Goal: Complete application form

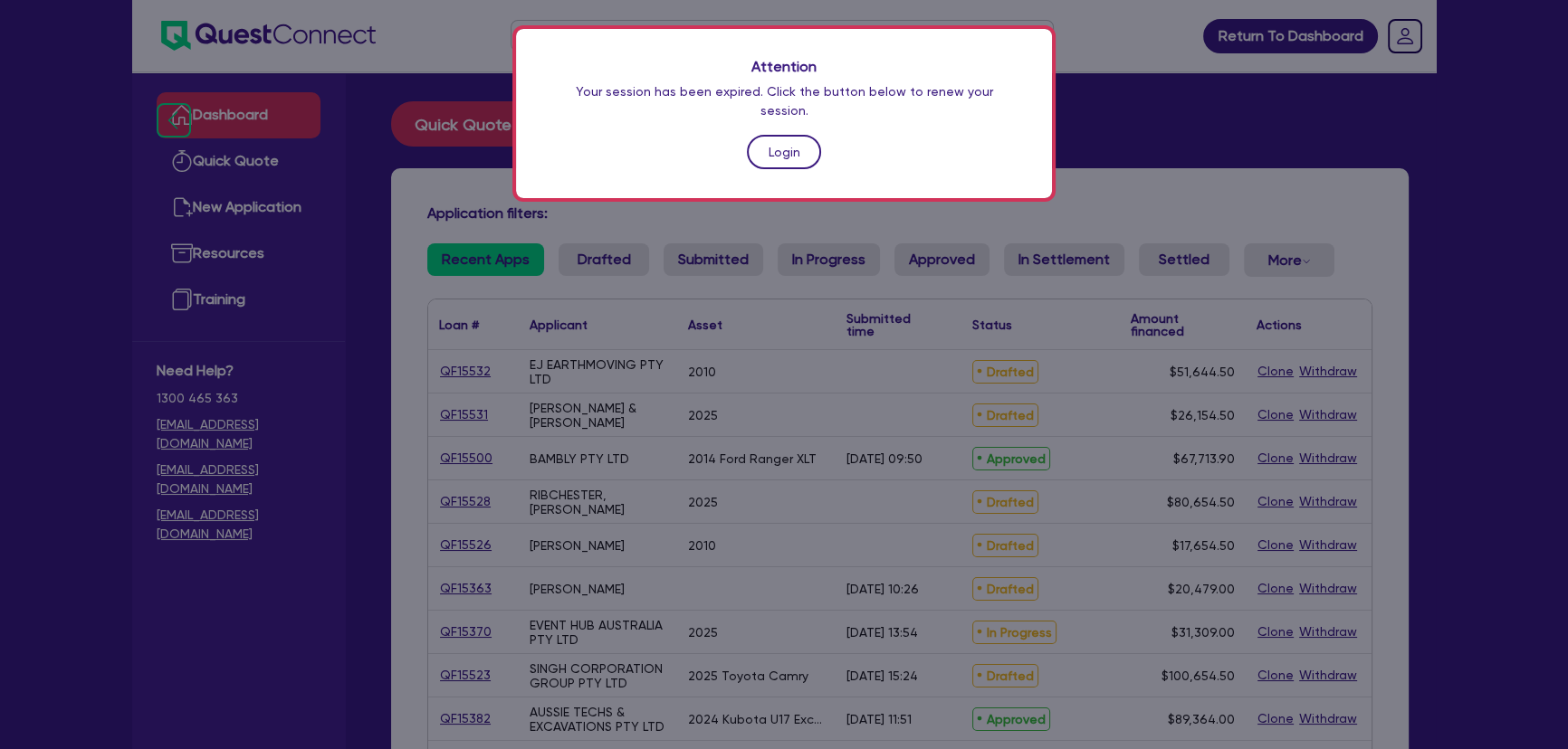
click at [765, 136] on link "Login" at bounding box center [784, 152] width 74 height 34
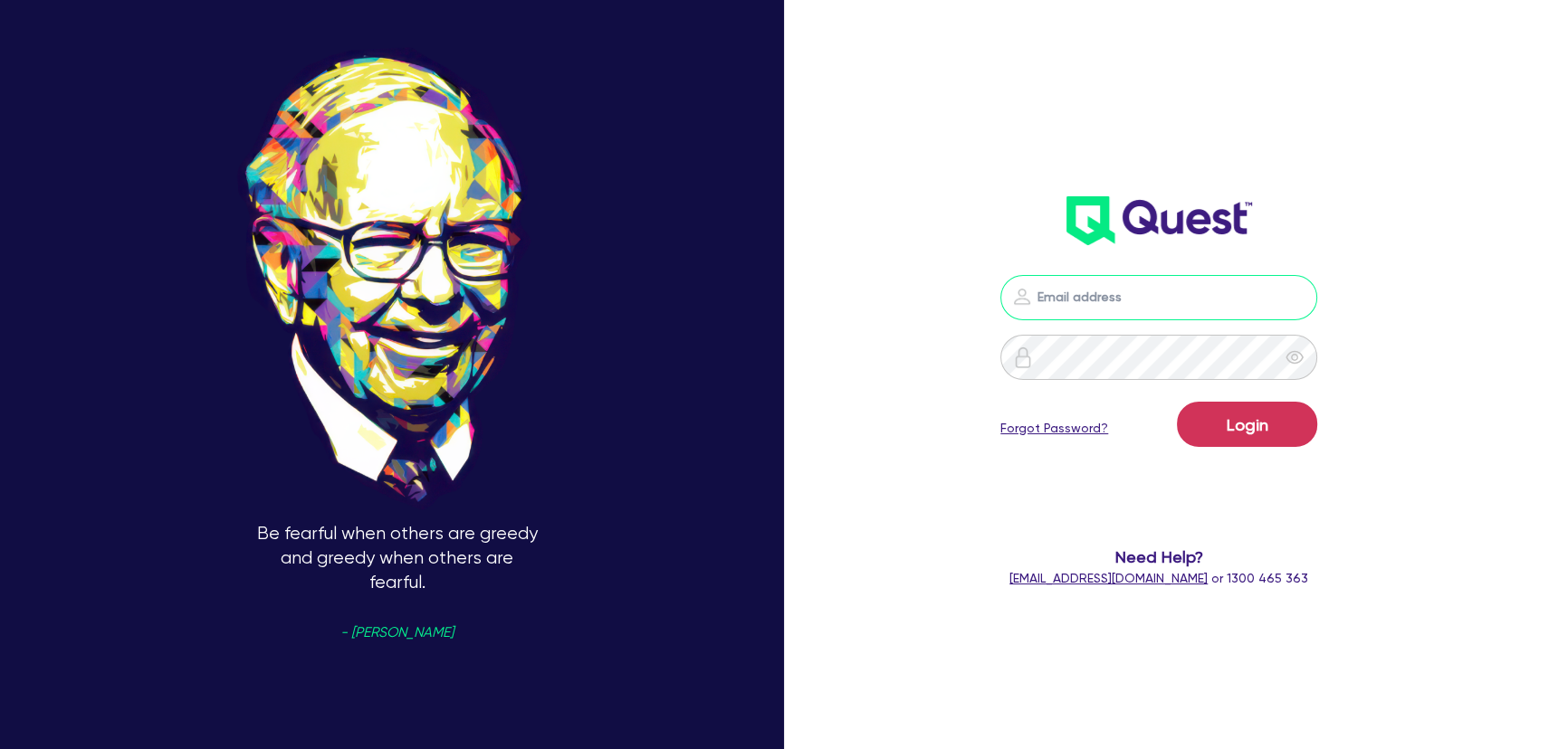
type input "joel.harding@quest.finance"
click at [1253, 414] on button "Login" at bounding box center [1248, 424] width 141 height 45
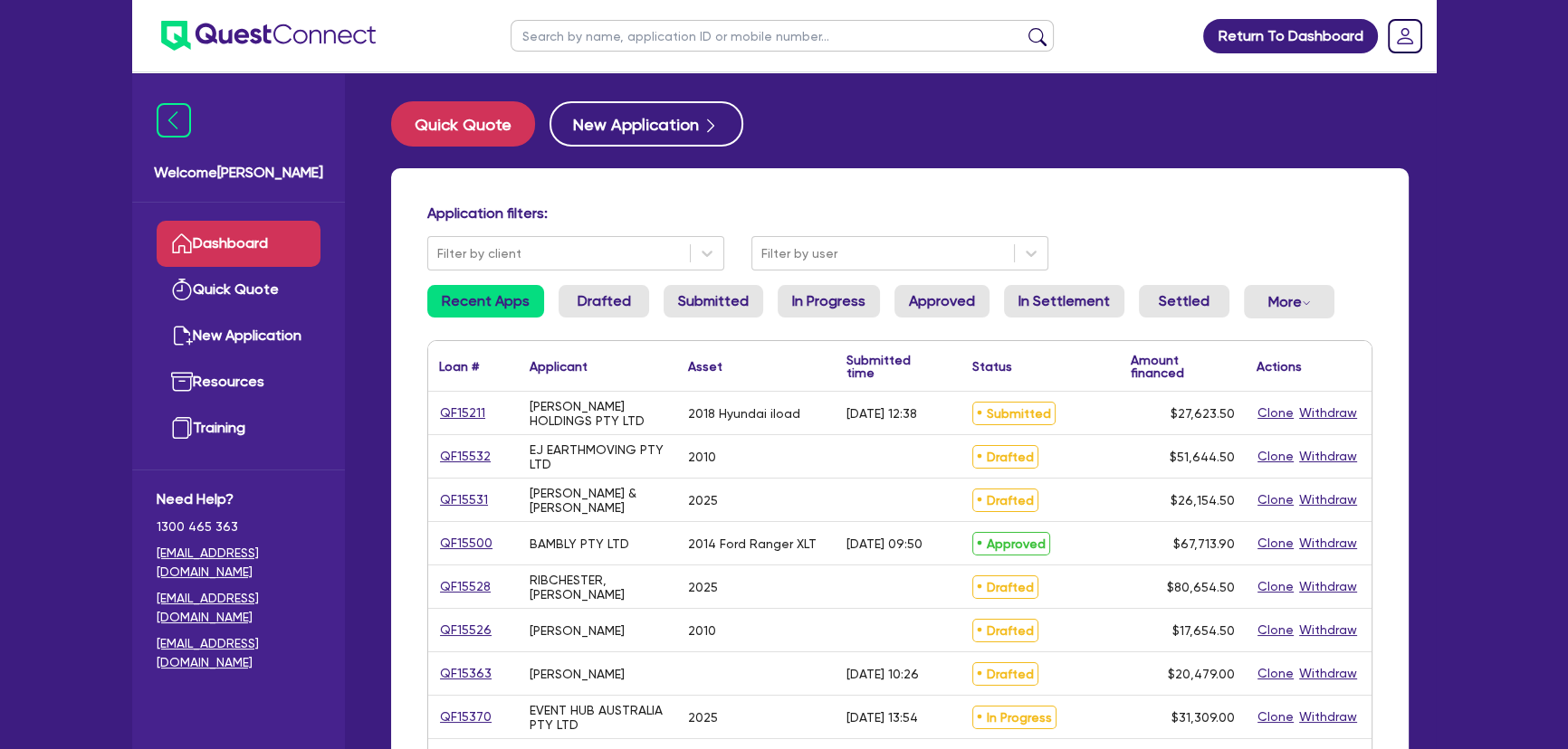
click at [718, 47] on input "text" at bounding box center [782, 36] width 543 height 31
paste input "ABSOLUTE WATERPROOFING CONCEPTS PTY LTD"
type input "ABSOLUTE WATERPROOFING CONCEPTS PTY LTD"
click at [1023, 27] on button "submit" at bounding box center [1037, 39] width 29 height 25
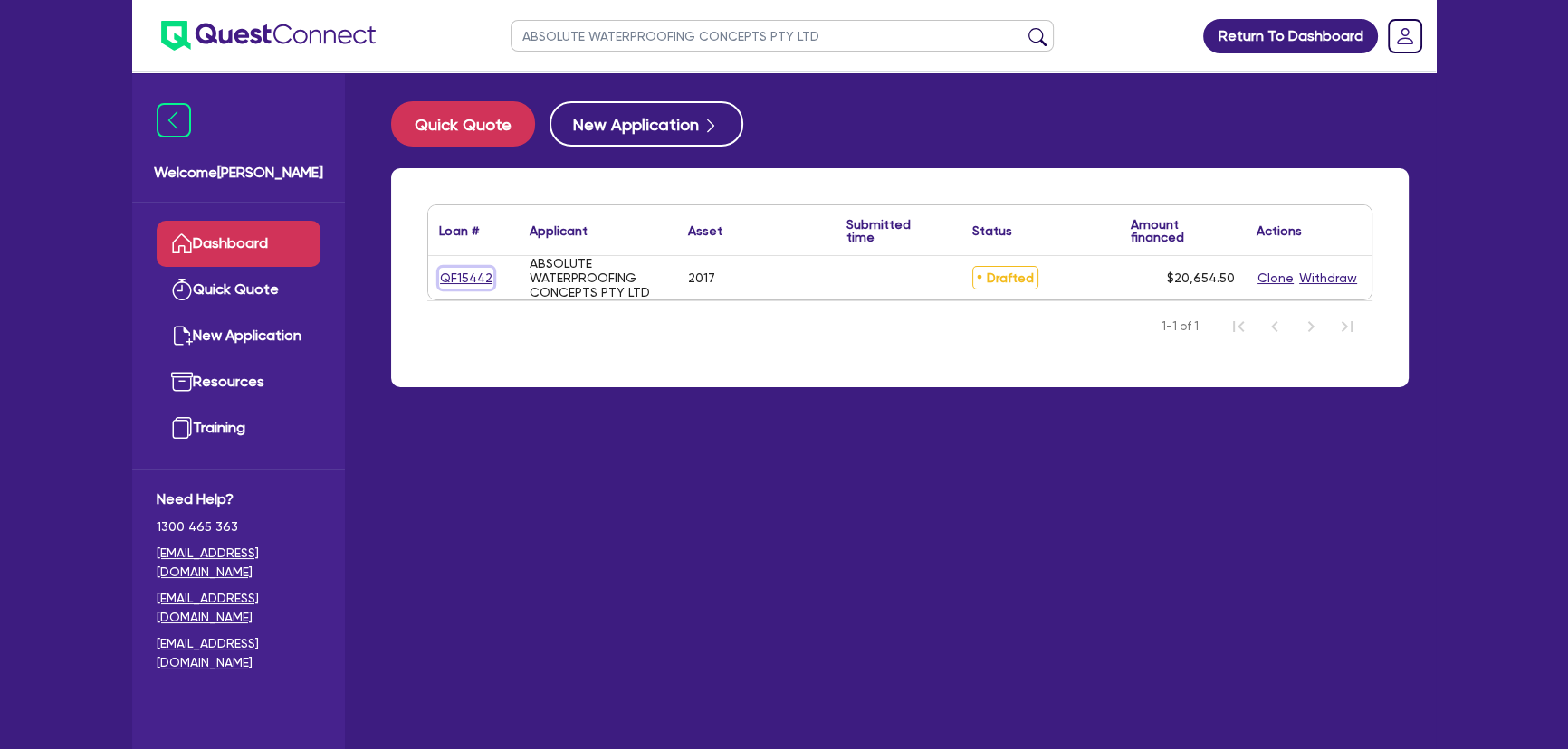
click at [449, 288] on link "QF15442" at bounding box center [466, 278] width 55 height 20
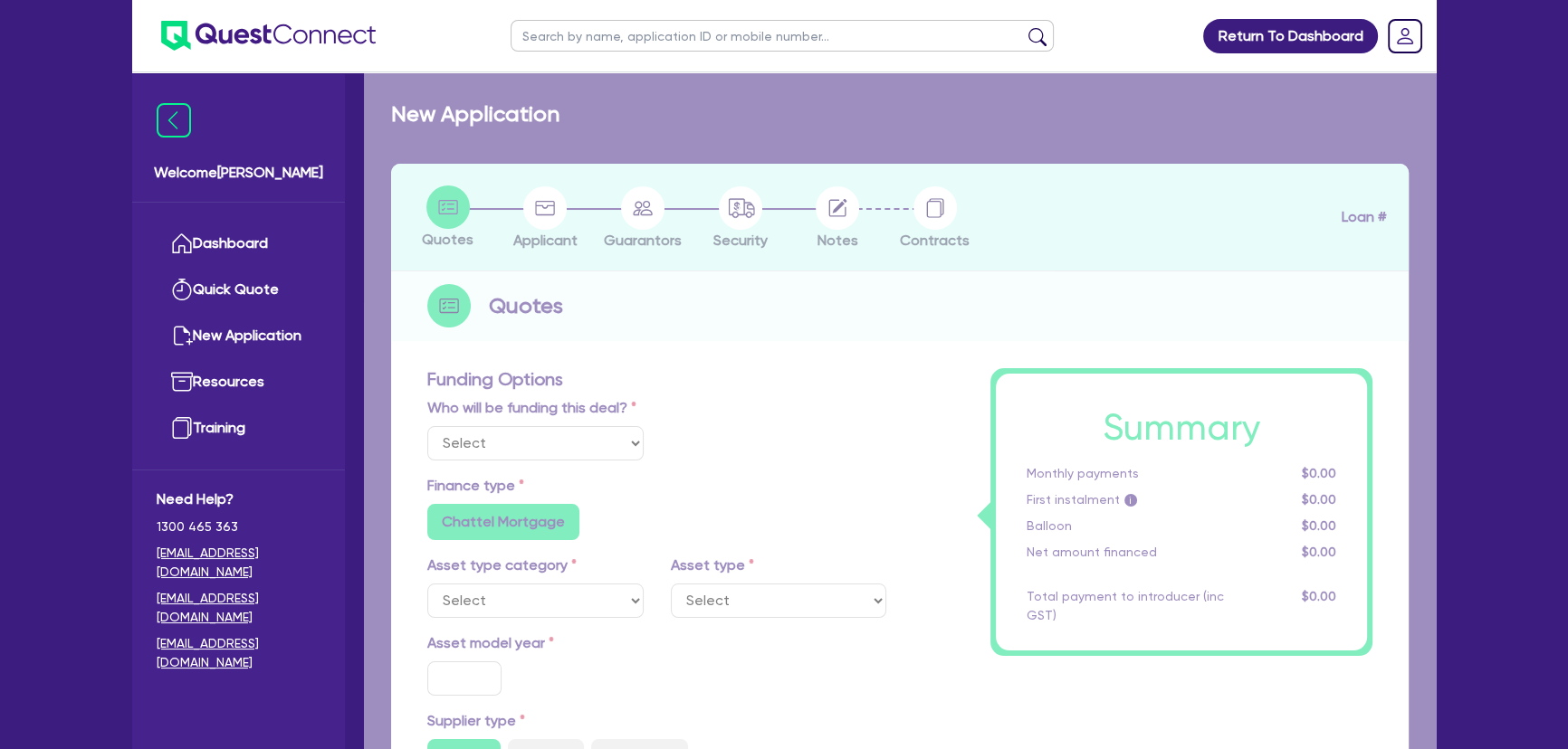
select select "Other"
select select "CARS_AND_LIGHT_TRUCKS"
type input "2017"
radio input "true"
type input "20,000"
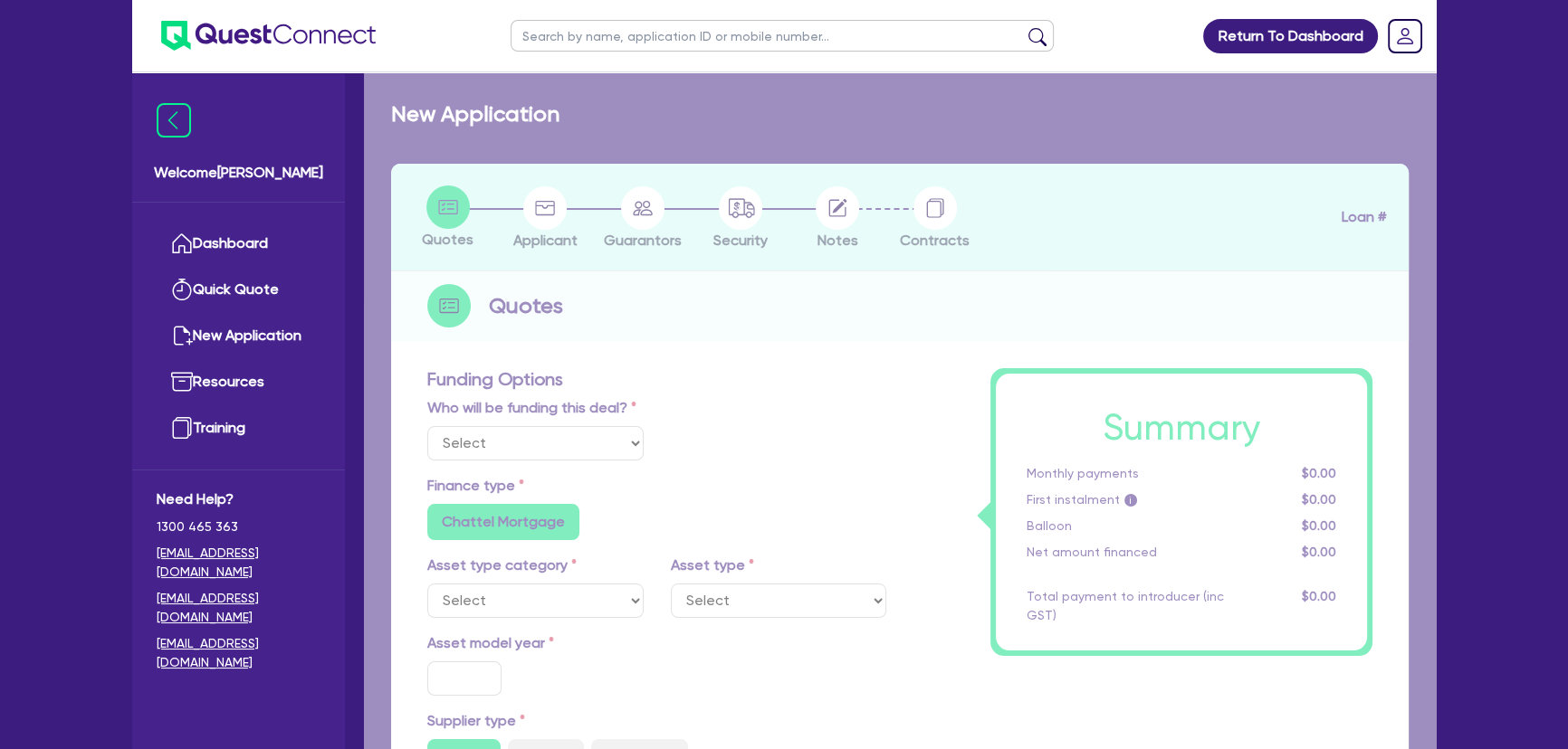
type input "6"
type input "1,239.27"
type input "8.65"
radio input "true"
radio input "false"
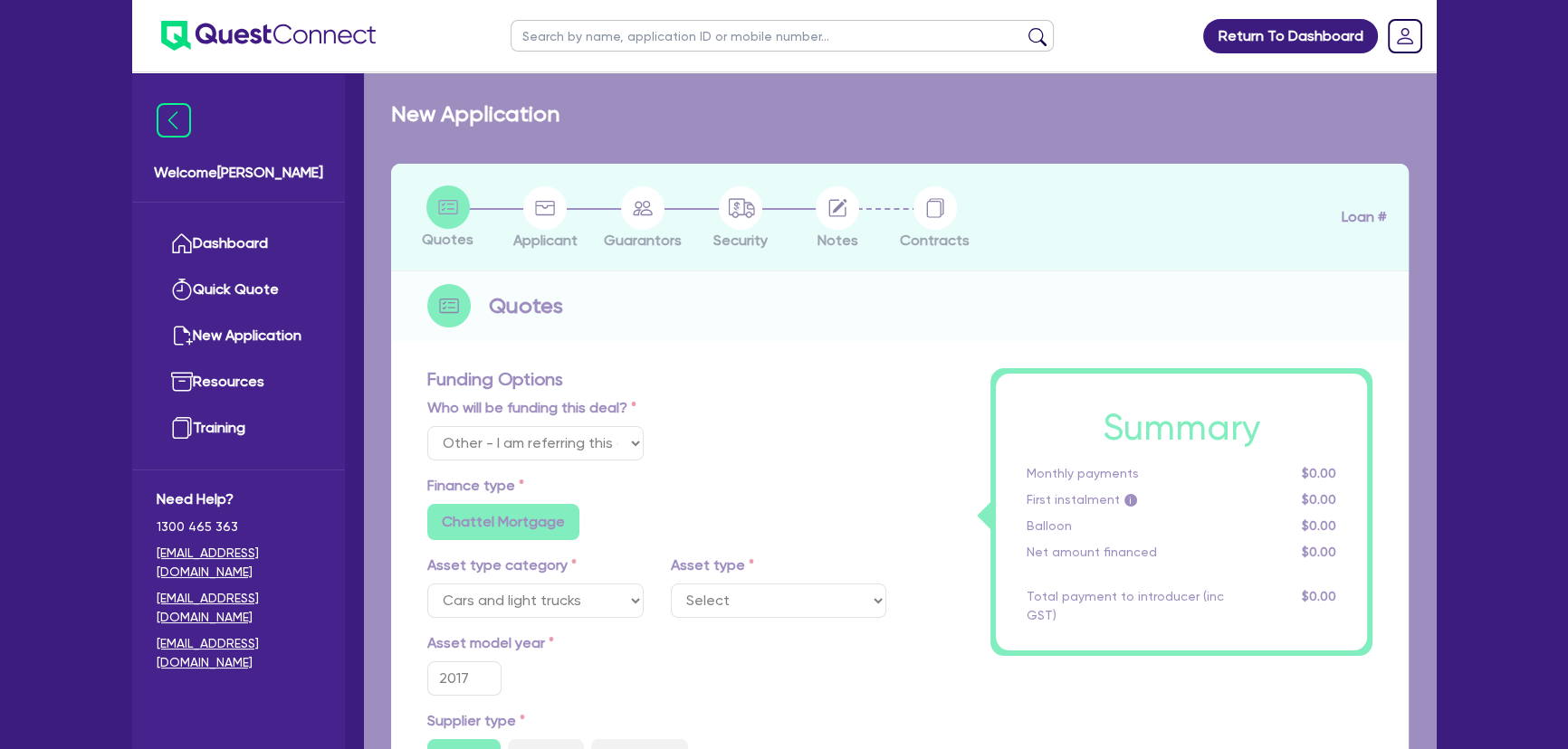
select select "VANS_AND_UTES"
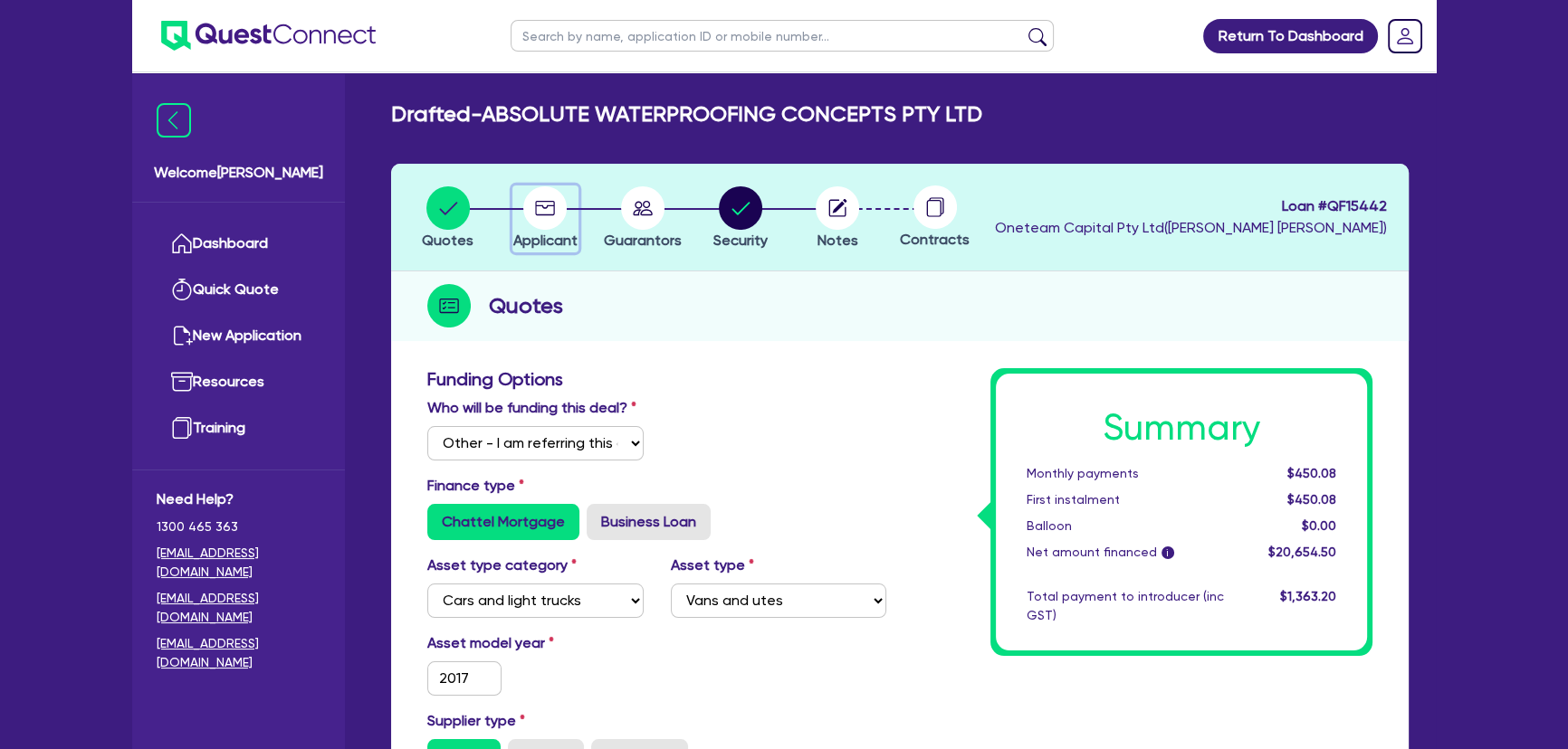
click at [529, 217] on circle "button" at bounding box center [545, 207] width 44 height 44
select select "COMPANY"
select select "BUILDING_CONSTRUCTION"
select select "TRADES_SERVICES_CONSUMERS"
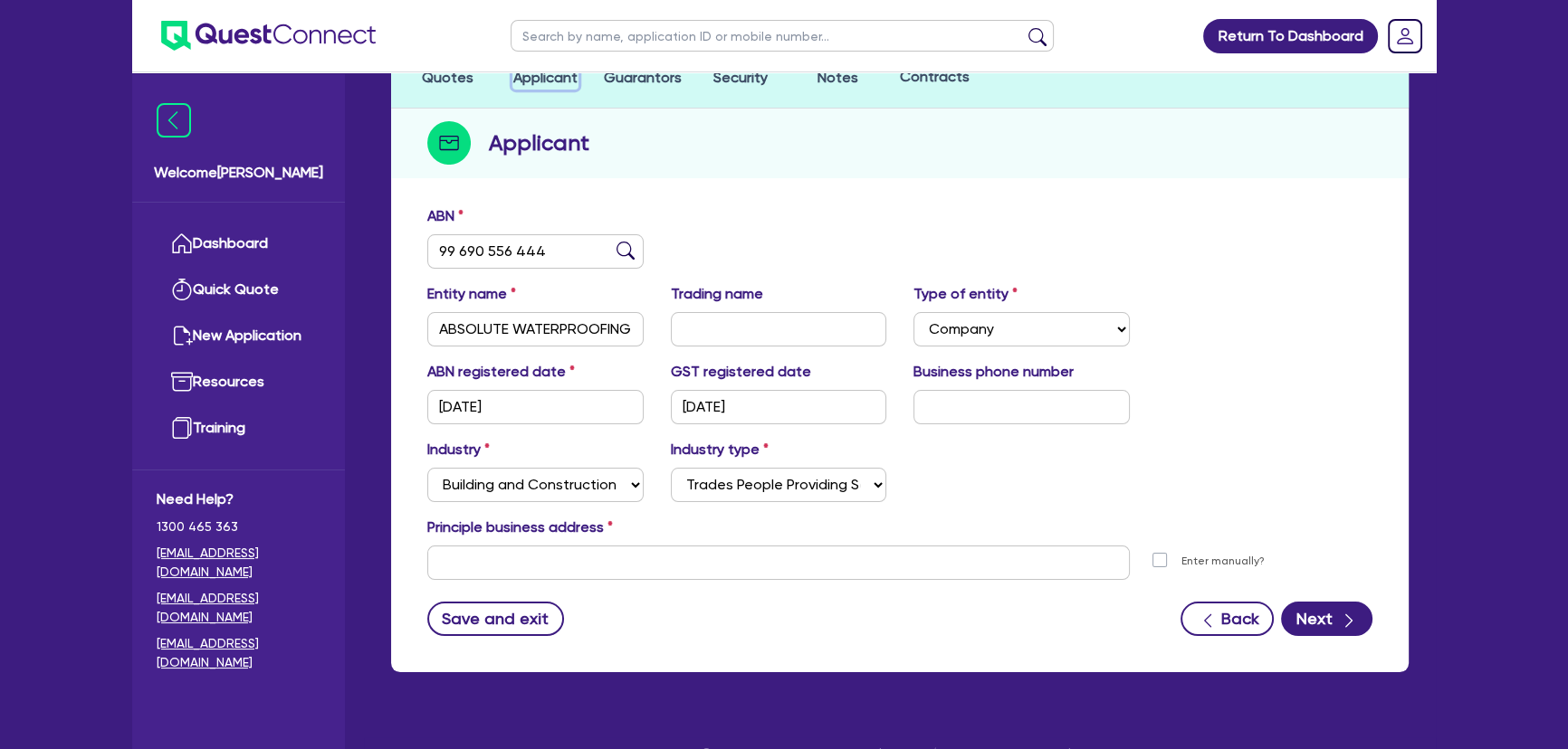
scroll to position [195, 0]
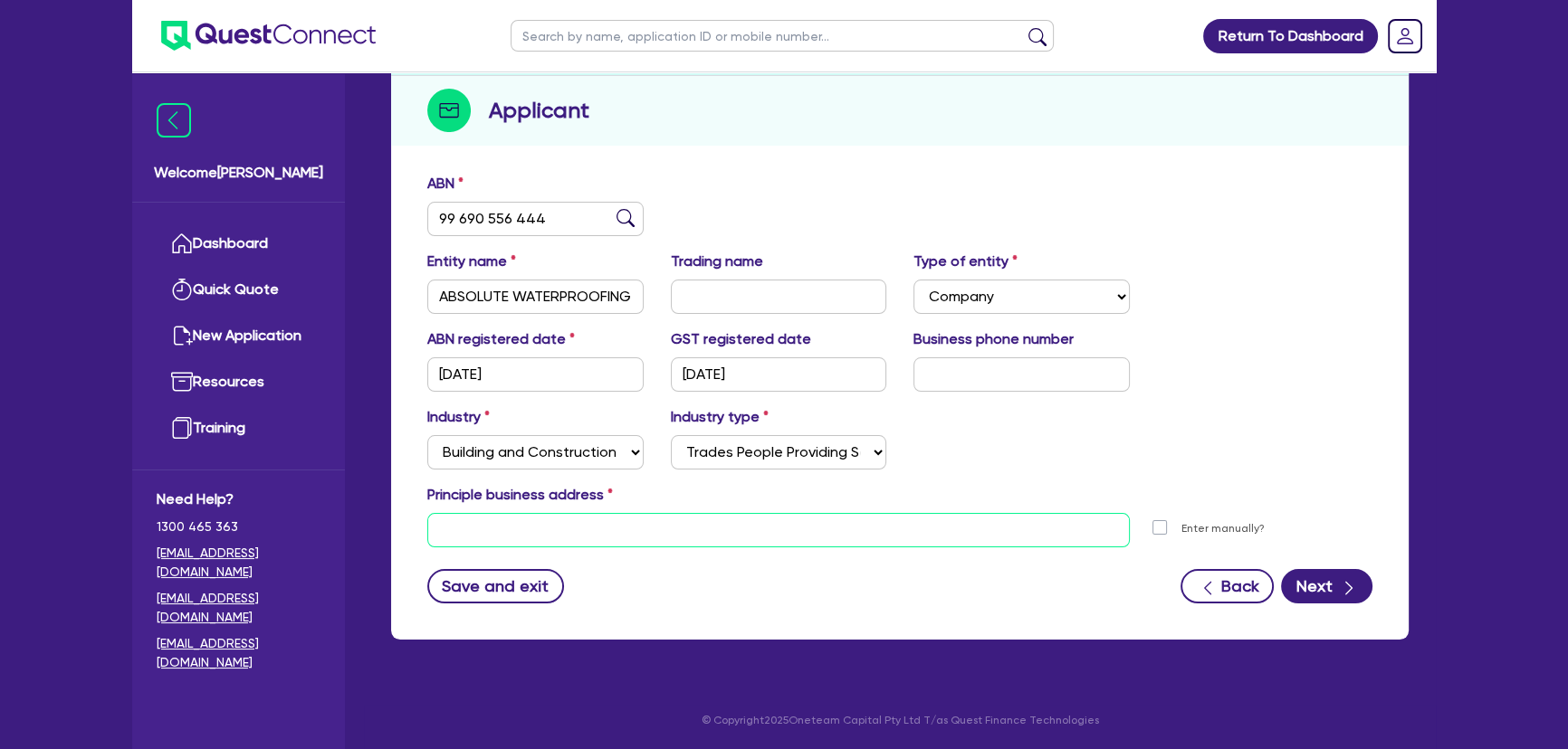
click at [700, 527] on input "text" at bounding box center [778, 530] width 703 height 34
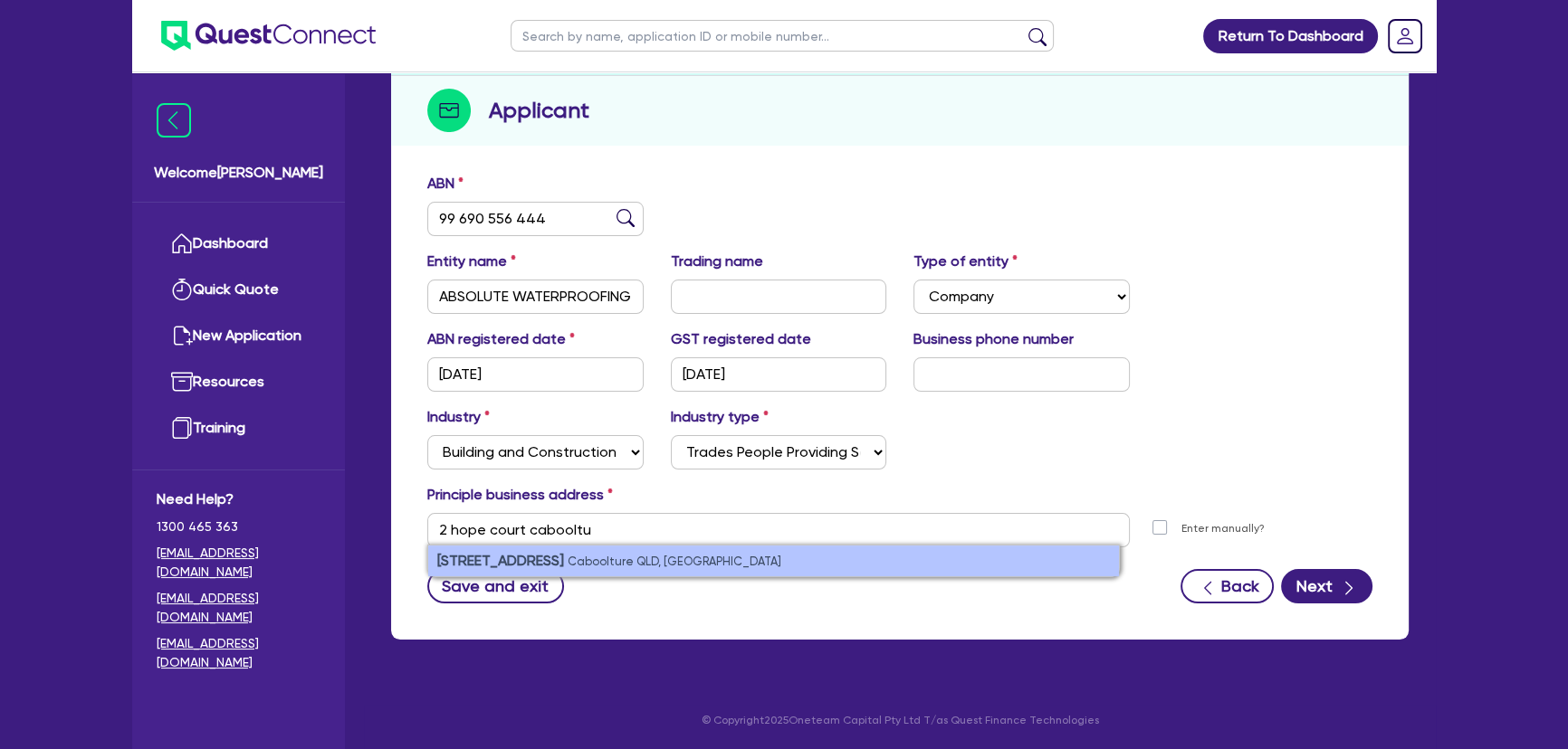
click at [683, 568] on li "2 Hope Court Caboolture QLD, Australia" at bounding box center [773, 560] width 691 height 31
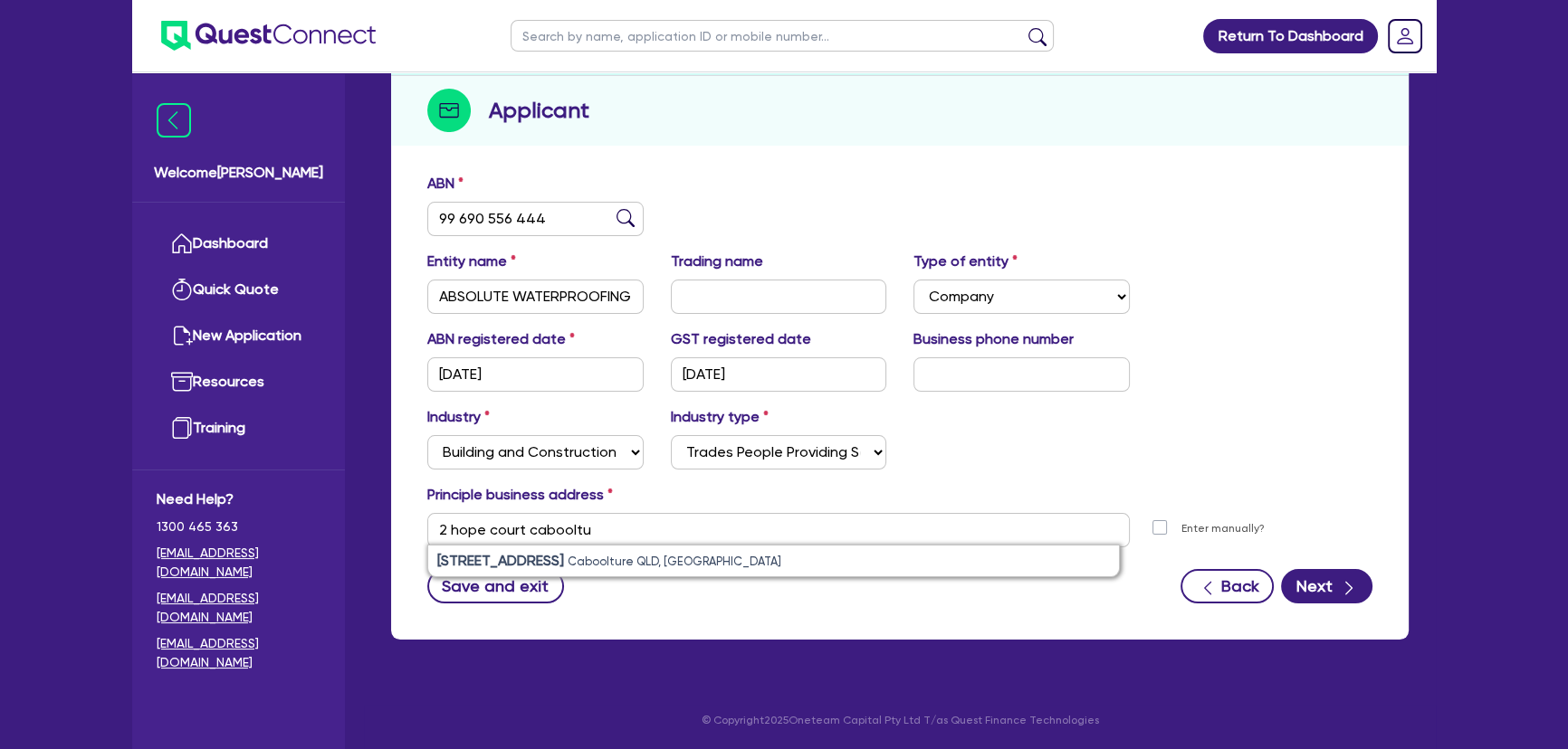
type input "2 Hope Ct Caboolture QLD 4510"
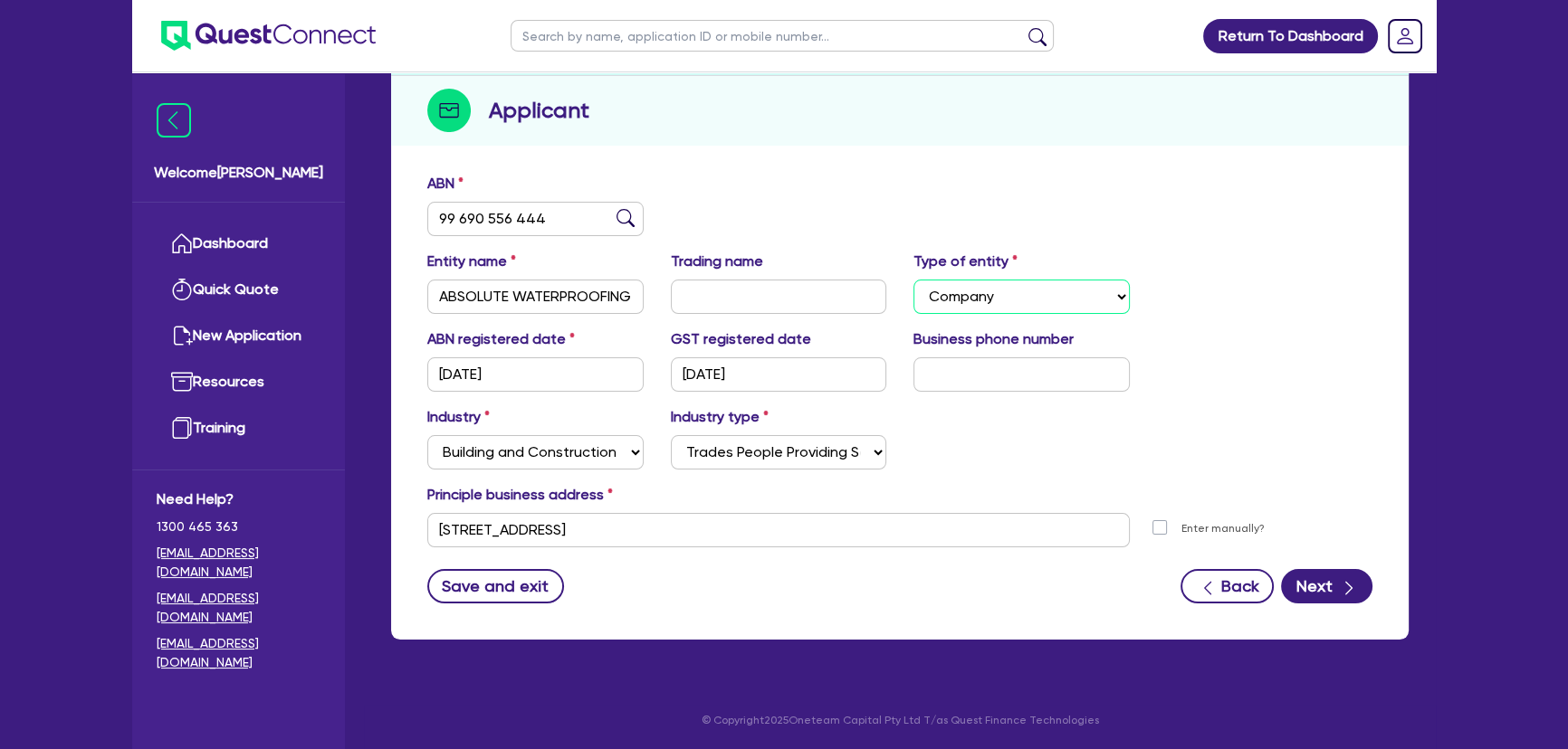
click at [1005, 308] on select "Select Sole Trader Company Partnership Trust" at bounding box center [1022, 296] width 217 height 34
click at [1155, 208] on div "ABN 99 690 556 444" at bounding box center [900, 212] width 972 height 78
click at [972, 372] on input "text" at bounding box center [1022, 374] width 217 height 34
click at [1025, 368] on input "text" at bounding box center [1022, 374] width 217 height 34
paste input "04 9748 2920"
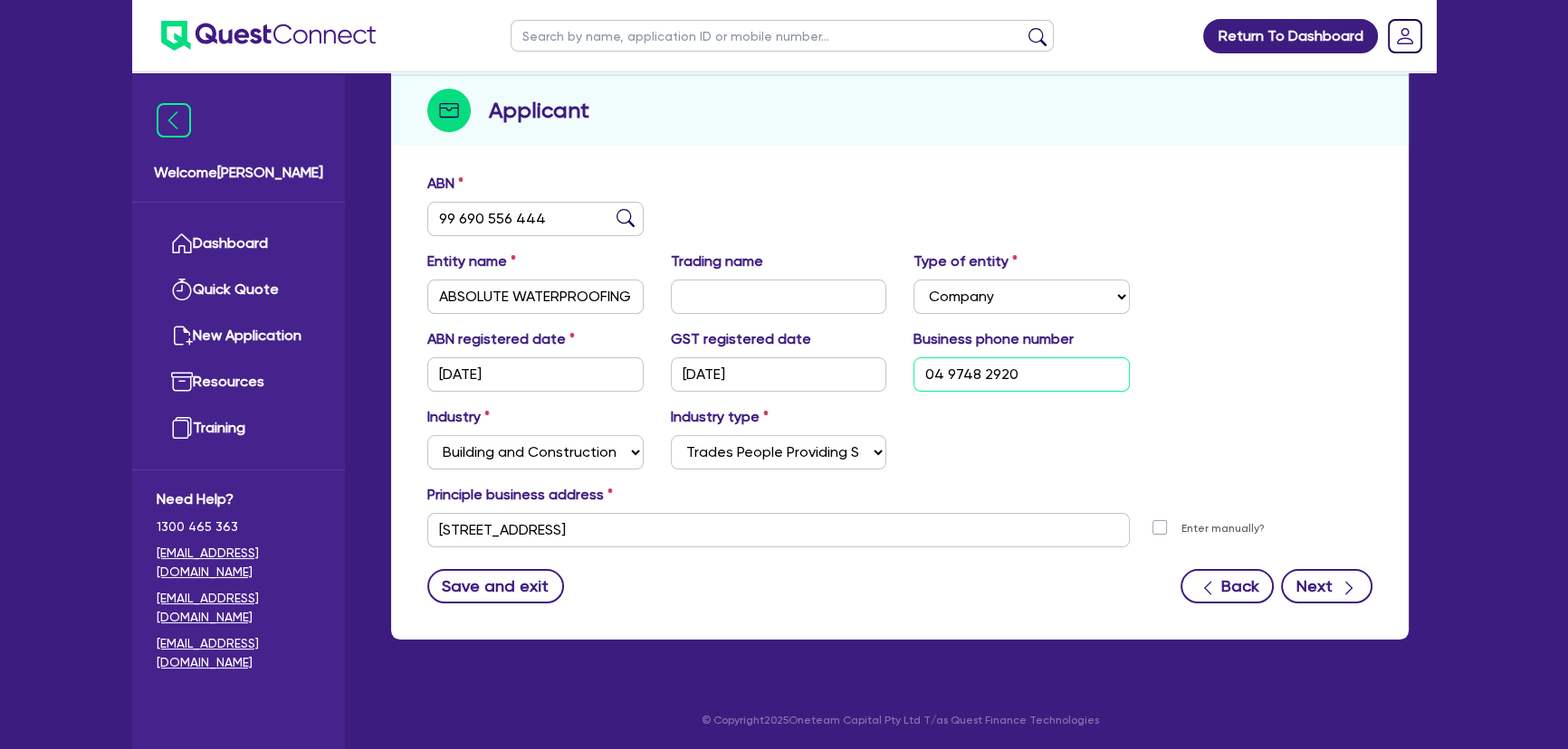
type input "04 9748 2920"
click at [1329, 588] on button "Next" at bounding box center [1326, 586] width 92 height 34
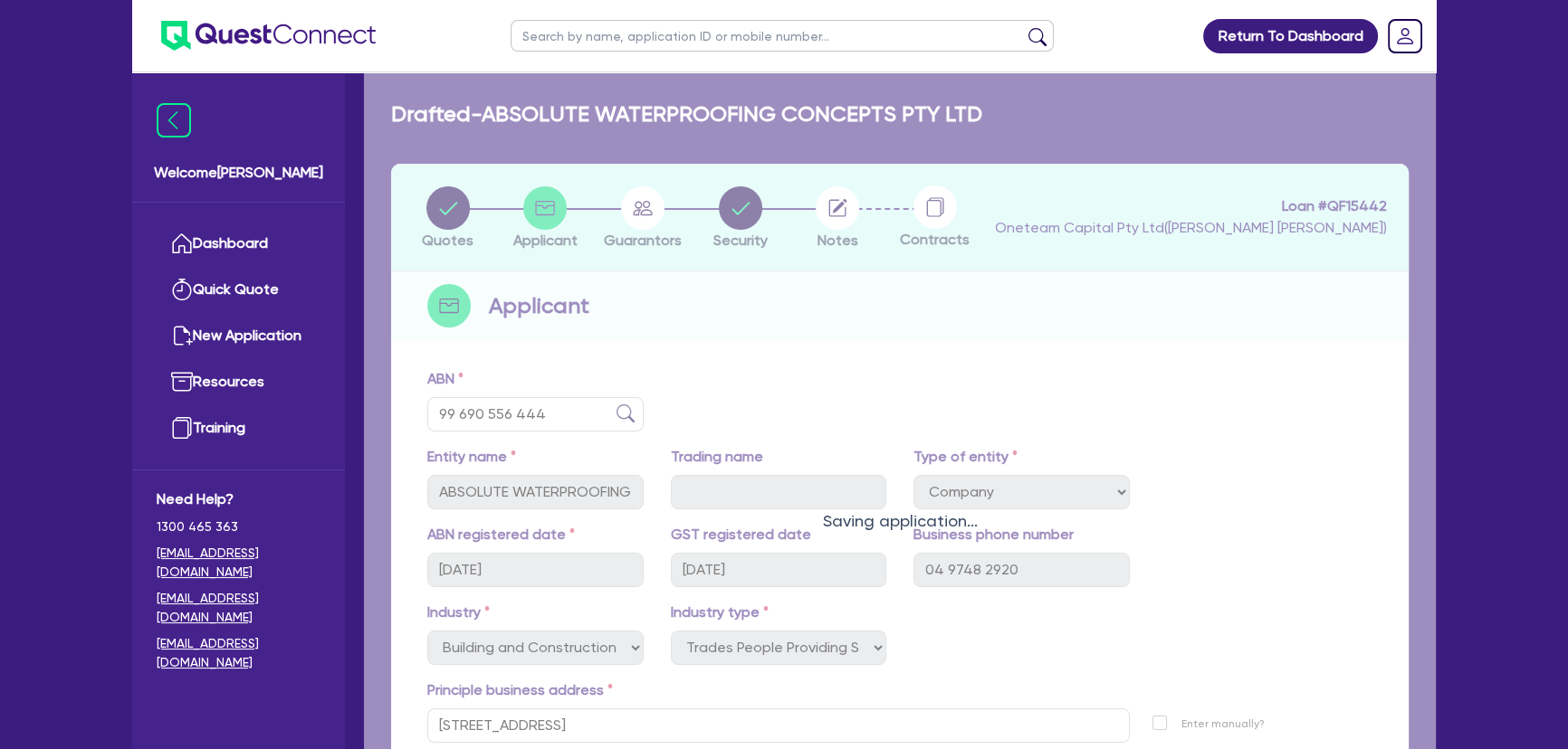
select select "MR"
select select "QLD"
select select "MARRIED"
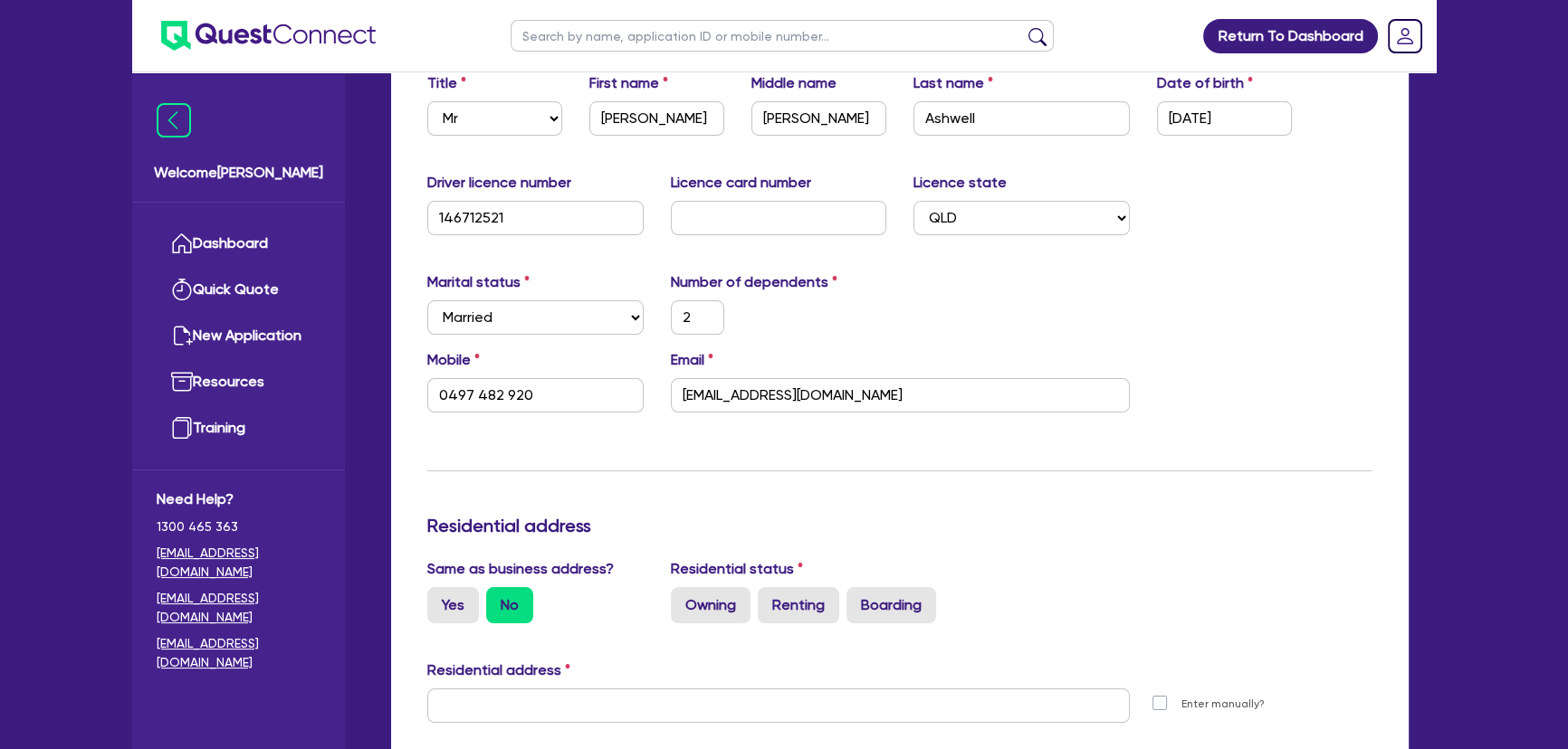
scroll to position [493, 0]
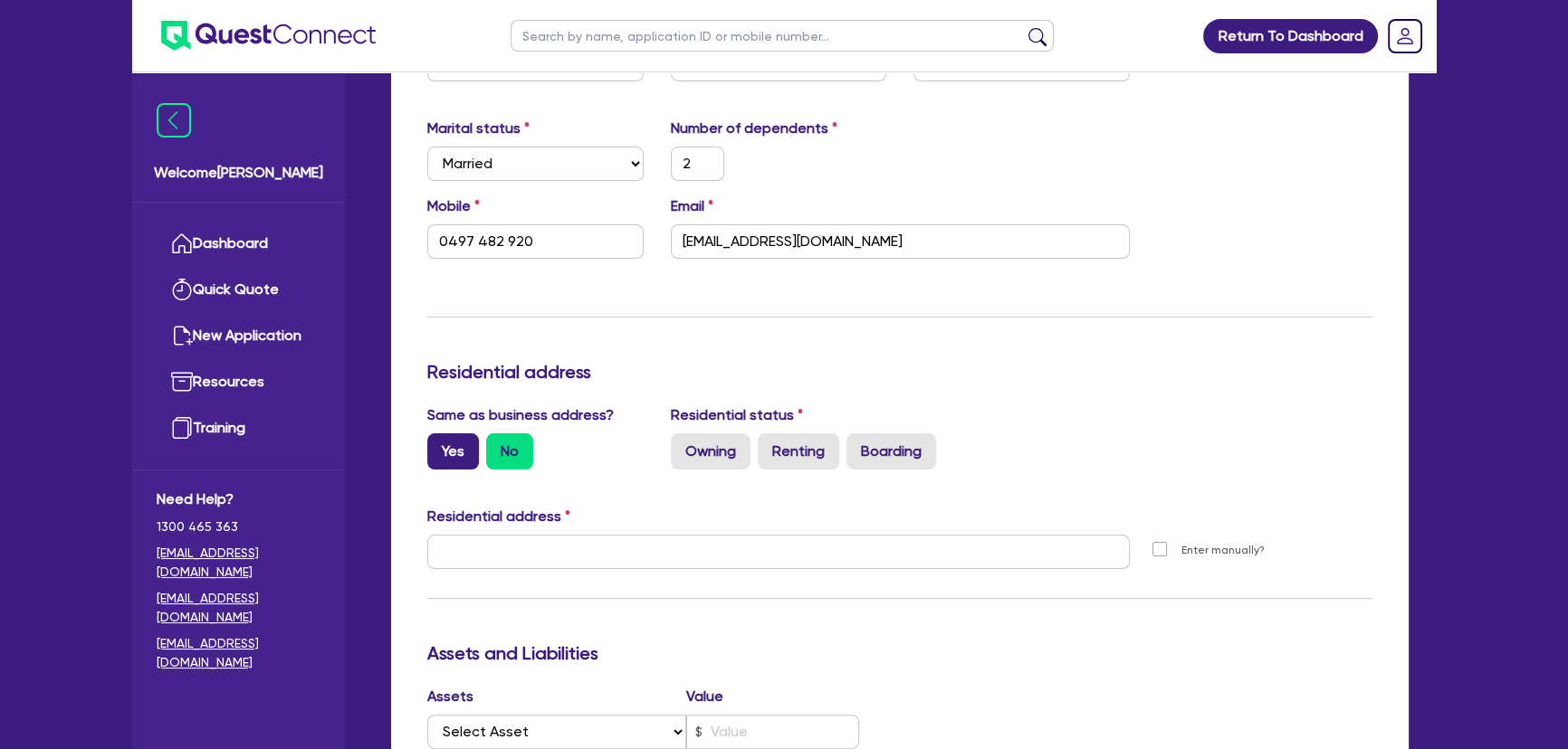
click at [453, 456] on label "Yes" at bounding box center [453, 451] width 52 height 36
click at [439, 445] on input "Yes" at bounding box center [433, 439] width 12 height 12
radio input "true"
type input "2"
type input "0497 482 920"
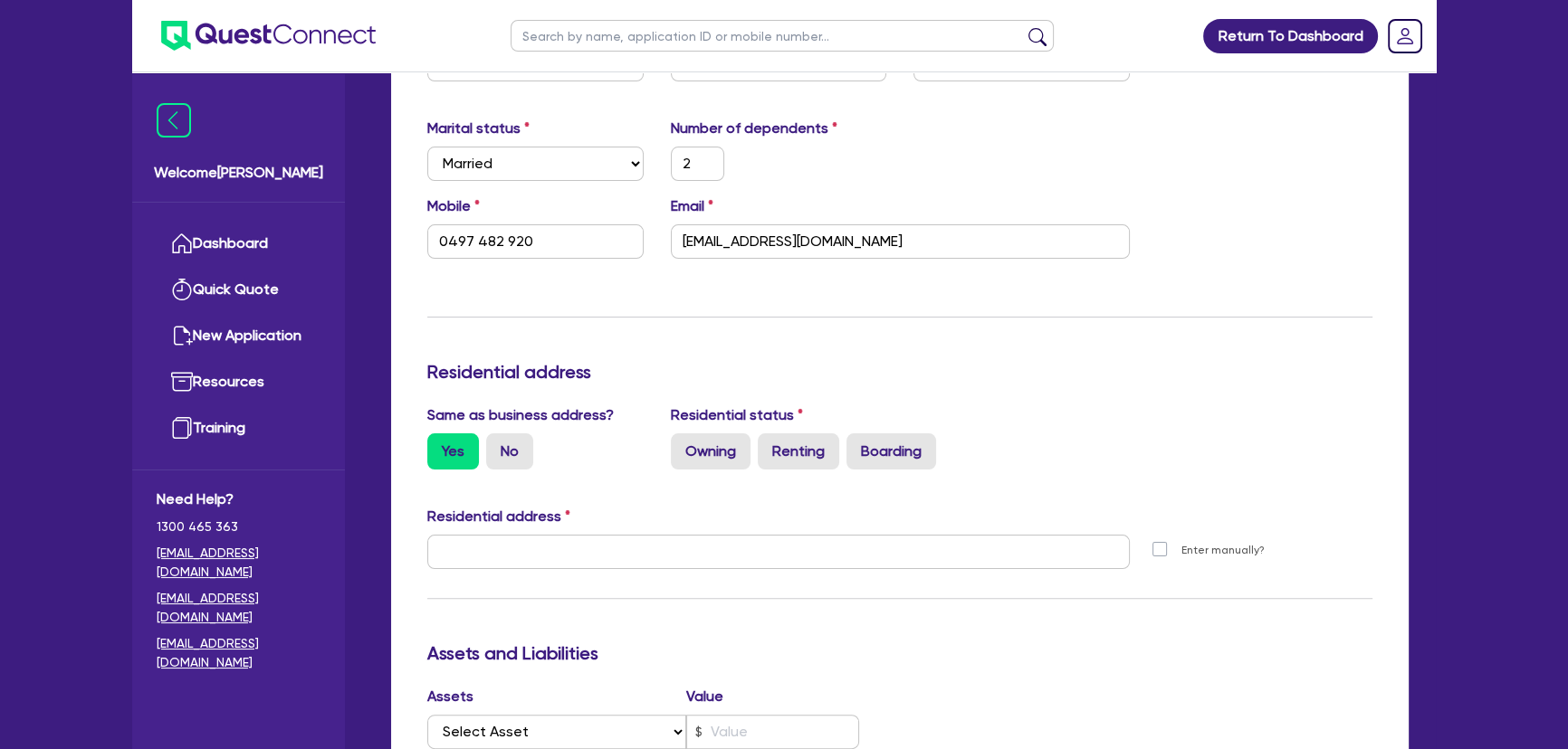
type input "2 Hope Ct Caboolture QLD 4510"
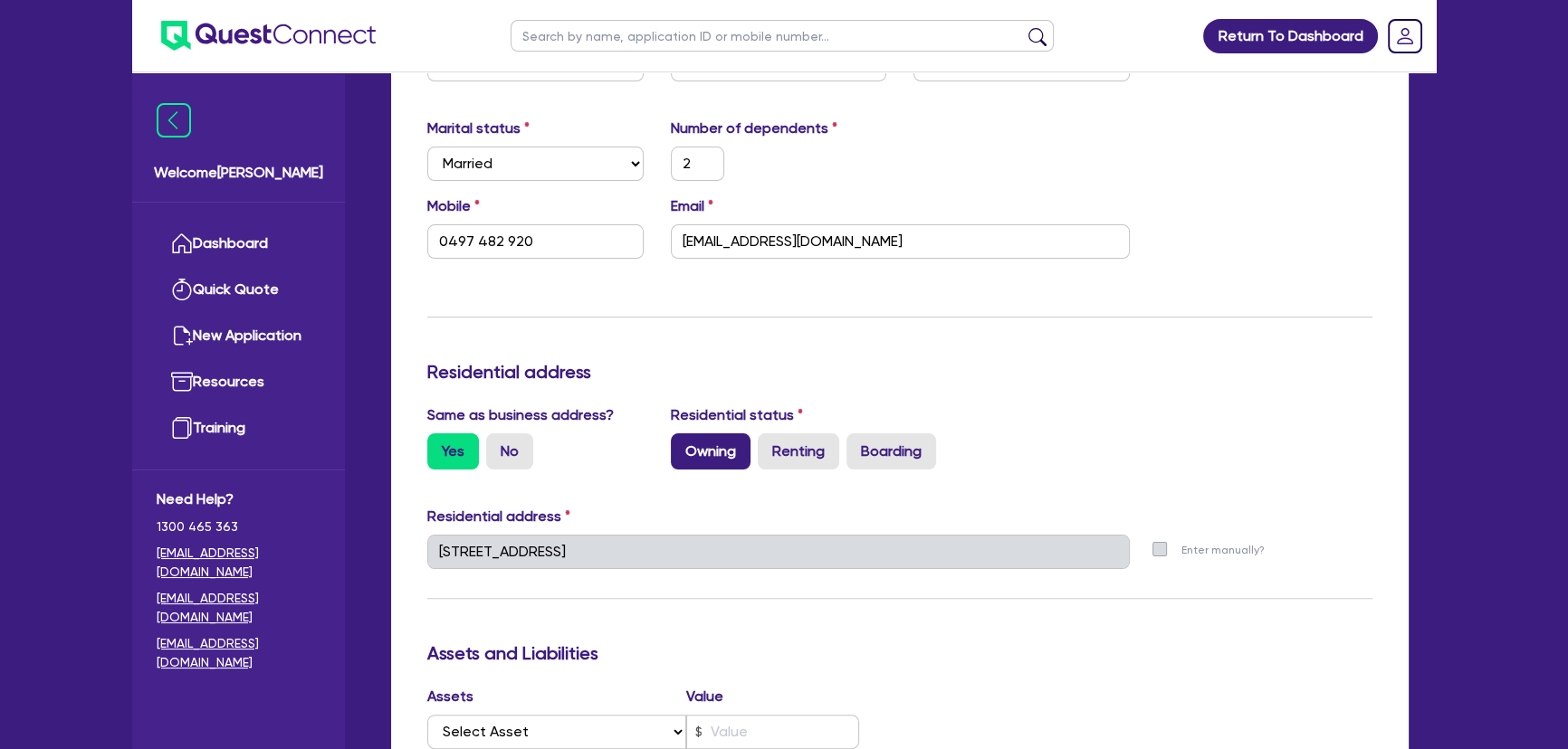
click at [714, 461] on label "Owning" at bounding box center [710, 451] width 80 height 36
click at [683, 445] on input "Owning" at bounding box center [676, 439] width 12 height 12
radio input "true"
type input "2"
type input "0497 482 920"
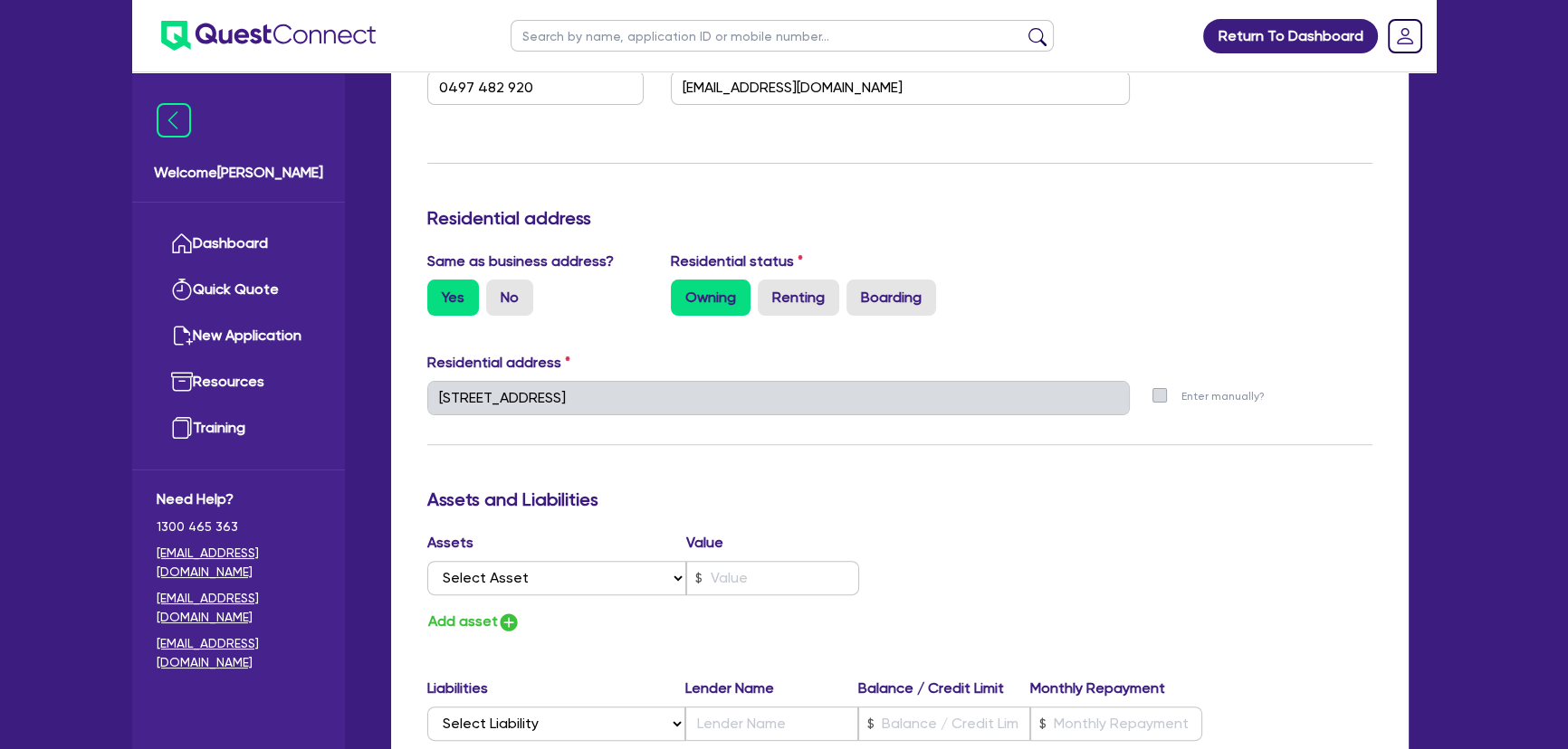
scroll to position [658, 0]
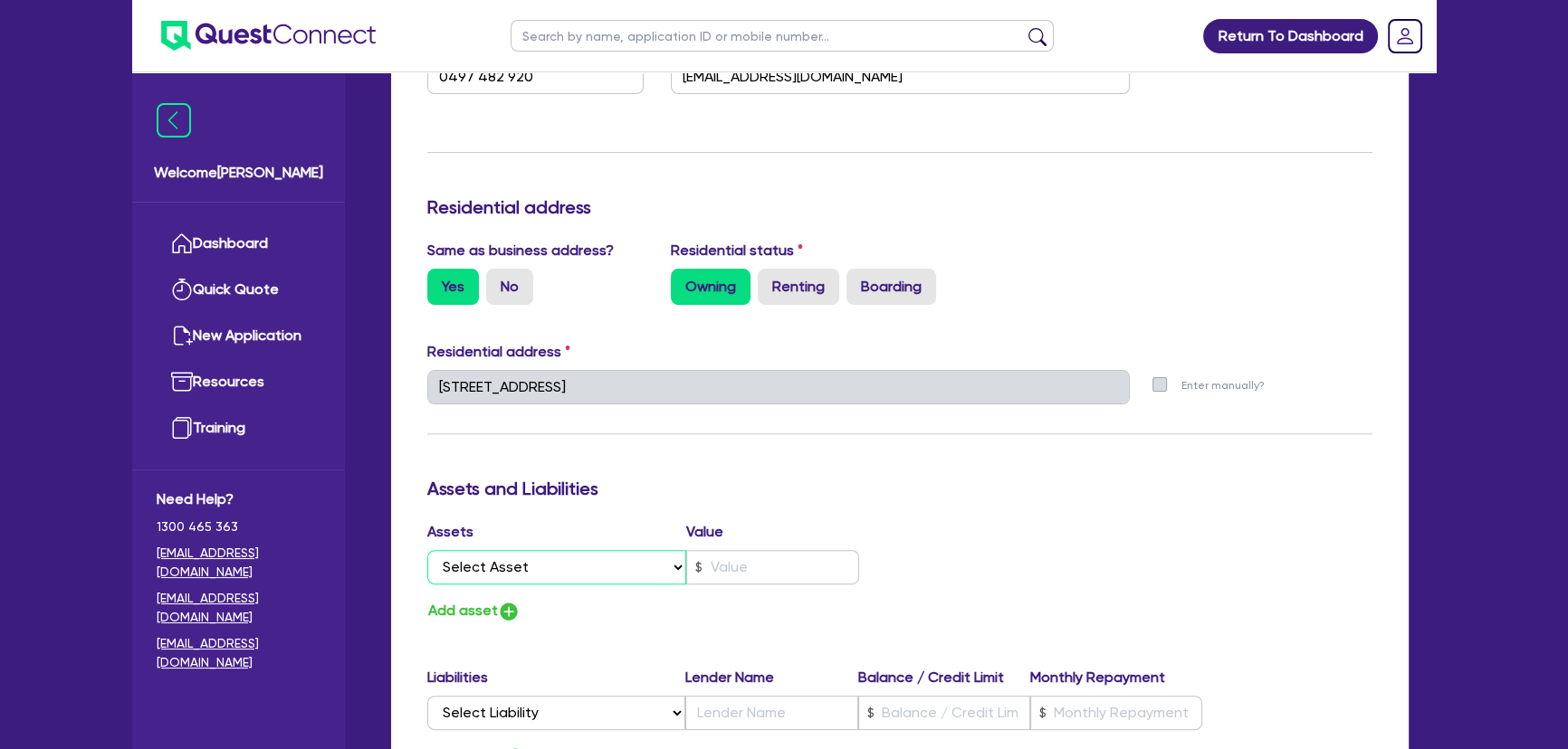
click at [614, 571] on select "Select Asset Cash Property Investment property Vehicle Truck Trailer Equipment …" at bounding box center [557, 567] width 259 height 34
select select "PROPERTY"
click at [427, 550] on select "Select Asset Cash Property Investment property Vehicle Truck Trailer Equipment …" at bounding box center [557, 567] width 259 height 34
type input "2"
type input "0497 482 920"
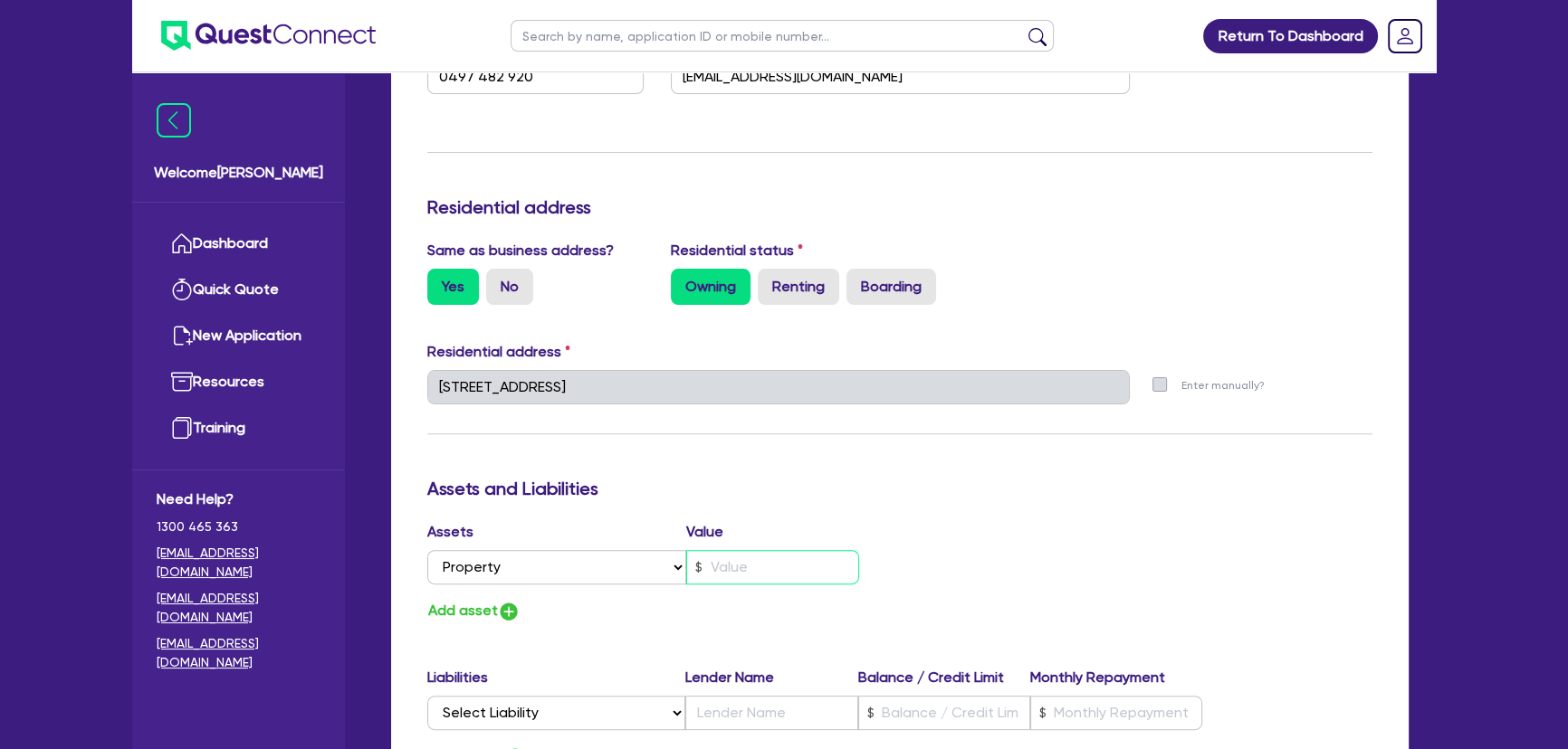
click at [734, 575] on input "text" at bounding box center [772, 567] width 173 height 34
type input "2"
type input "0497 482 920"
type input "7"
type input "2"
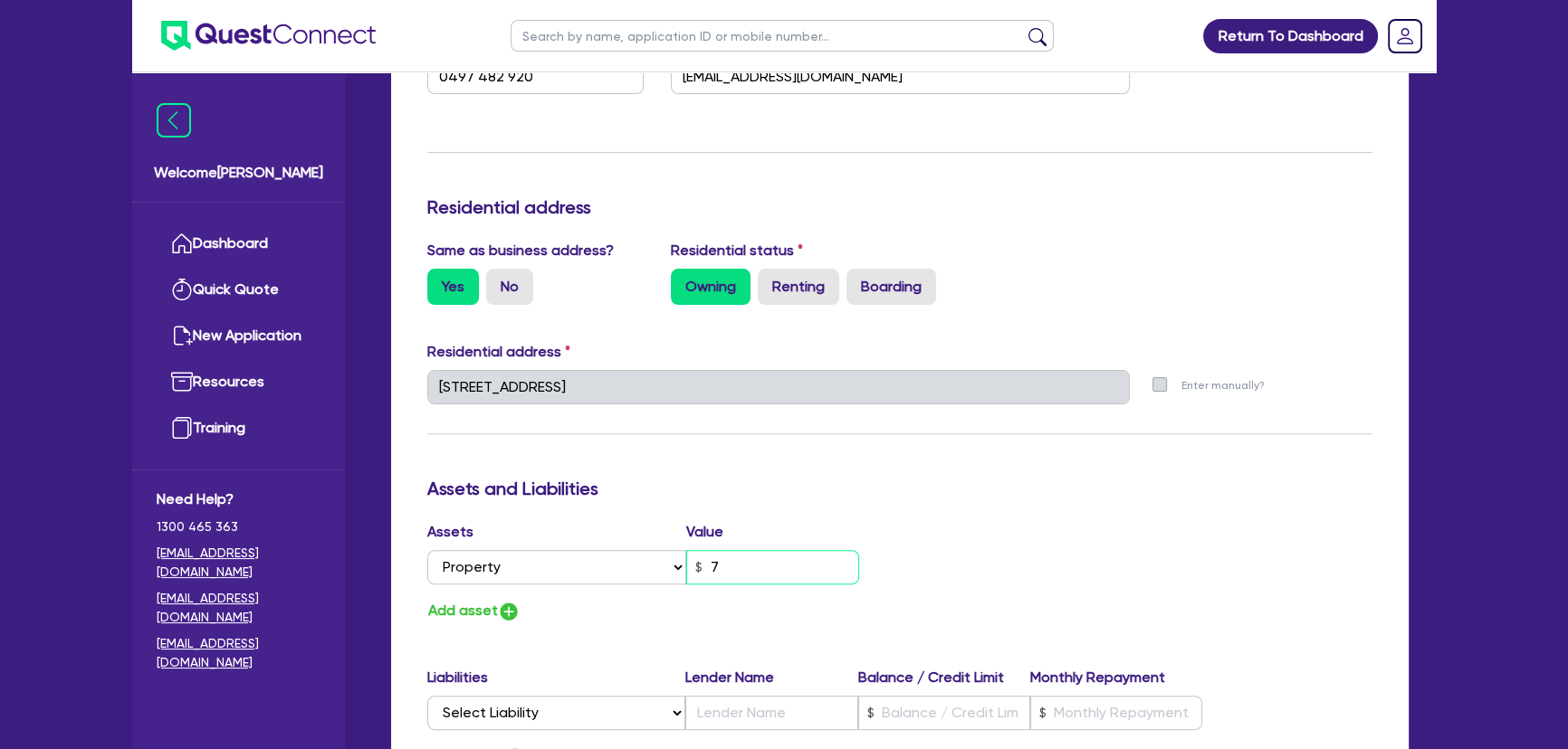
type input "0497 482 920"
type input "72"
type input "2"
type input "0497 482 920"
type input "720"
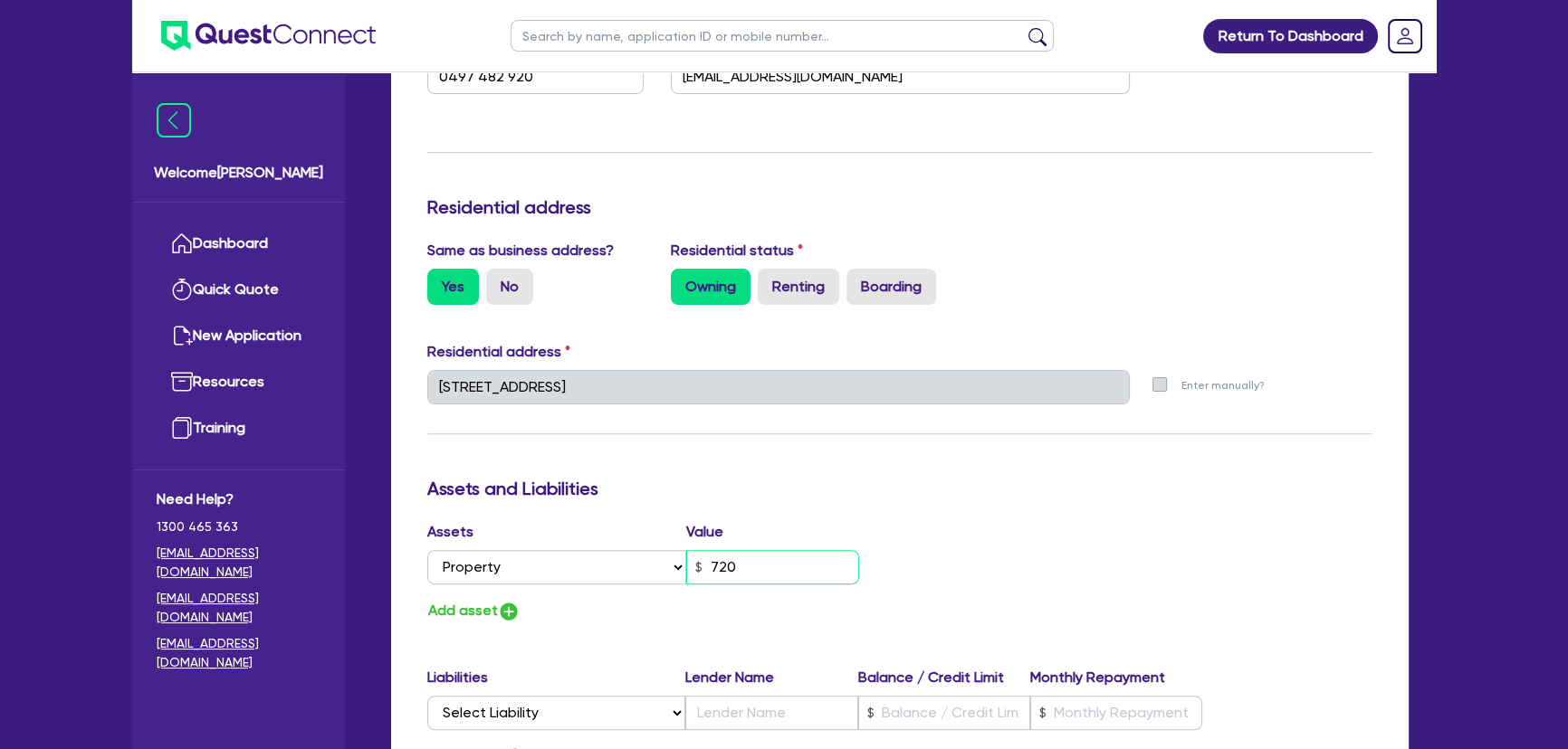
type input "2"
type input "0497 482 920"
type input "7,200"
type input "2"
type input "0497 482 920"
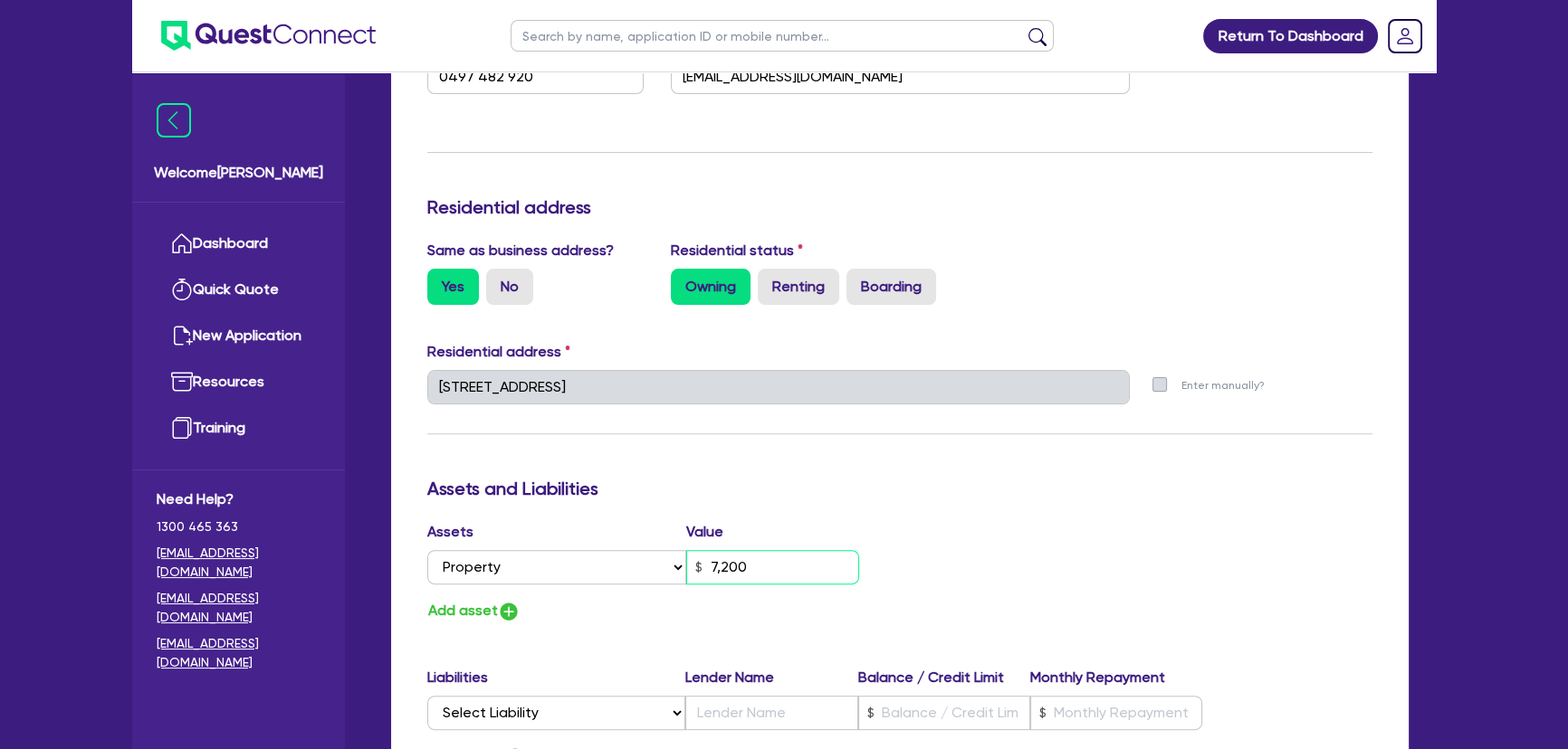
type input "72,000"
type input "2"
type input "0497 482 920"
type input "720,000"
click at [502, 616] on img "button" at bounding box center [508, 611] width 21 height 21
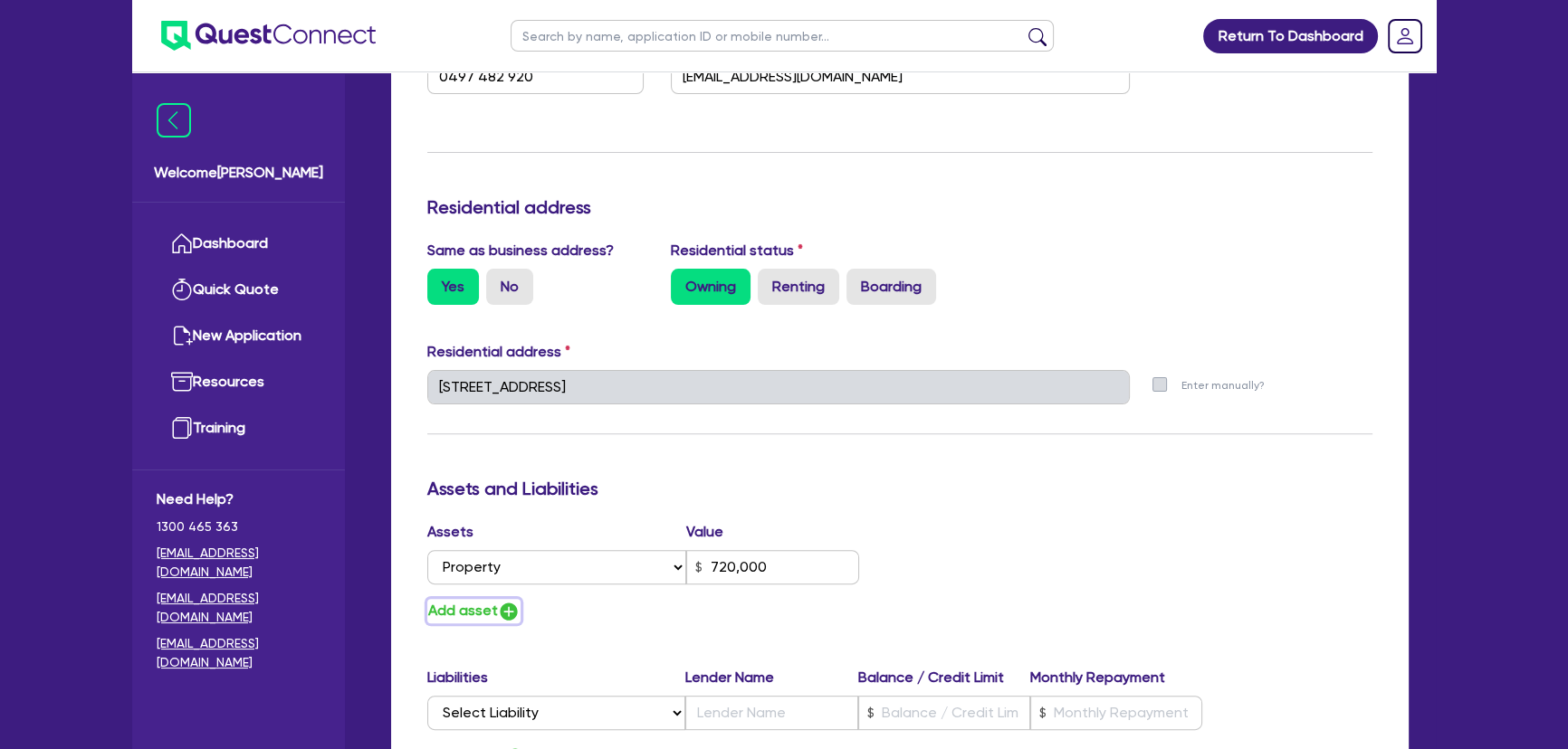
type input "2"
type input "0497 482 920"
type input "720,000"
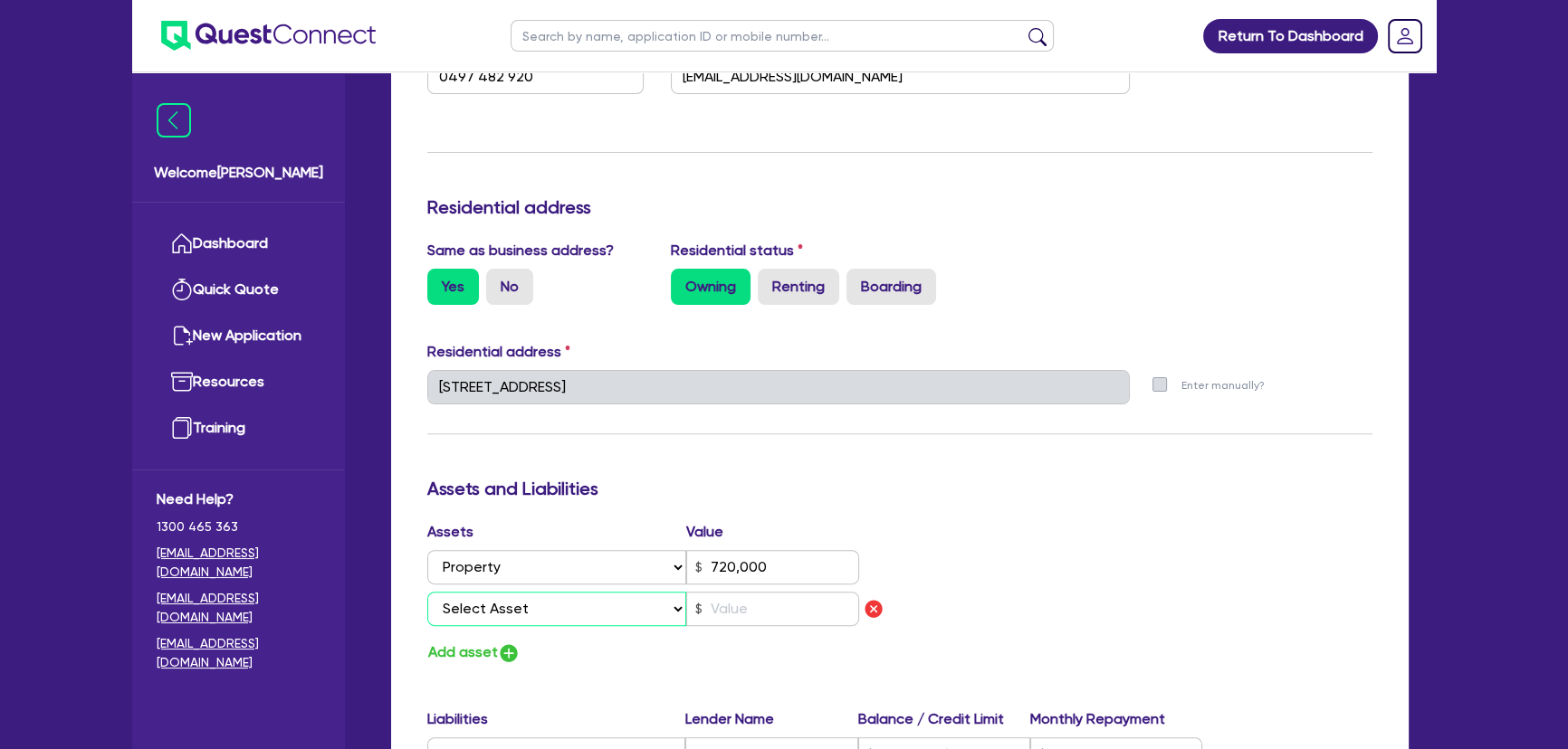
click at [508, 607] on select "Select Asset Cash Property Investment property Vehicle Truck Trailer Equipment …" at bounding box center [557, 608] width 259 height 34
select select "CASH"
click at [427, 592] on select "Select Asset Cash Property Investment property Vehicle Truck Trailer Equipment …" at bounding box center [557, 608] width 259 height 34
type input "2"
type input "0497 482 920"
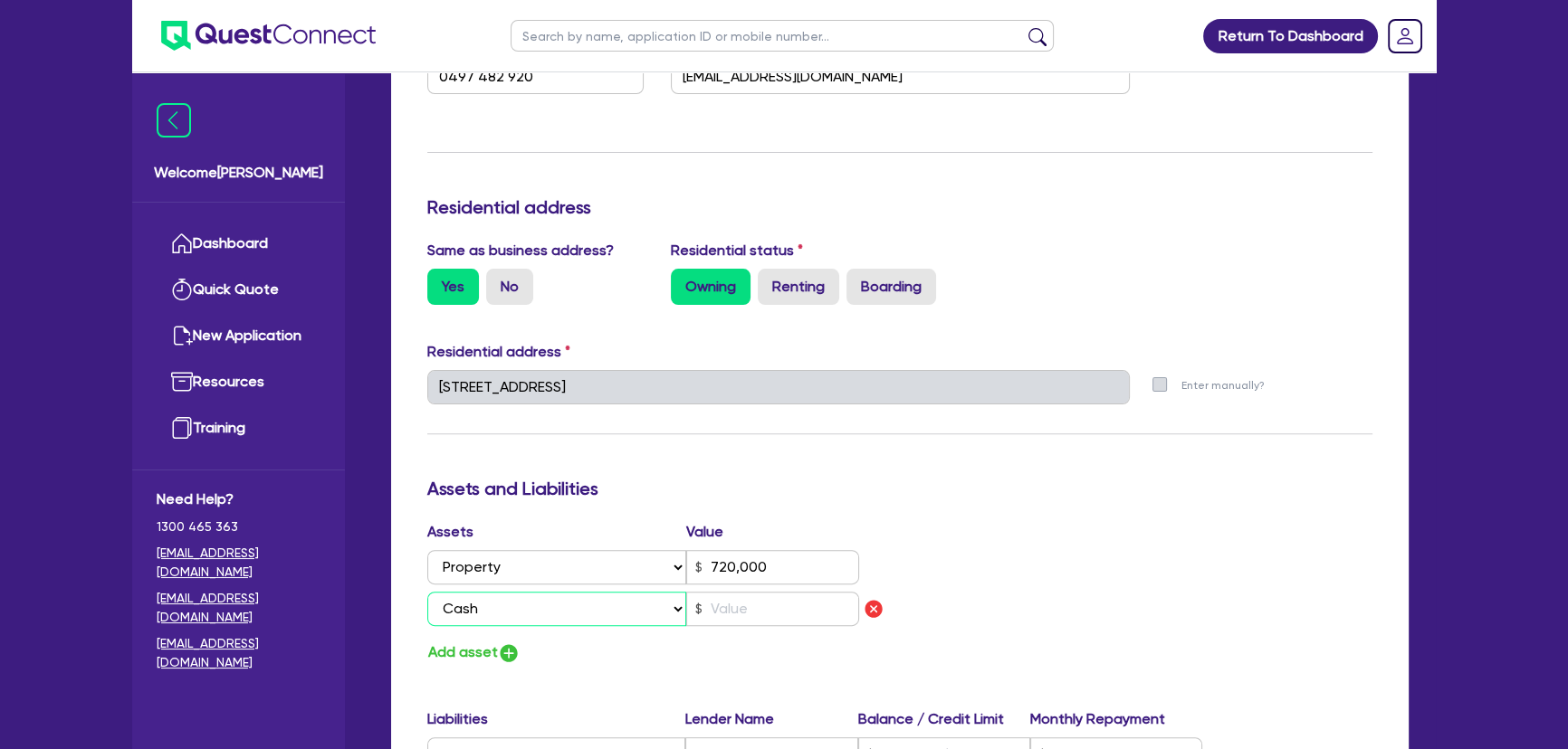
type input "720,000"
click at [744, 615] on input "text" at bounding box center [772, 608] width 173 height 34
type input "2"
type input "0497 482 920"
type input "720,000"
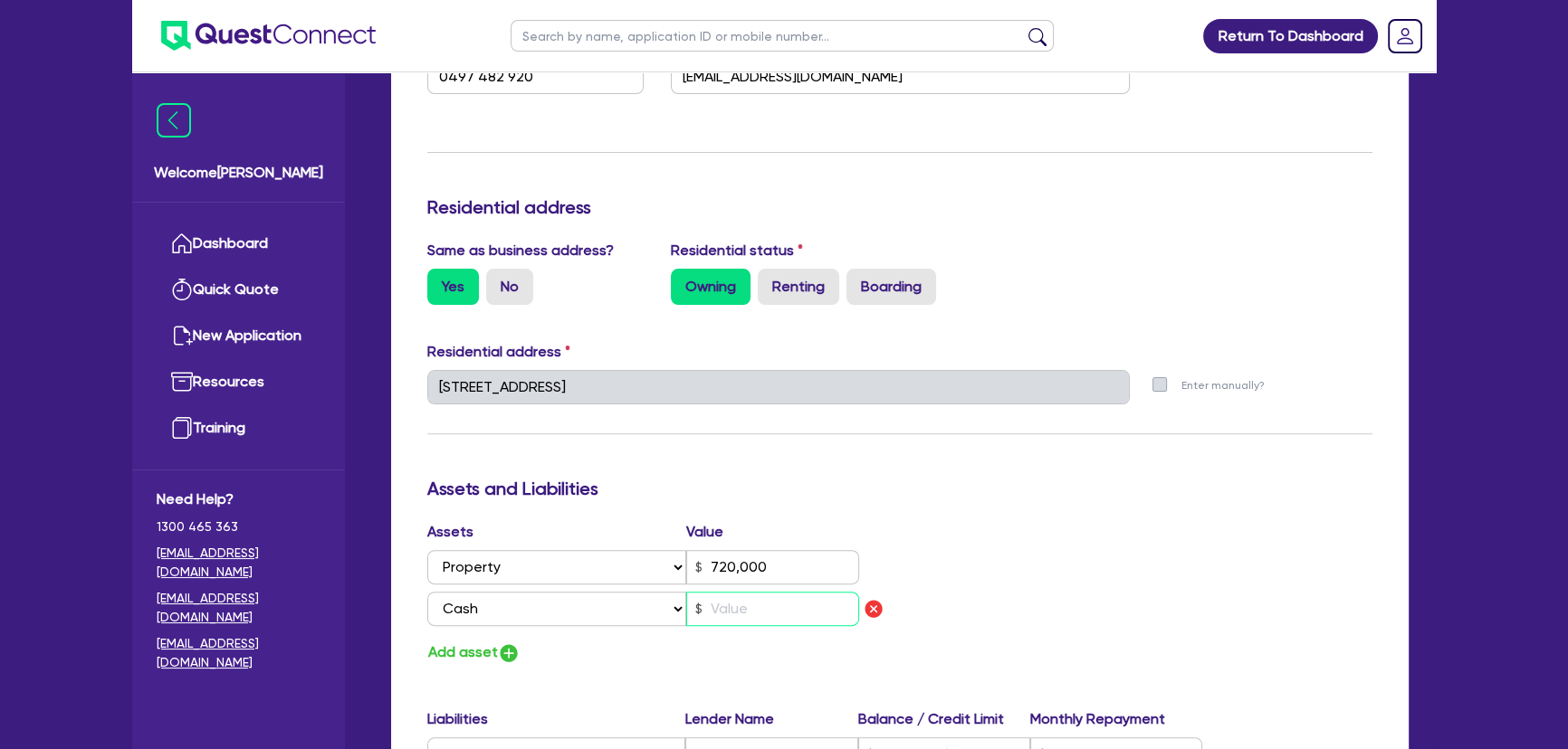
type input "2"
type input "0497 482 920"
type input "720,000"
type input "20"
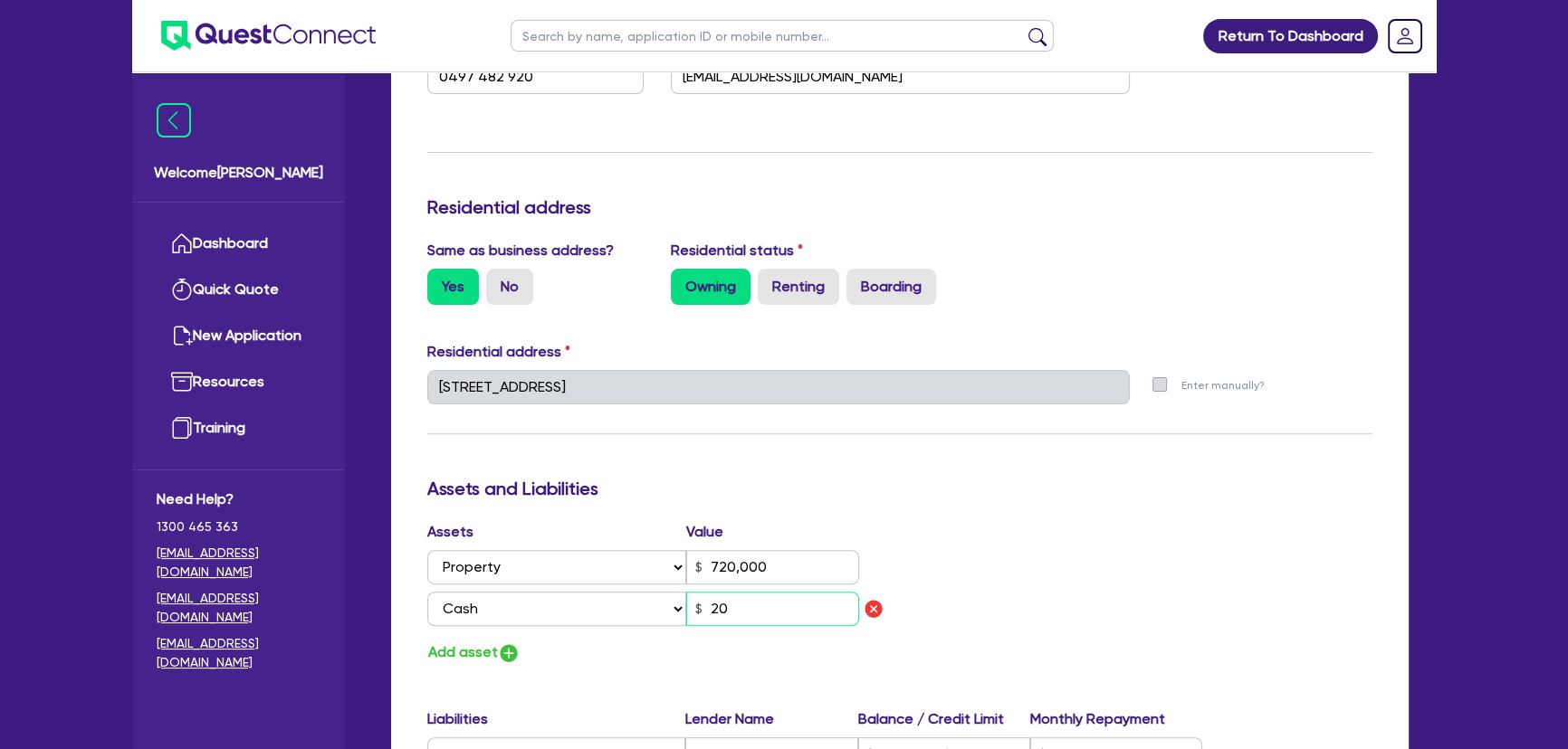
type input "2"
type input "0497 482 920"
type input "720,000"
type input "200"
type input "2"
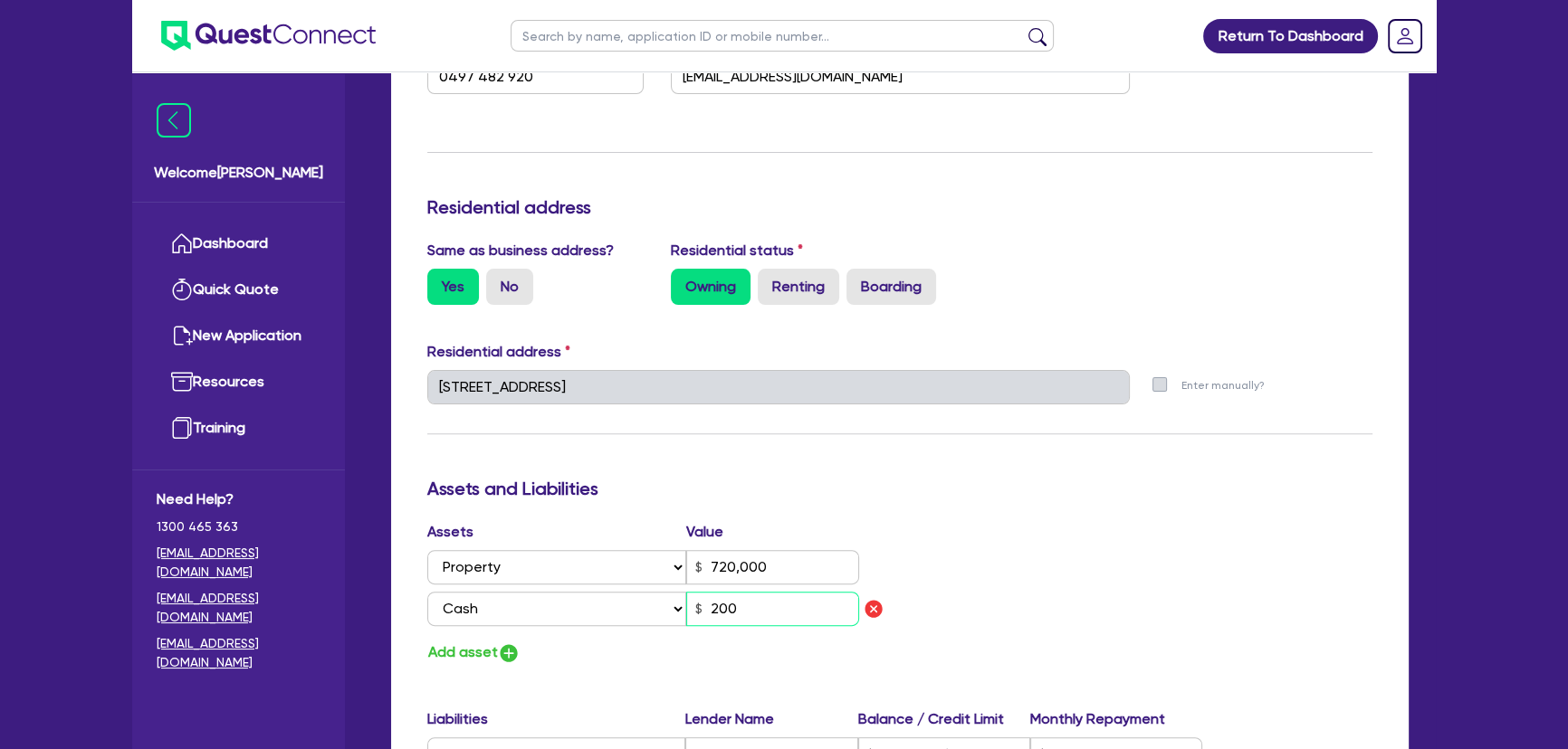
type input "0497 482 920"
type input "720,000"
type input "2,000"
type input "2"
type input "0497 482 920"
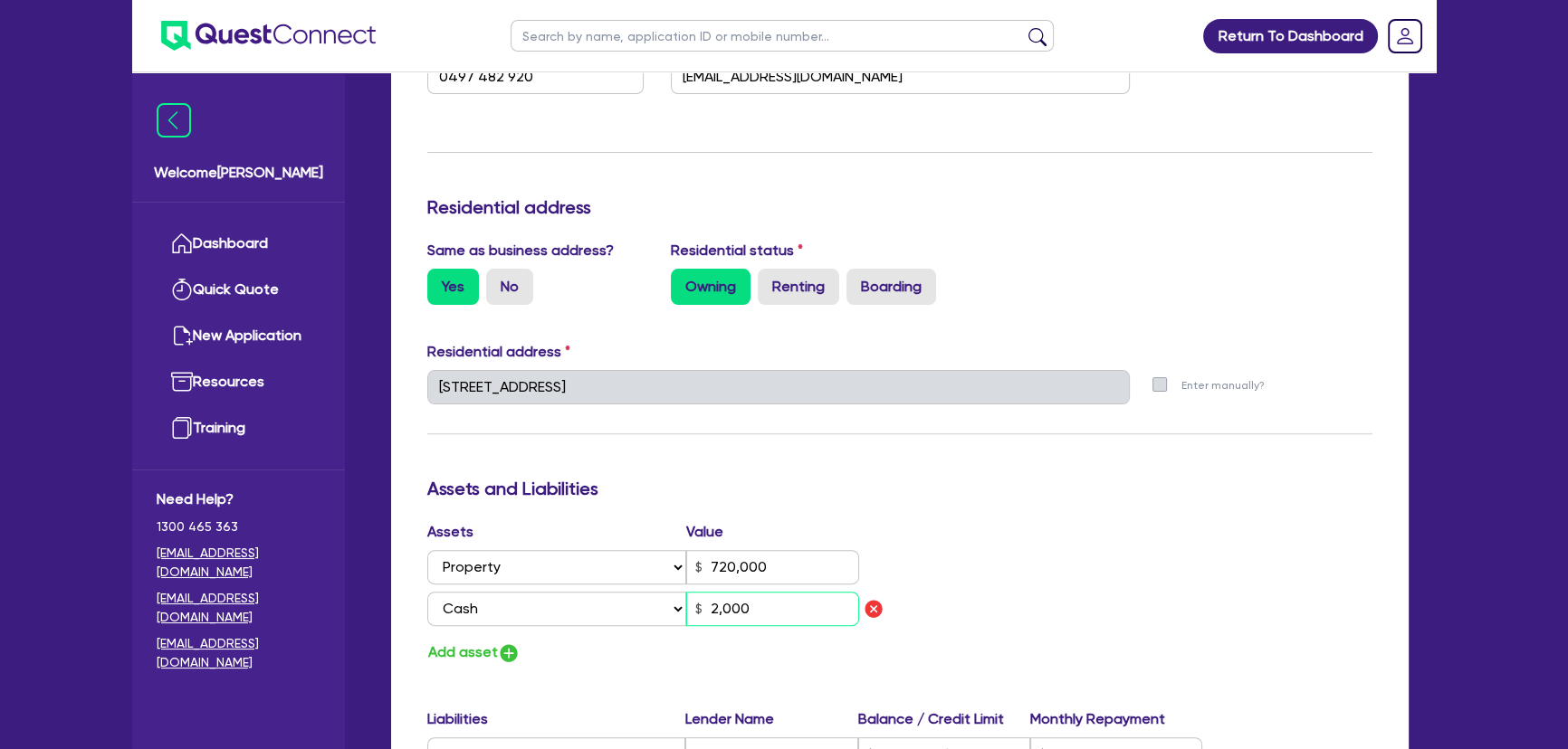
type input "720,000"
type input "20,000"
click at [503, 652] on img "button" at bounding box center [508, 653] width 21 height 21
type input "2"
type input "0497 482 920"
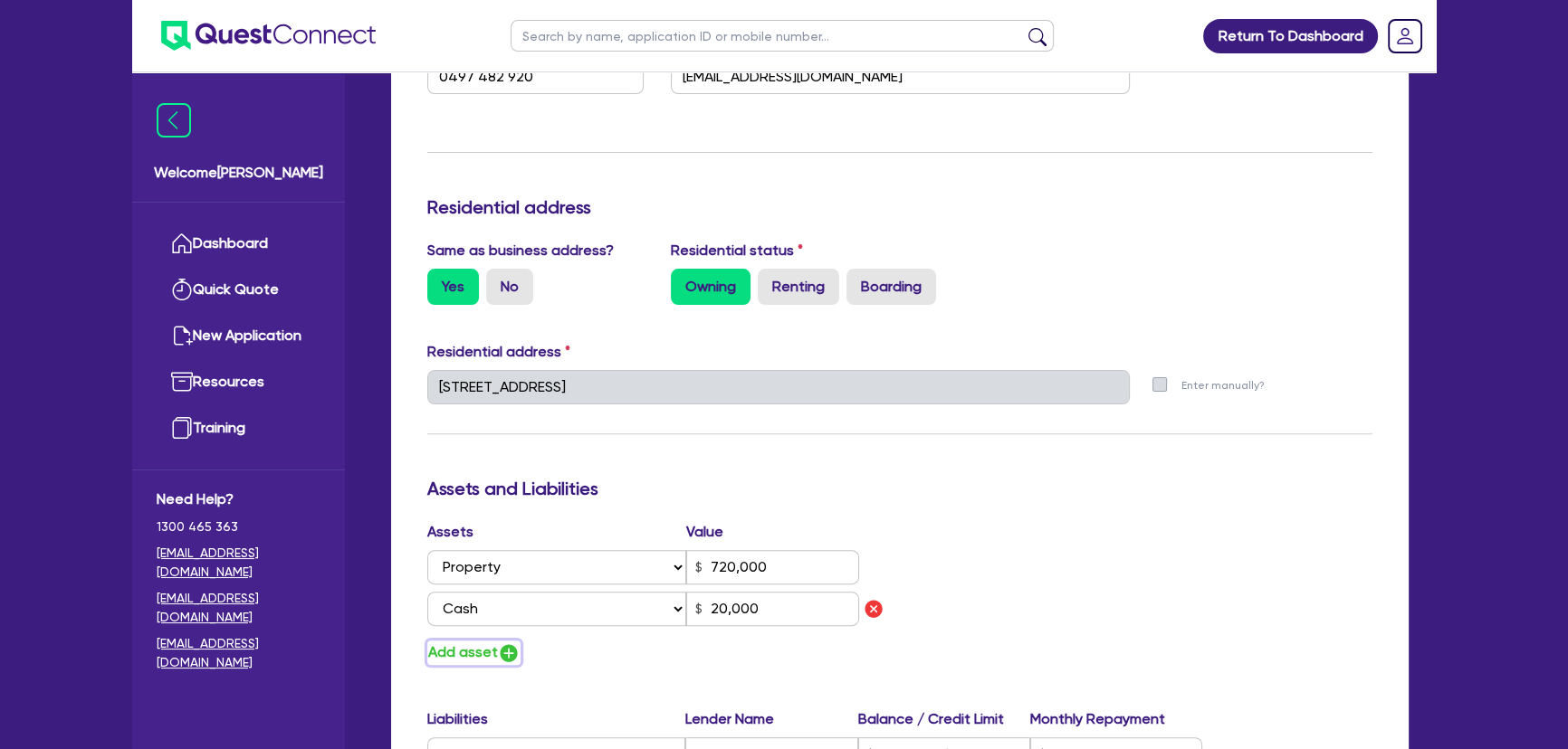
type input "720,000"
type input "20,000"
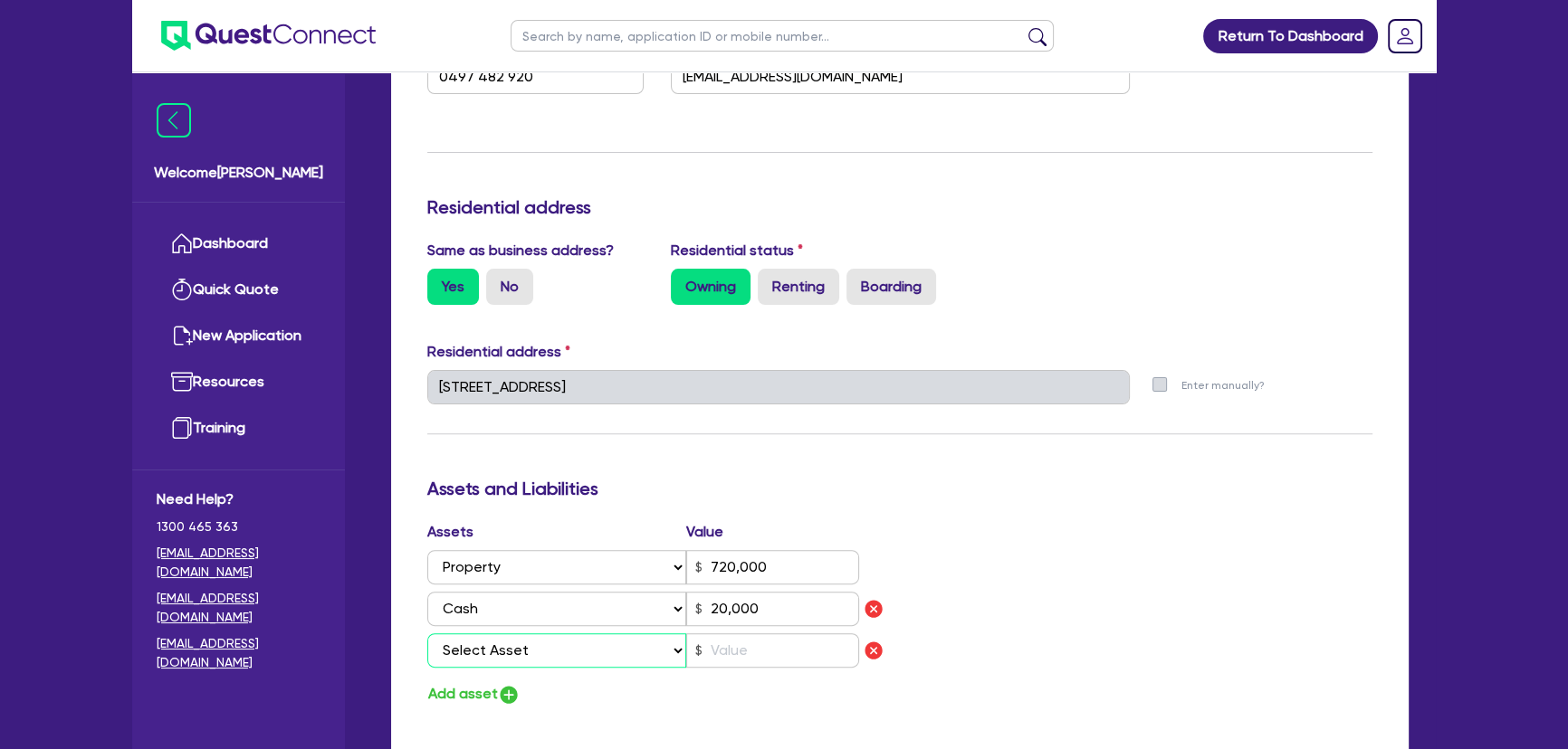
click at [506, 643] on select "Select Asset Cash Property Investment property Vehicle Truck Trailer Equipment …" at bounding box center [557, 650] width 259 height 34
click at [935, 506] on div "Update residential status for Director #1 Boarding is only acceptable when the …" at bounding box center [899, 421] width 945 height 1422
click at [871, 643] on img "button" at bounding box center [873, 650] width 21 height 21
type input "2"
type input "0497 482 920"
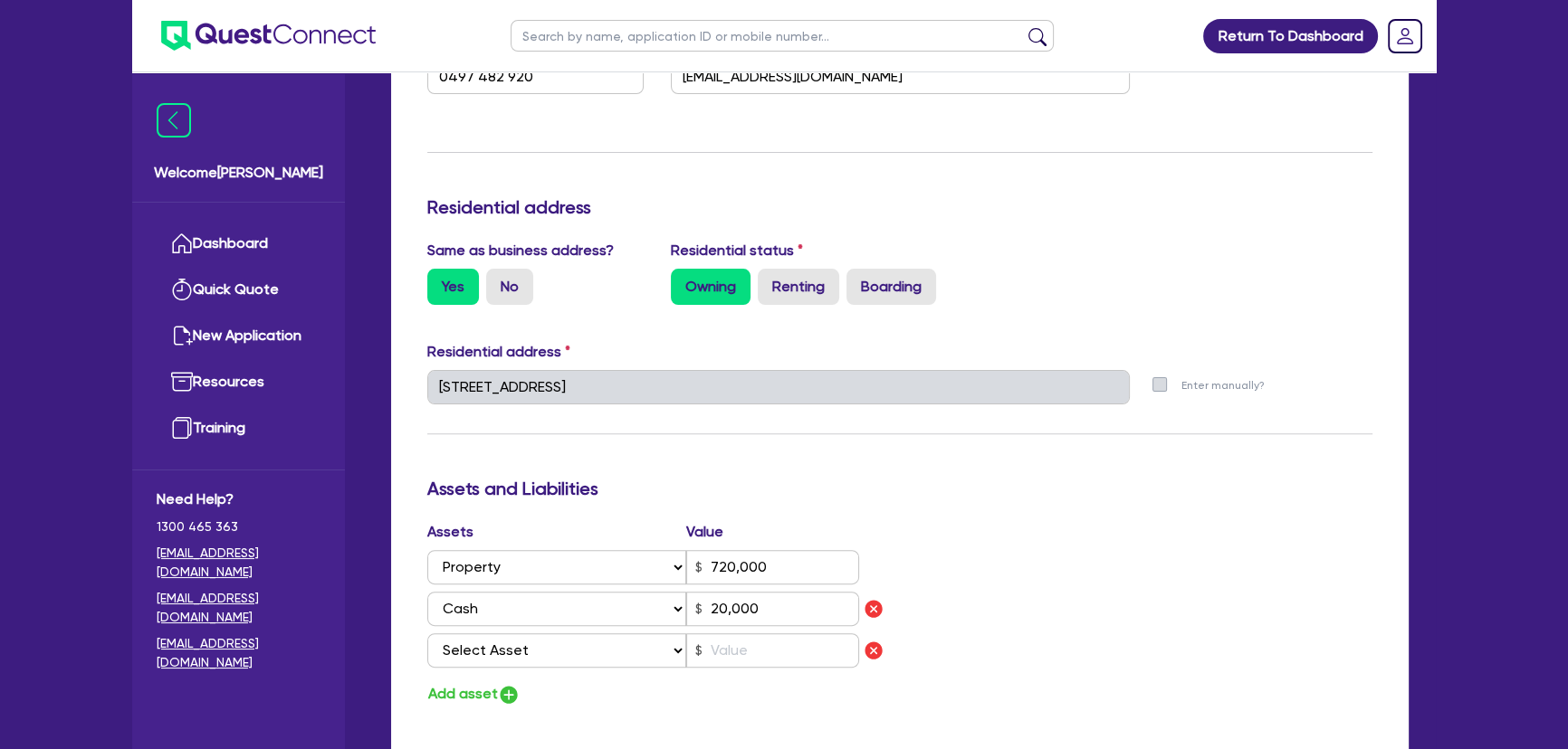
type input "720,000"
type input "20,000"
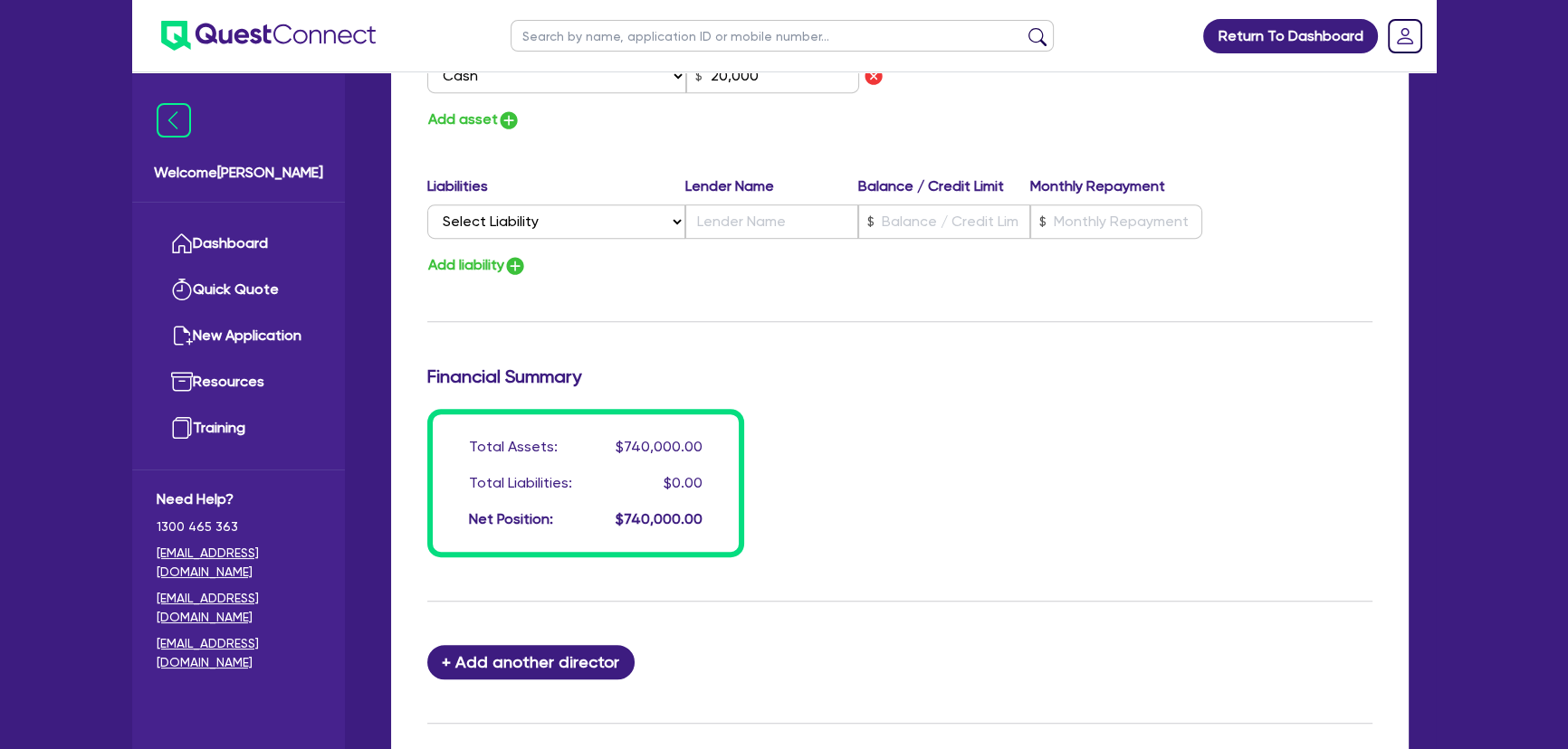
scroll to position [1387, 0]
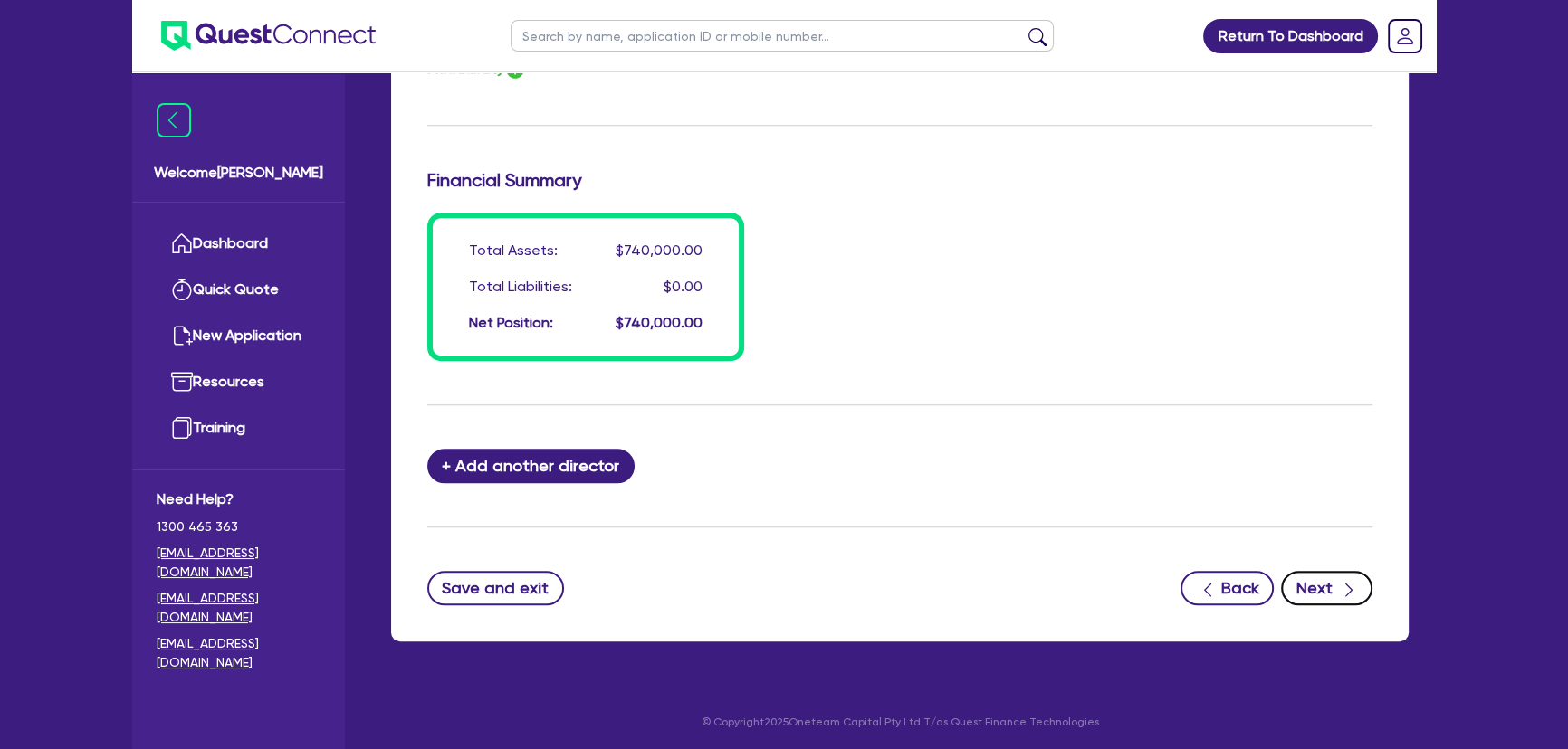
click at [1338, 587] on div "button" at bounding box center [1348, 588] width 20 height 22
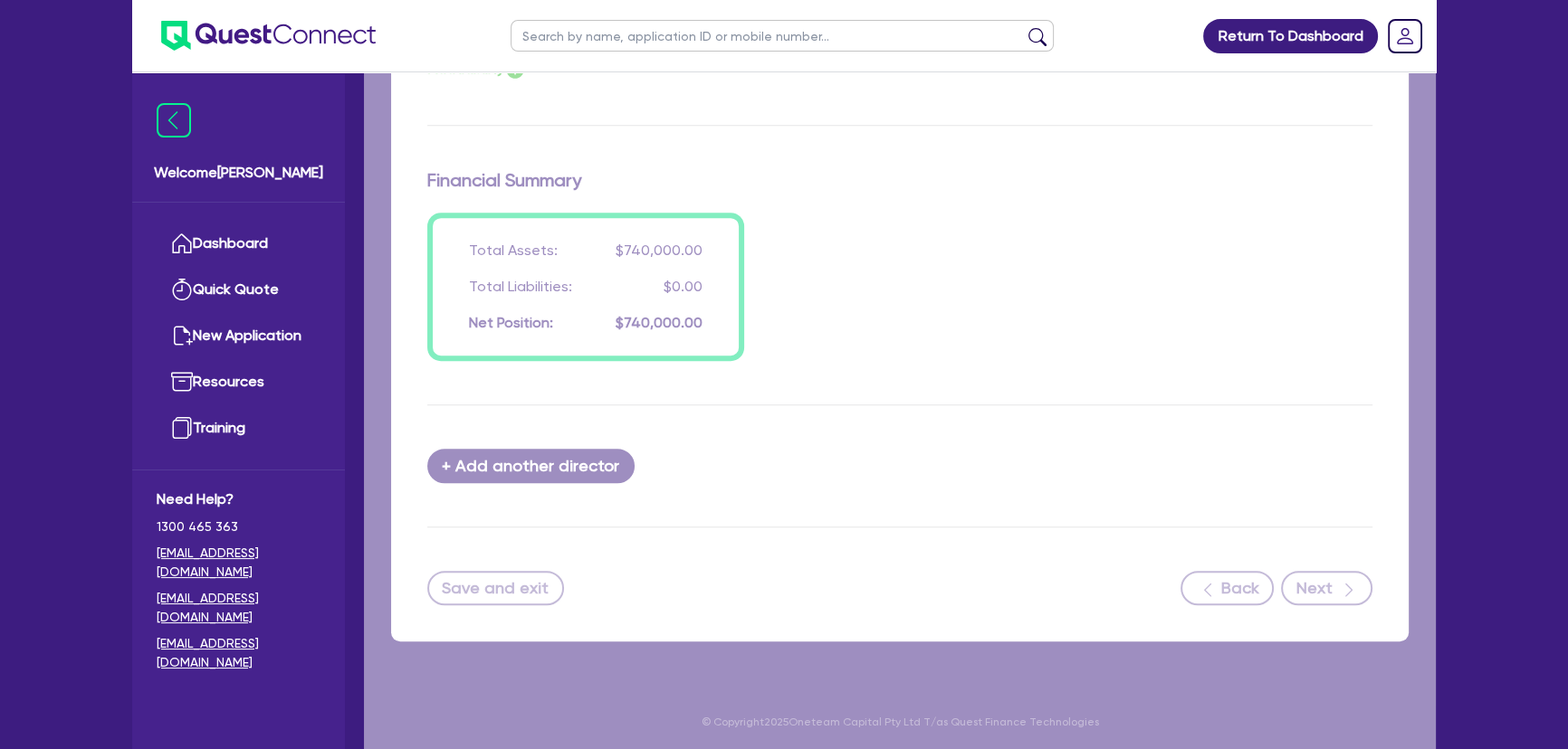
select select "CARS_AND_LIGHT_TRUCKS"
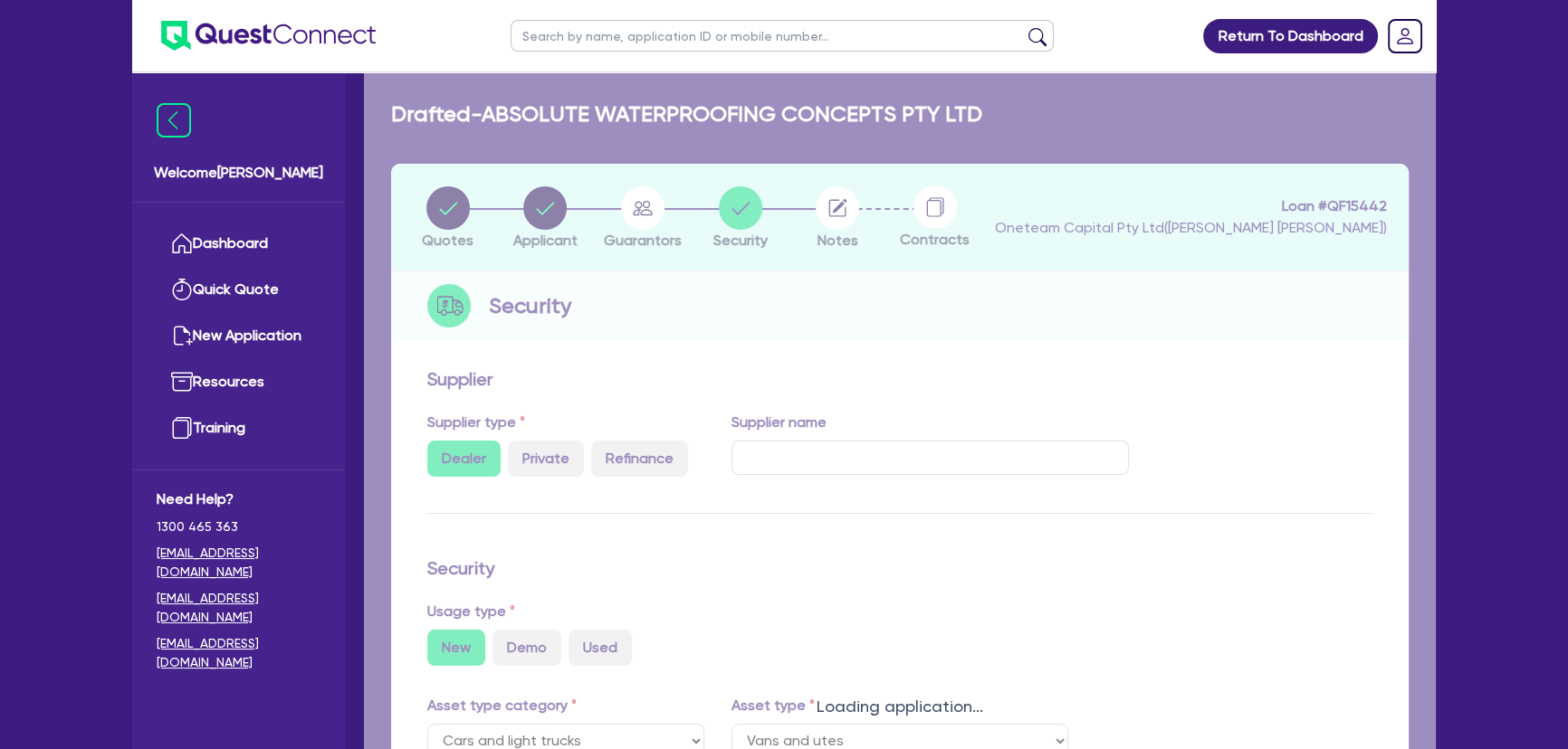
select select "VANS_AND_UTES"
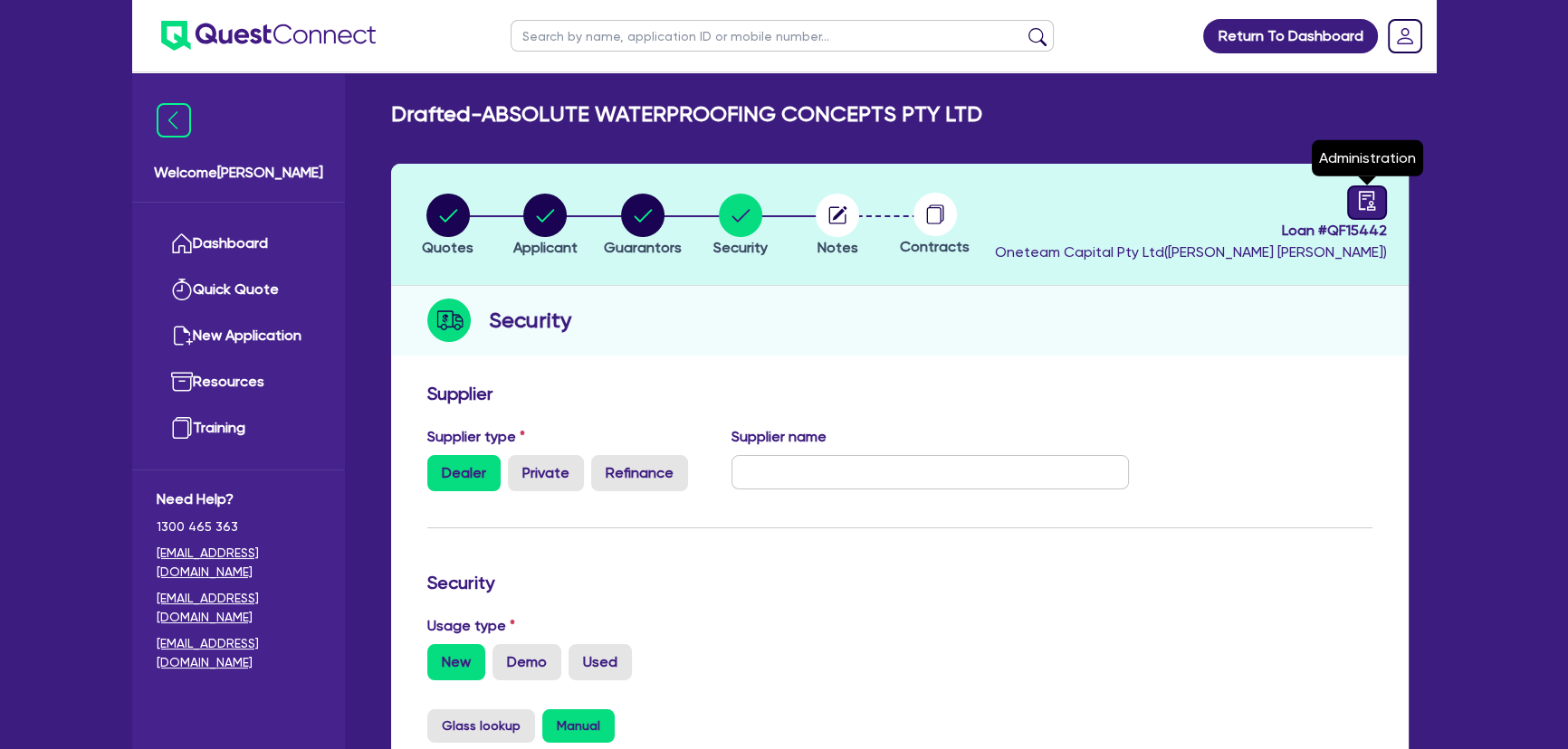
click at [1355, 195] on div at bounding box center [1366, 202] width 40 height 34
select select "DRAFTED_NEW"
select select "Other"
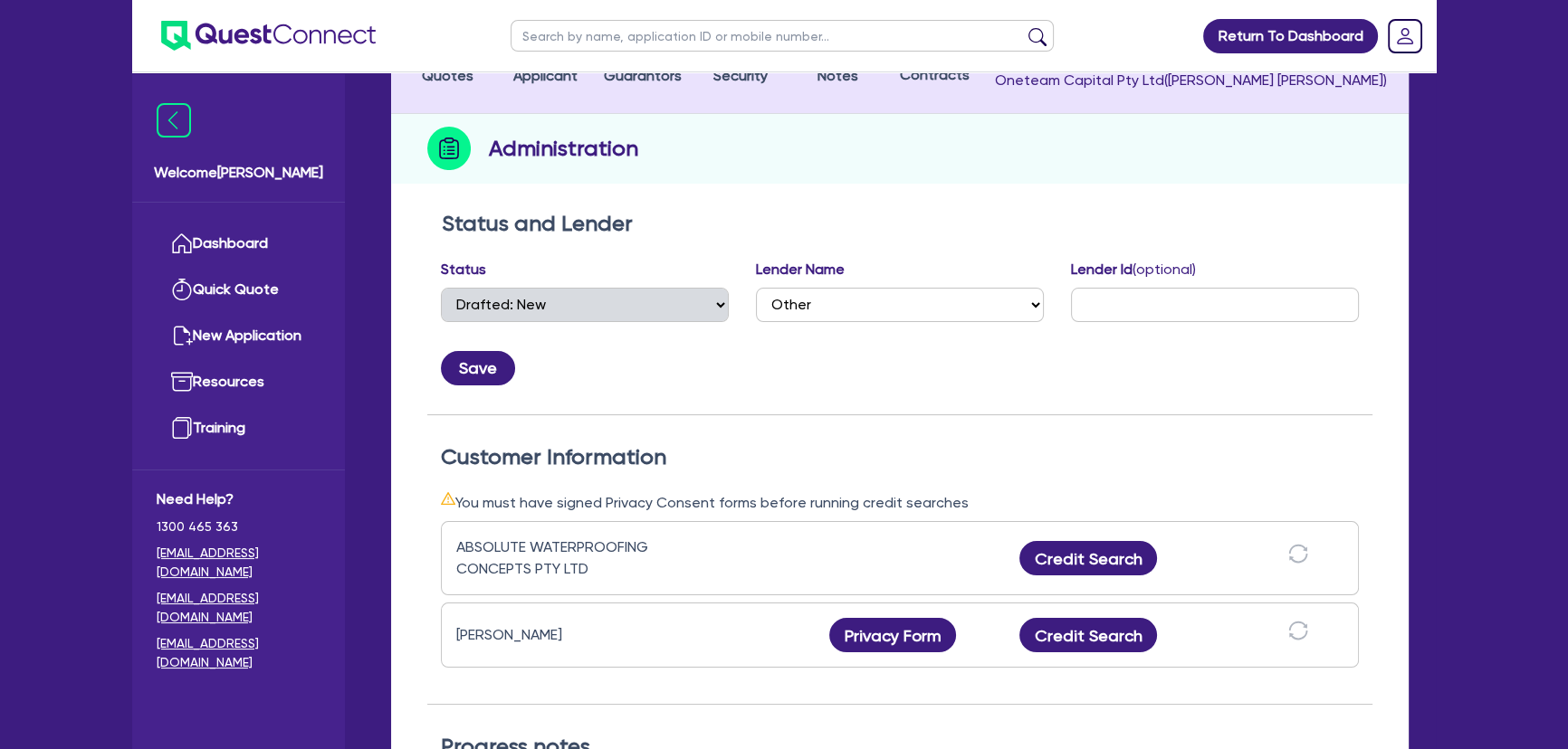
scroll to position [411, 0]
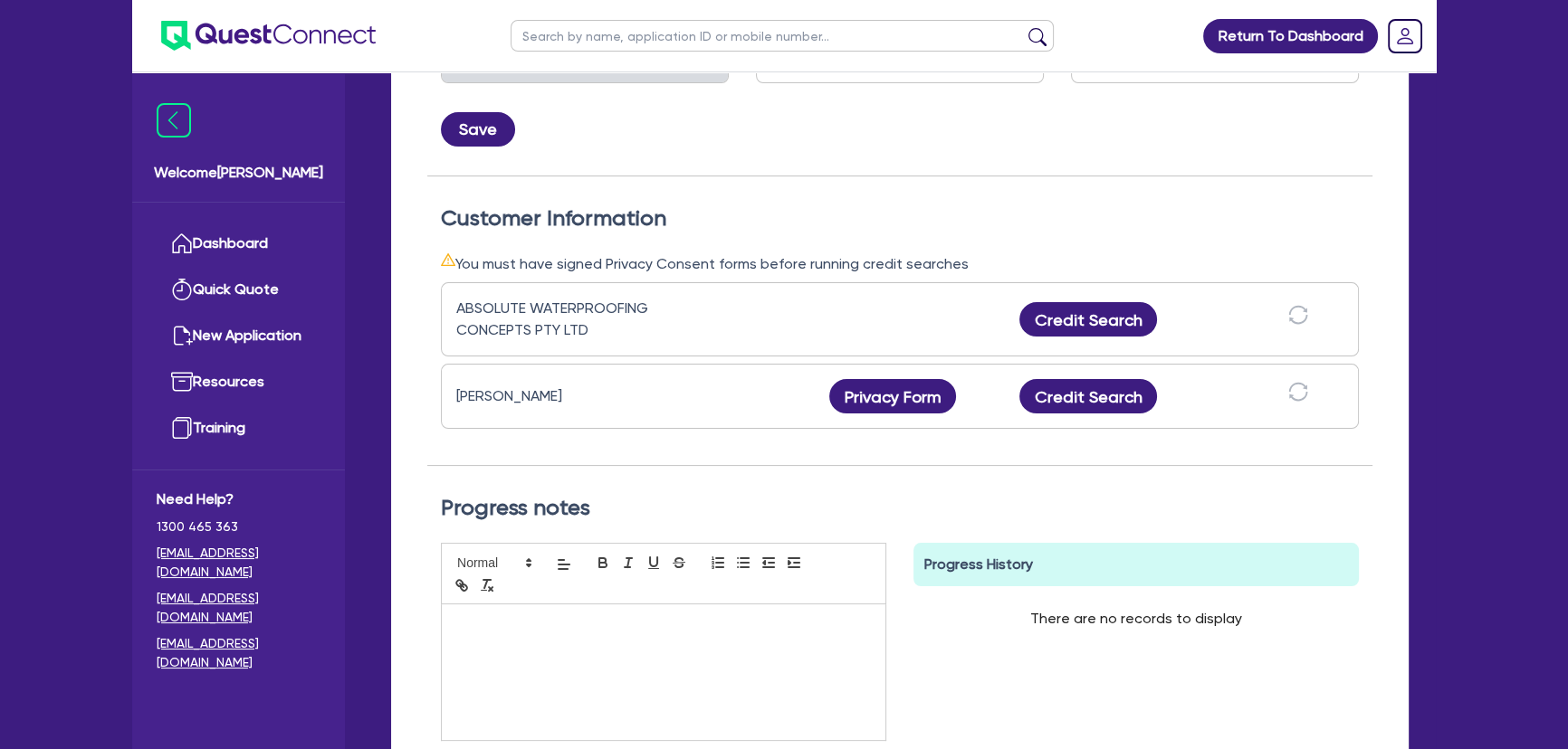
click at [1084, 293] on div "ABSOLUTE WATERPROOFING CONCEPTS PTY LTD Credit Search" at bounding box center [899, 319] width 918 height 74
click at [1077, 318] on button "Credit Search" at bounding box center [1088, 318] width 138 height 34
click at [1084, 396] on button "Credit Search" at bounding box center [1088, 396] width 138 height 34
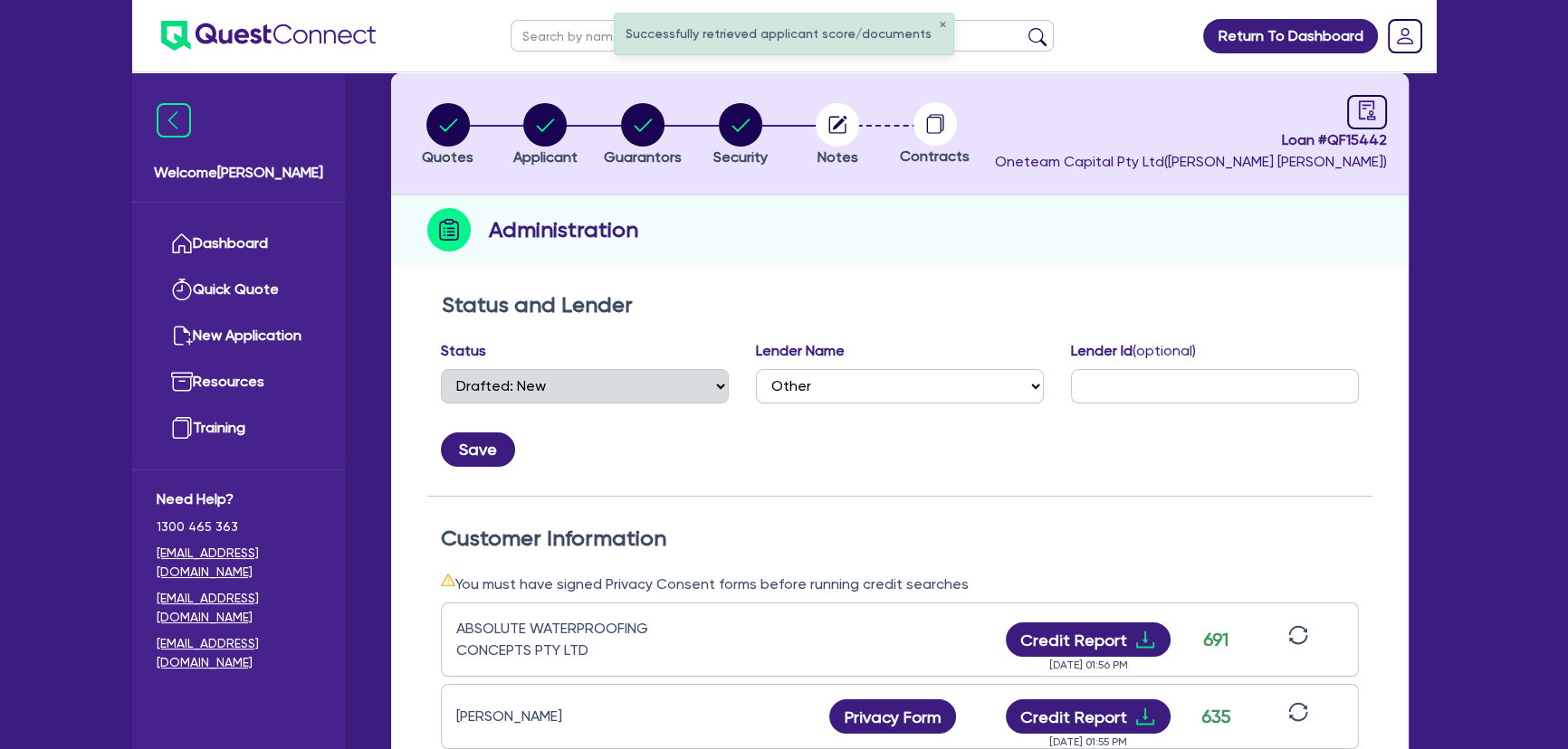
scroll to position [475, 0]
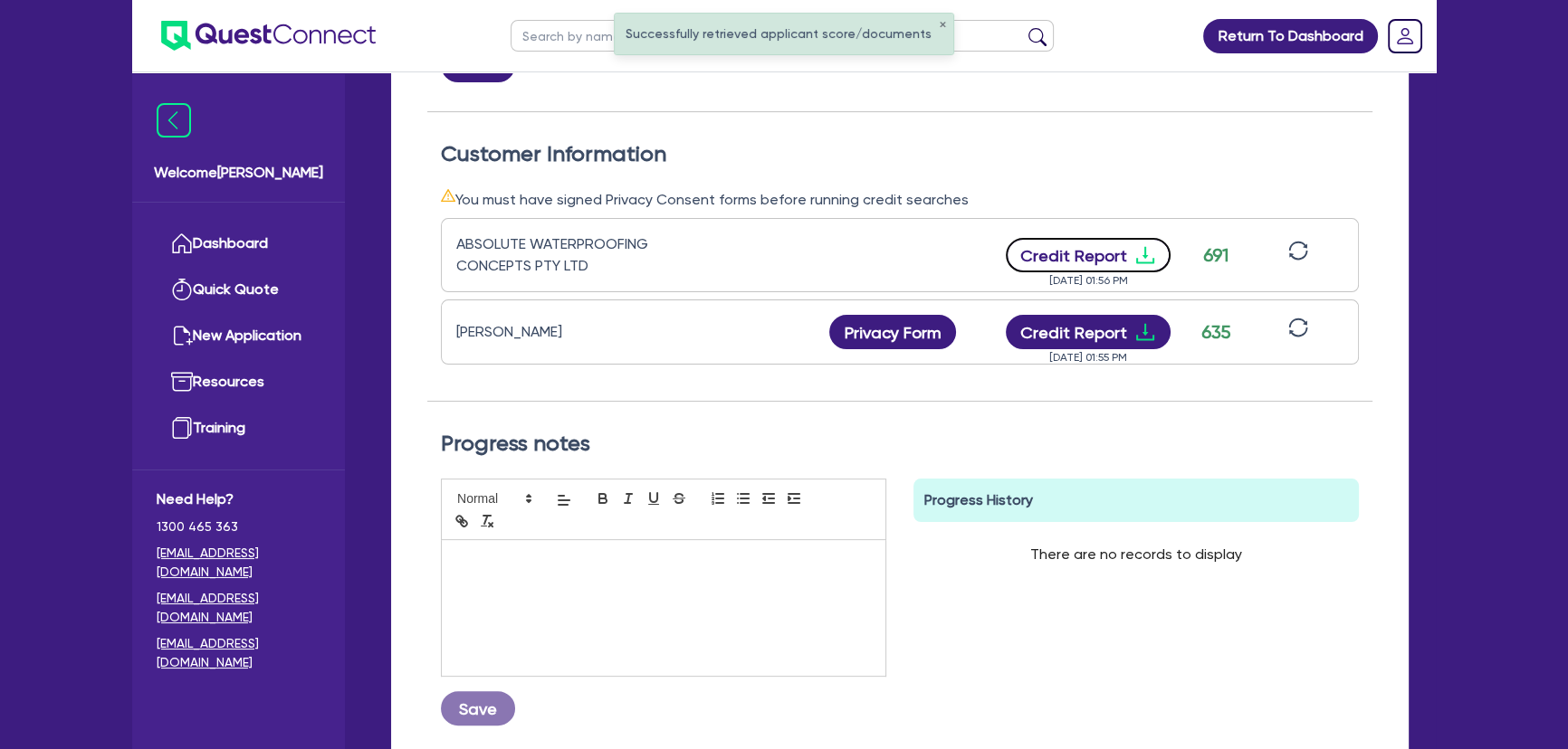
click at [1141, 258] on icon "download" at bounding box center [1145, 255] width 21 height 21
click at [1144, 328] on icon "download" at bounding box center [1145, 331] width 21 height 21
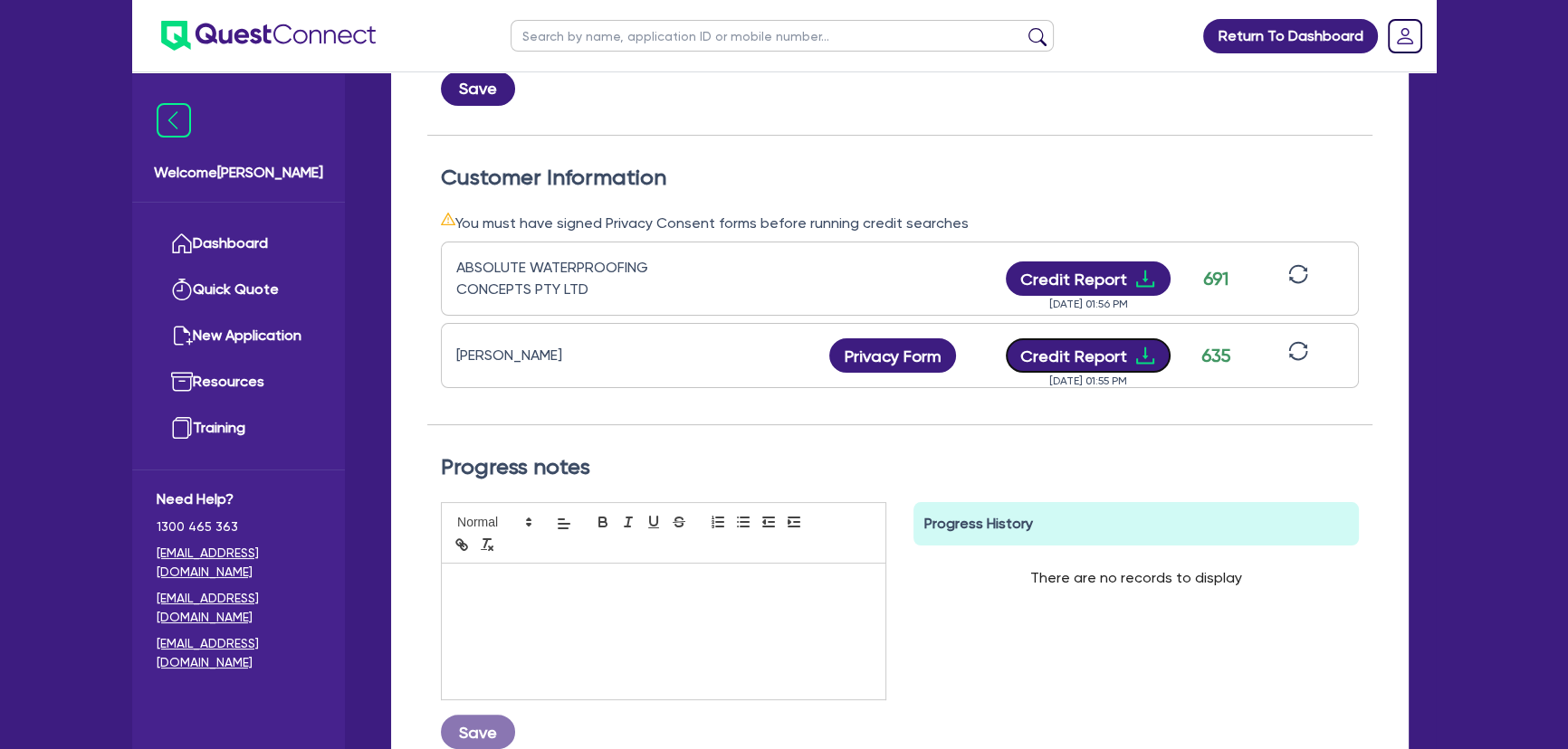
scroll to position [0, 0]
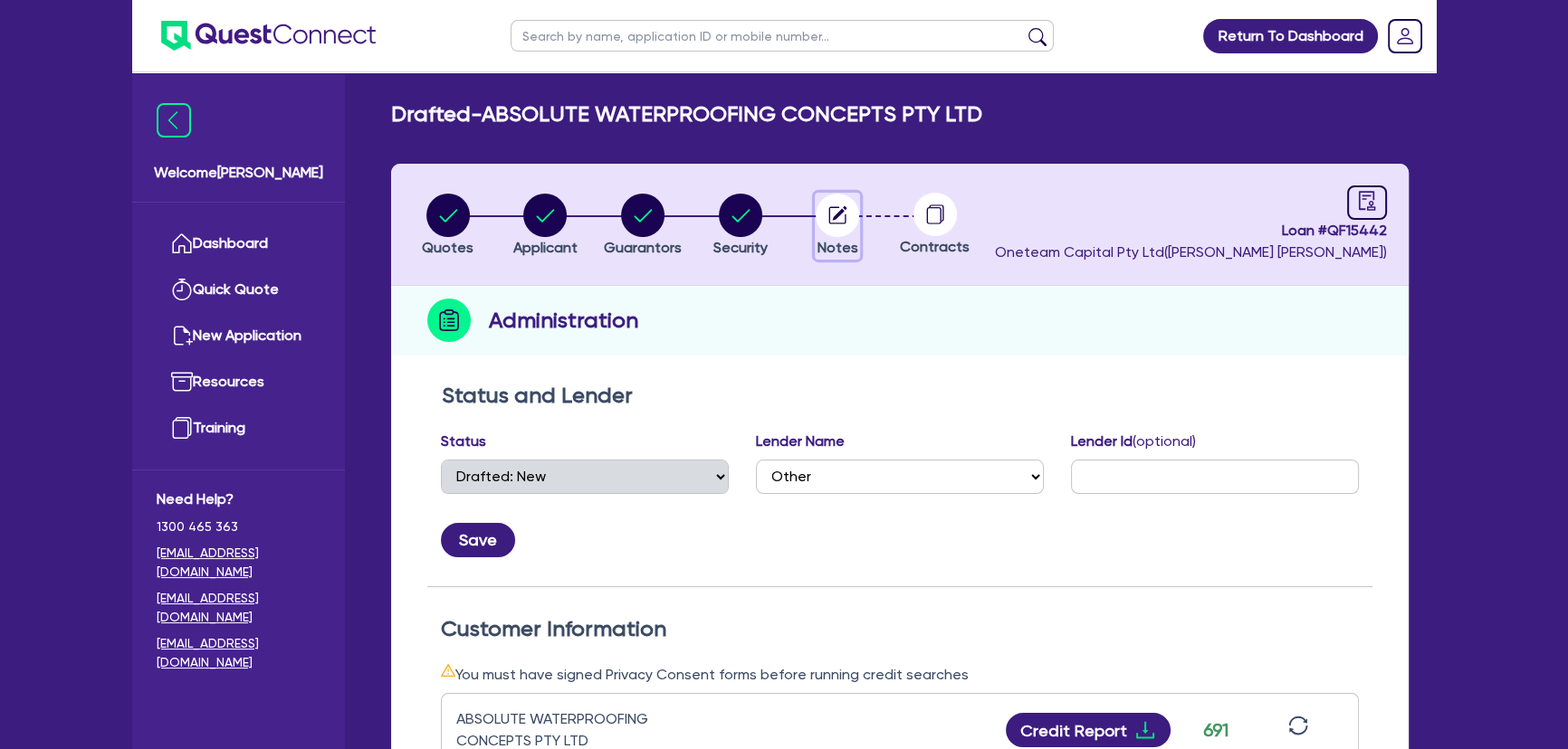
click at [830, 217] on circle "button" at bounding box center [837, 215] width 44 height 44
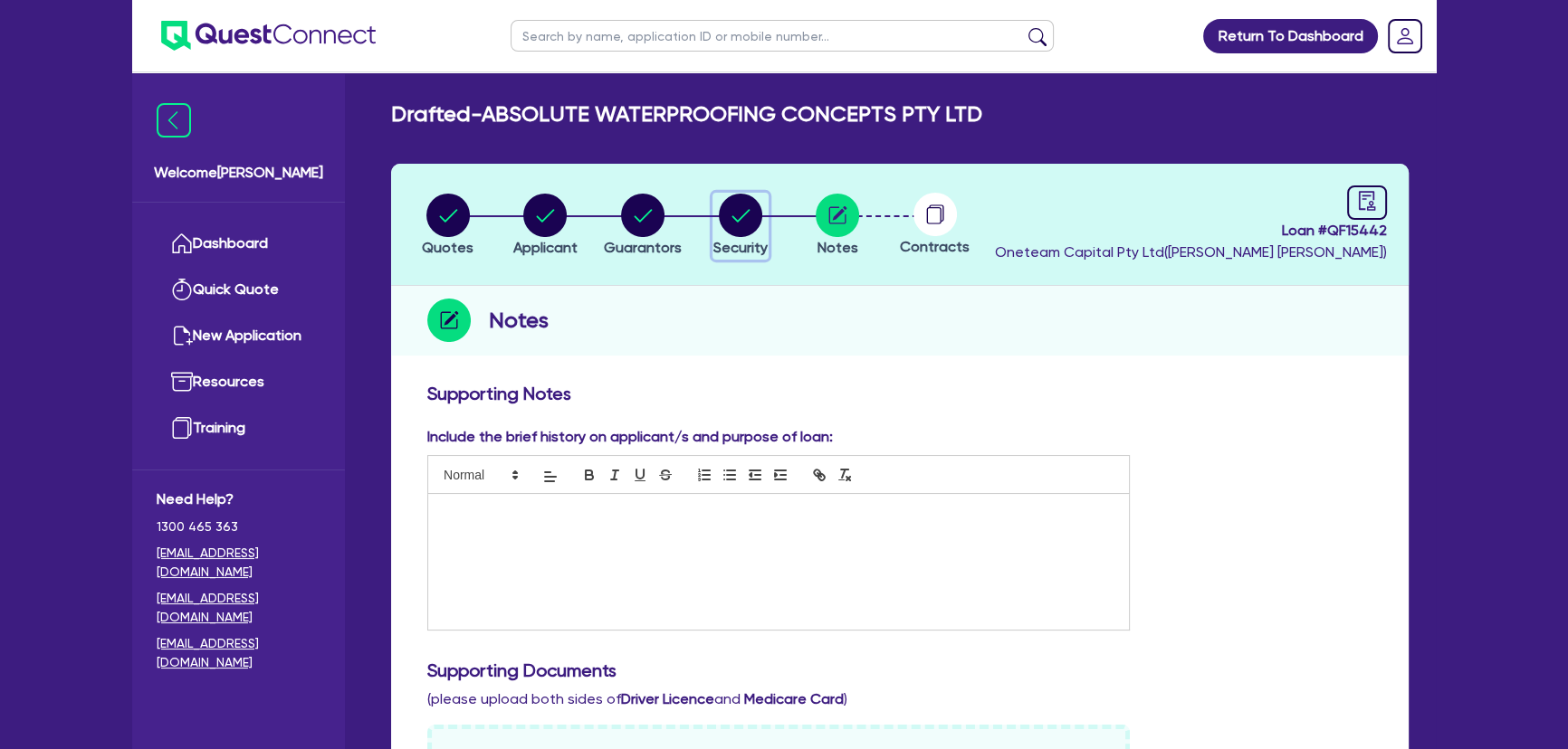
click at [760, 215] on circle "button" at bounding box center [740, 215] width 44 height 44
select select "CARS_AND_LIGHT_TRUCKS"
select select "VANS_AND_UTES"
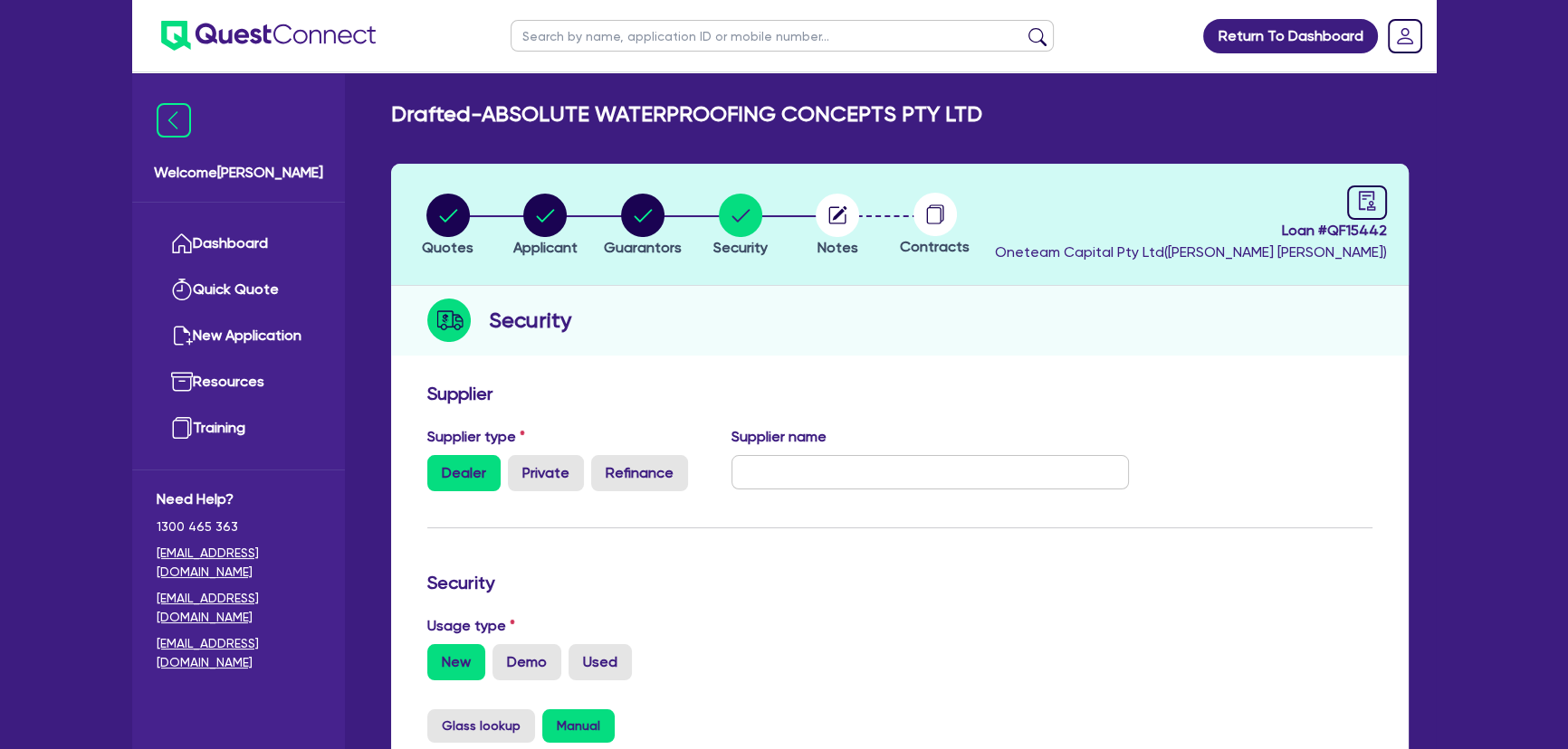
click at [789, 215] on li "Security" at bounding box center [741, 224] width 98 height 63
click at [818, 221] on circle "button" at bounding box center [837, 215] width 44 height 44
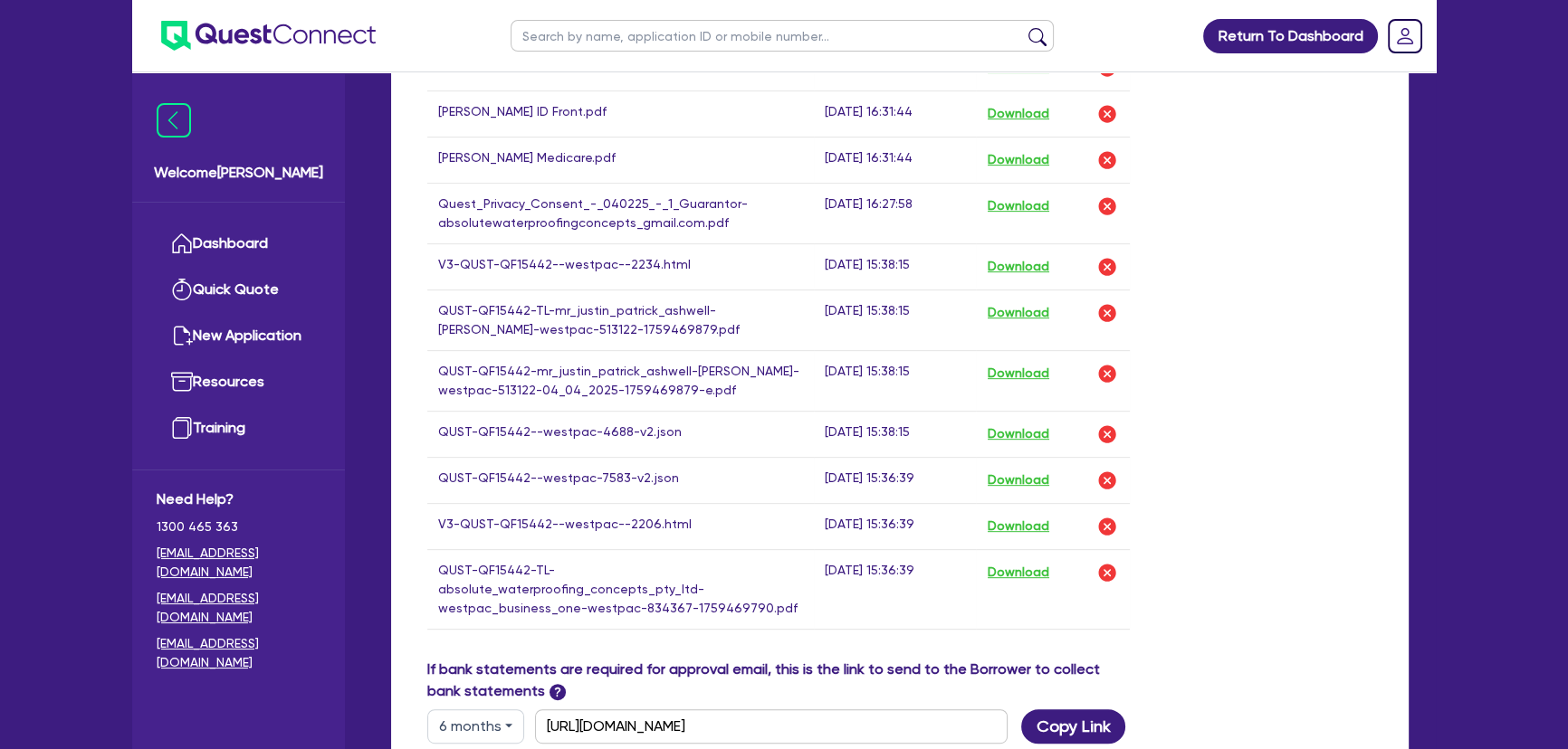
scroll to position [741, 0]
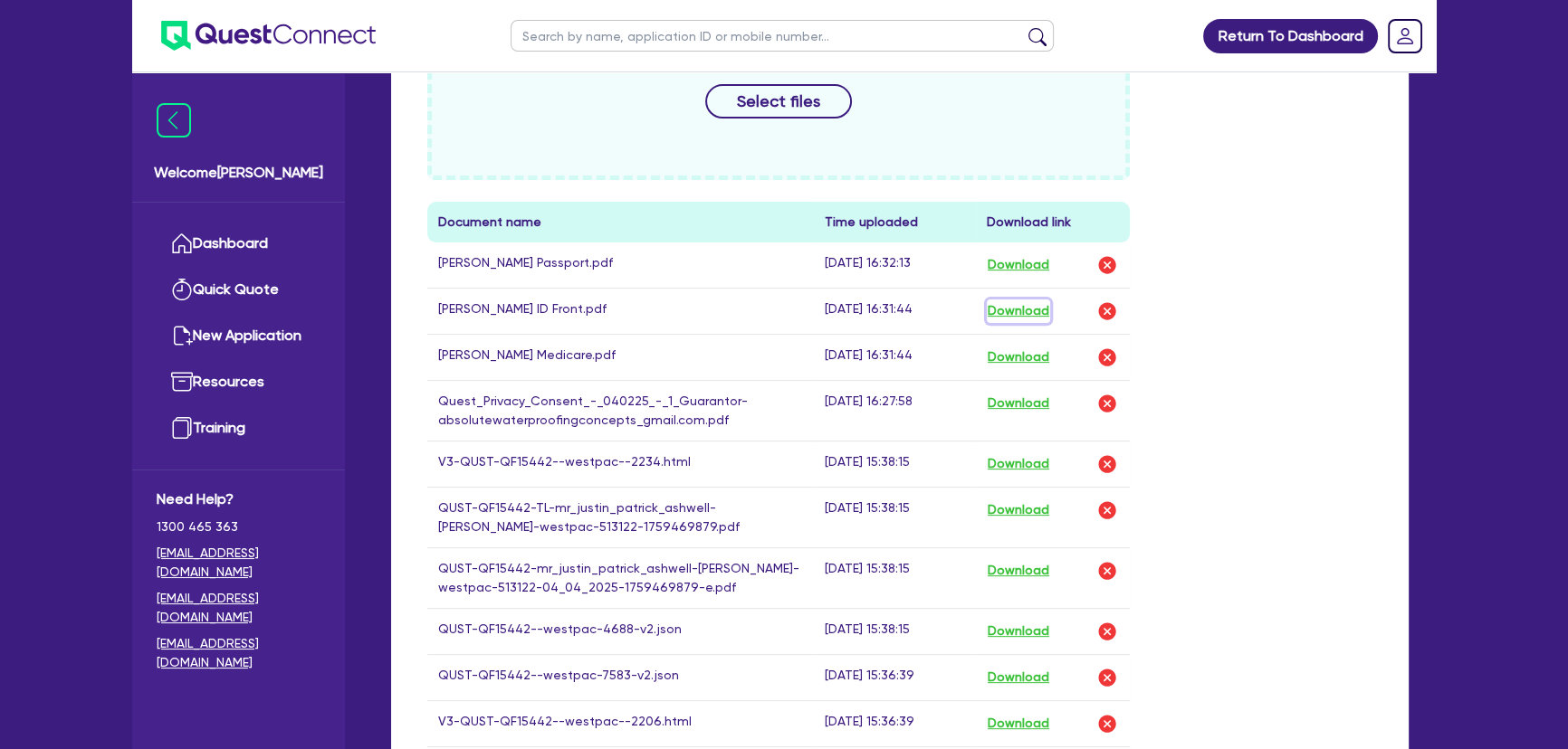
click at [1034, 305] on button "Download" at bounding box center [1018, 311] width 63 height 23
click at [730, 106] on button "Select files" at bounding box center [778, 101] width 146 height 34
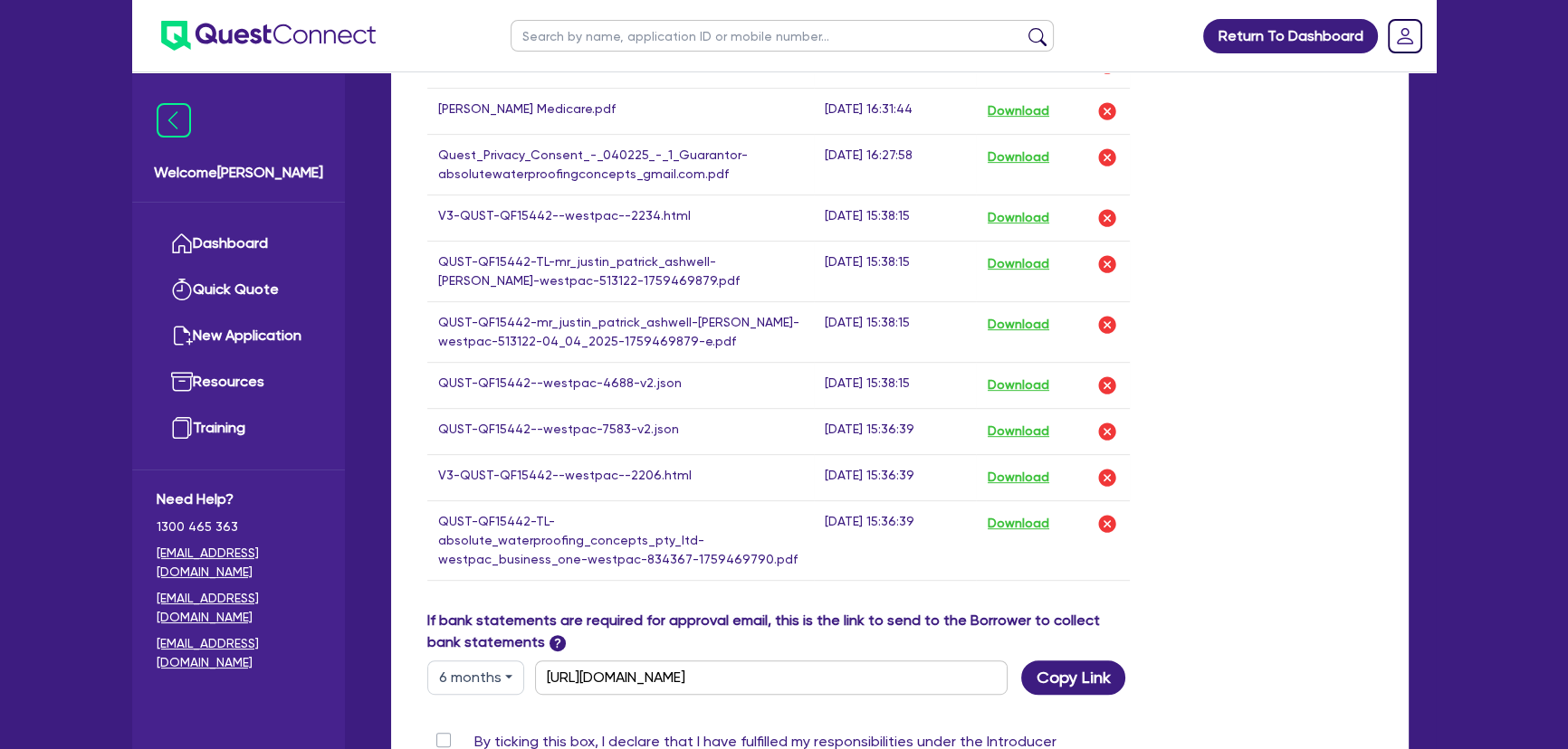
scroll to position [1151, 0]
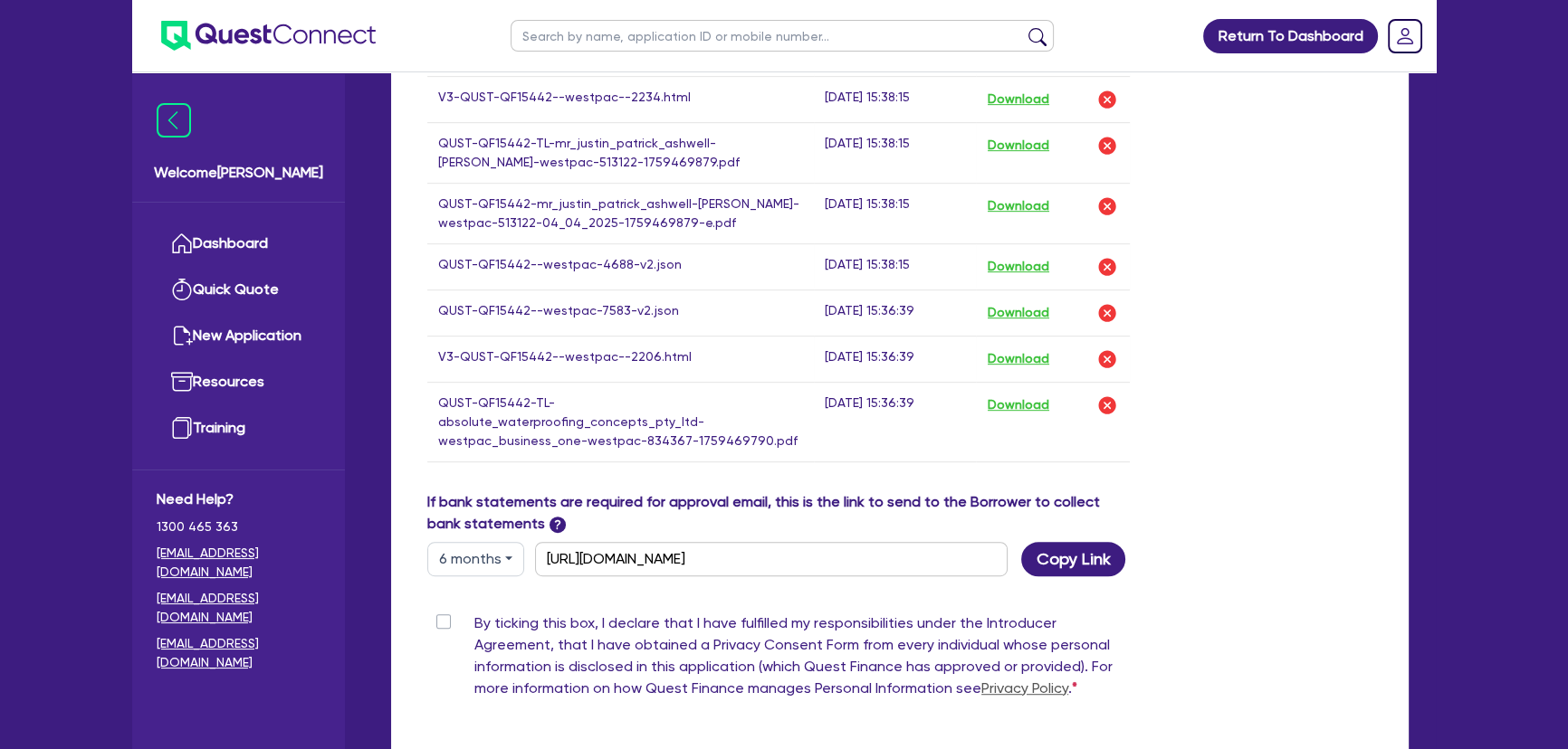
click at [474, 622] on label "By ticking this box, I declare that I have fulfilled my responsibilities under …" at bounding box center [802, 660] width 656 height 94
click at [438, 622] on input "By ticking this box, I declare that I have fulfilled my responsibilities under …" at bounding box center [434, 621] width 15 height 18
checkbox input "true"
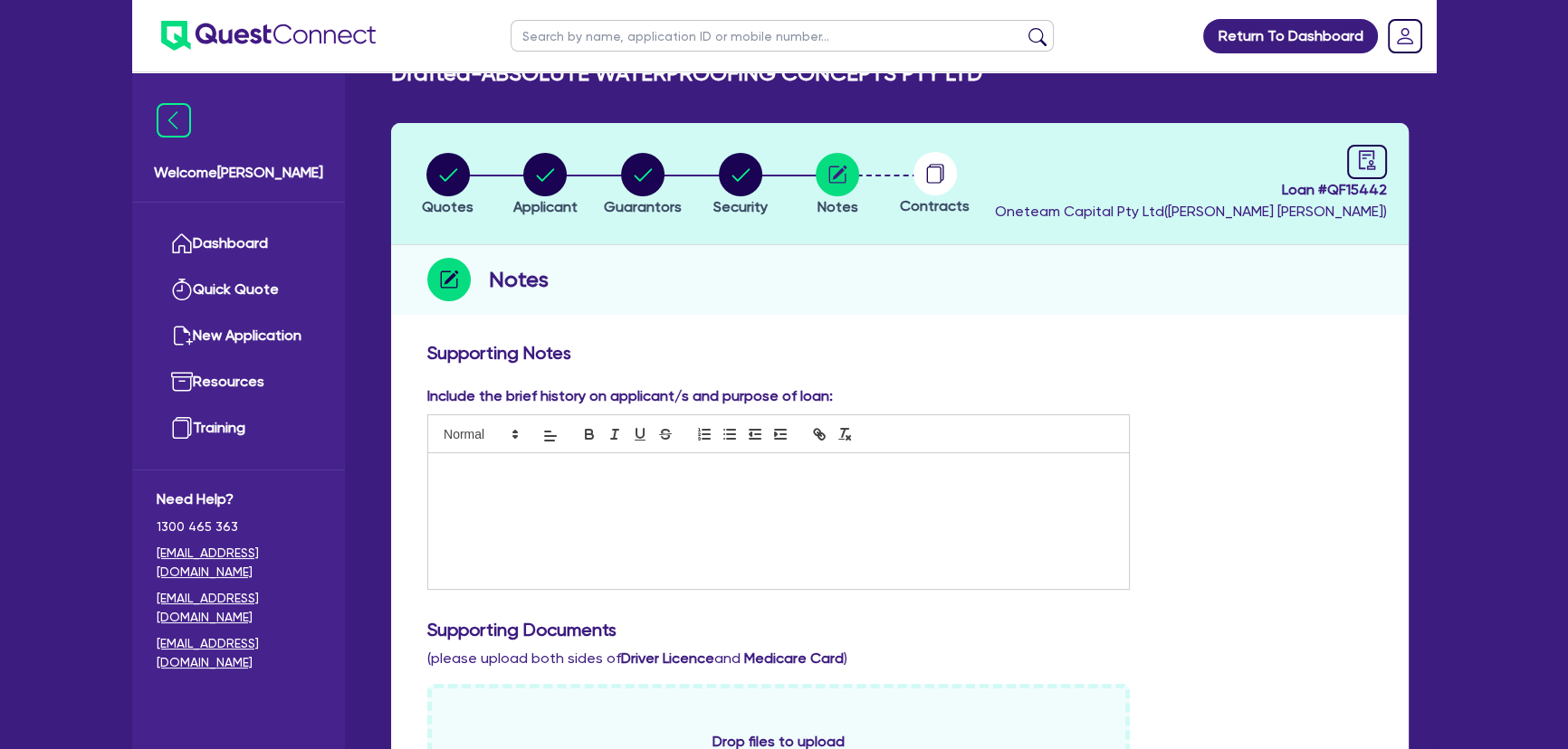
scroll to position [0, 0]
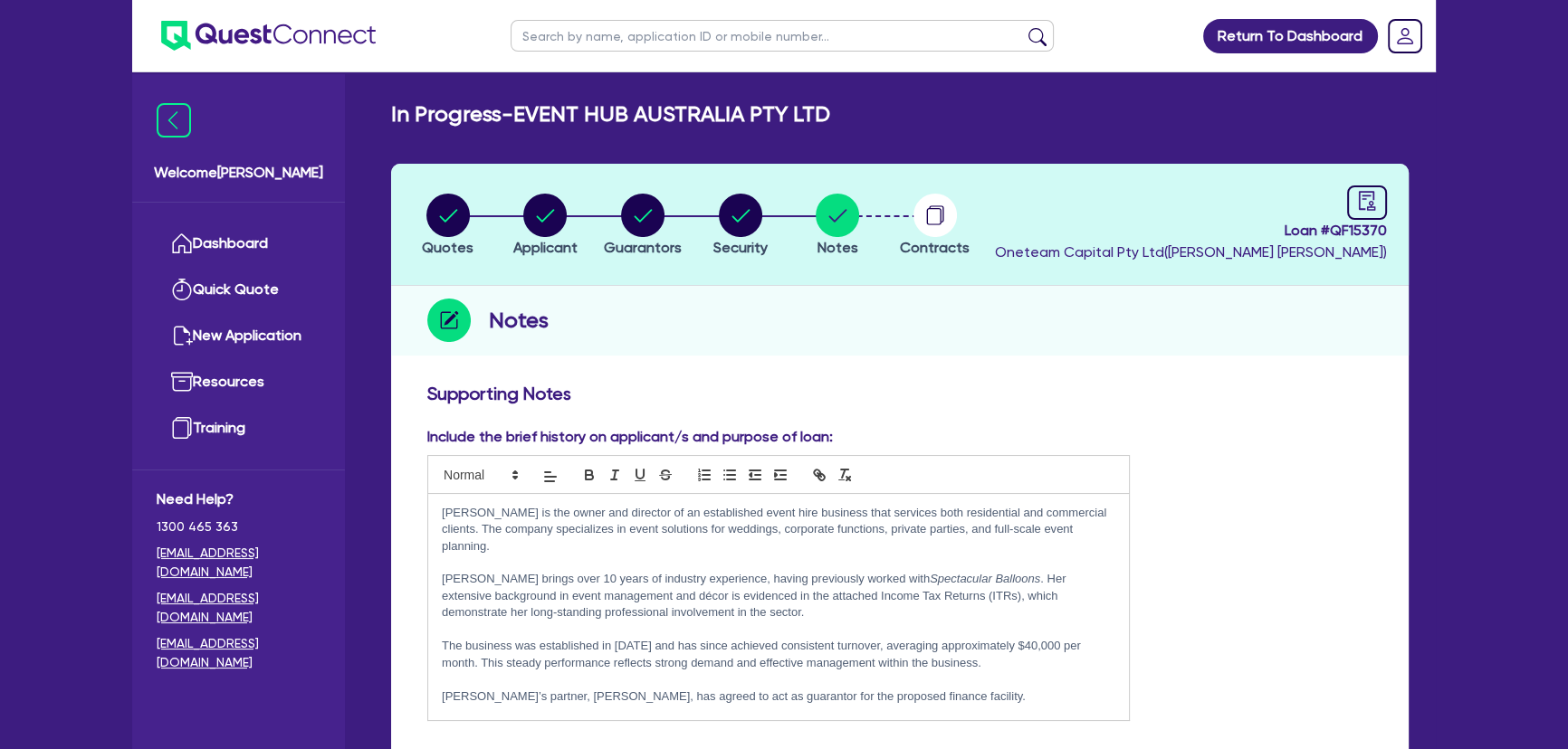
click at [591, 24] on input "text" at bounding box center [782, 36] width 543 height 31
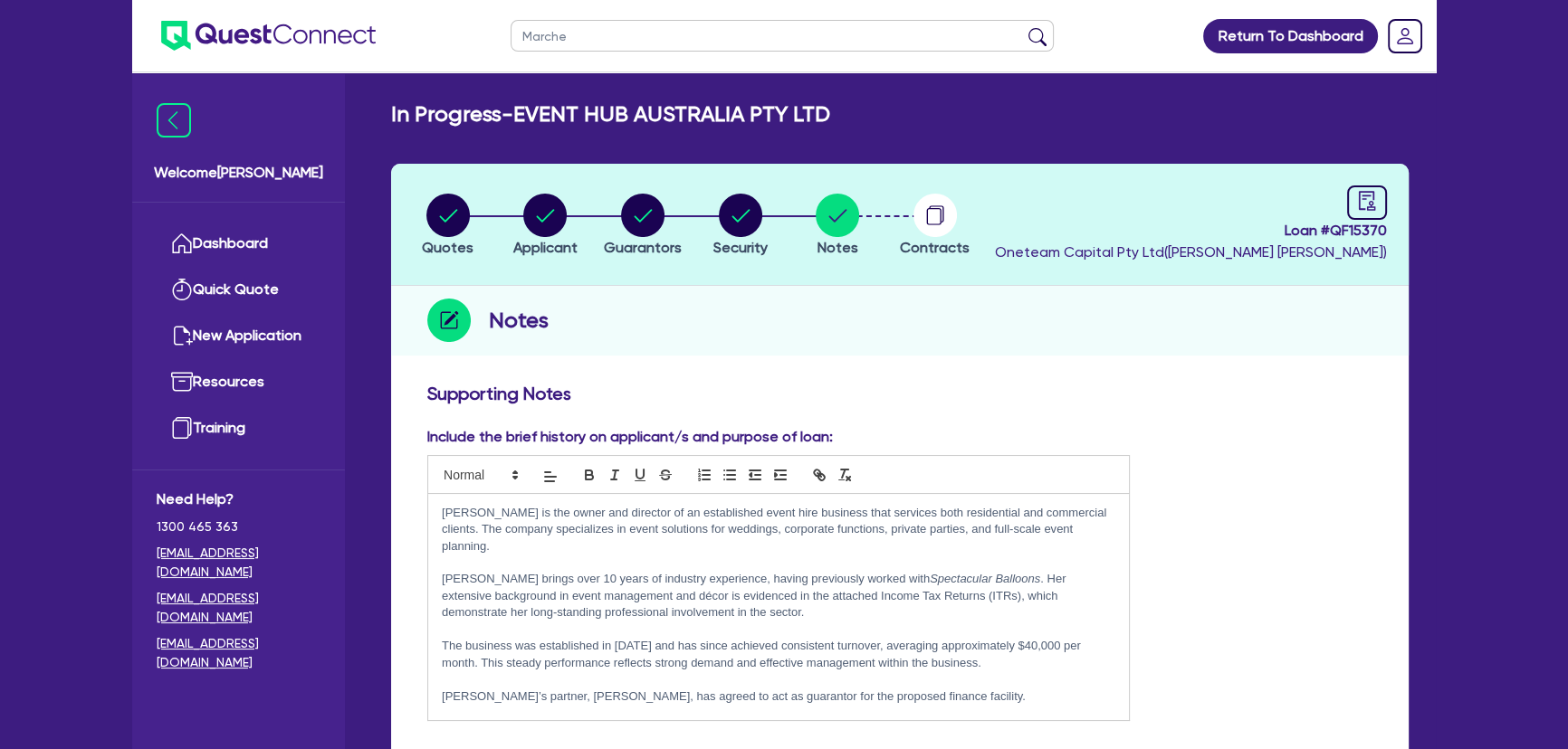
type input "Marches"
click button "submit" at bounding box center [1037, 39] width 29 height 25
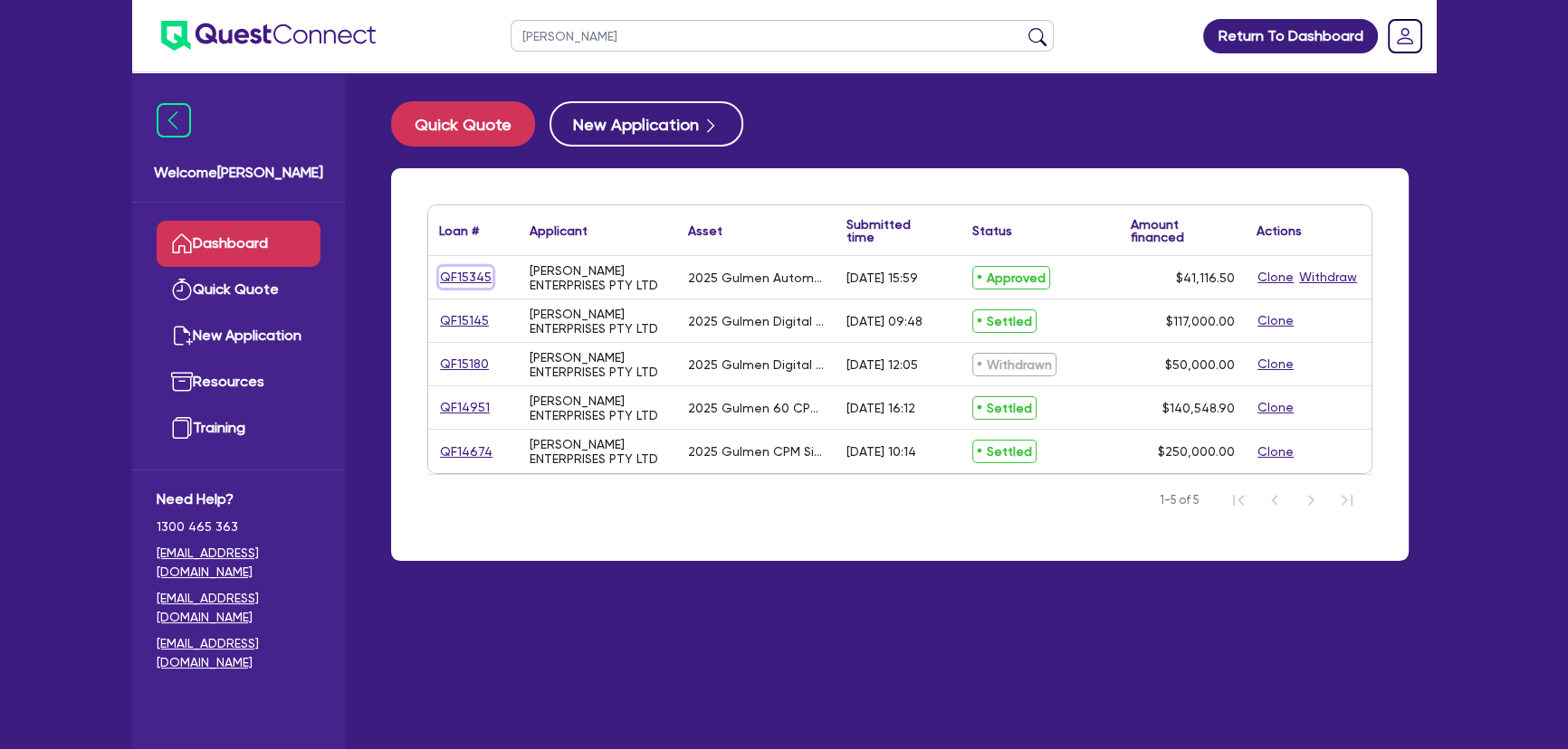
click at [470, 267] on link "QF15345" at bounding box center [466, 277] width 54 height 20
select select "Other"
select select "SECONDARY_ASSETS"
select select "PRINTING_AND_PACKAGING_EQUIPMENT"
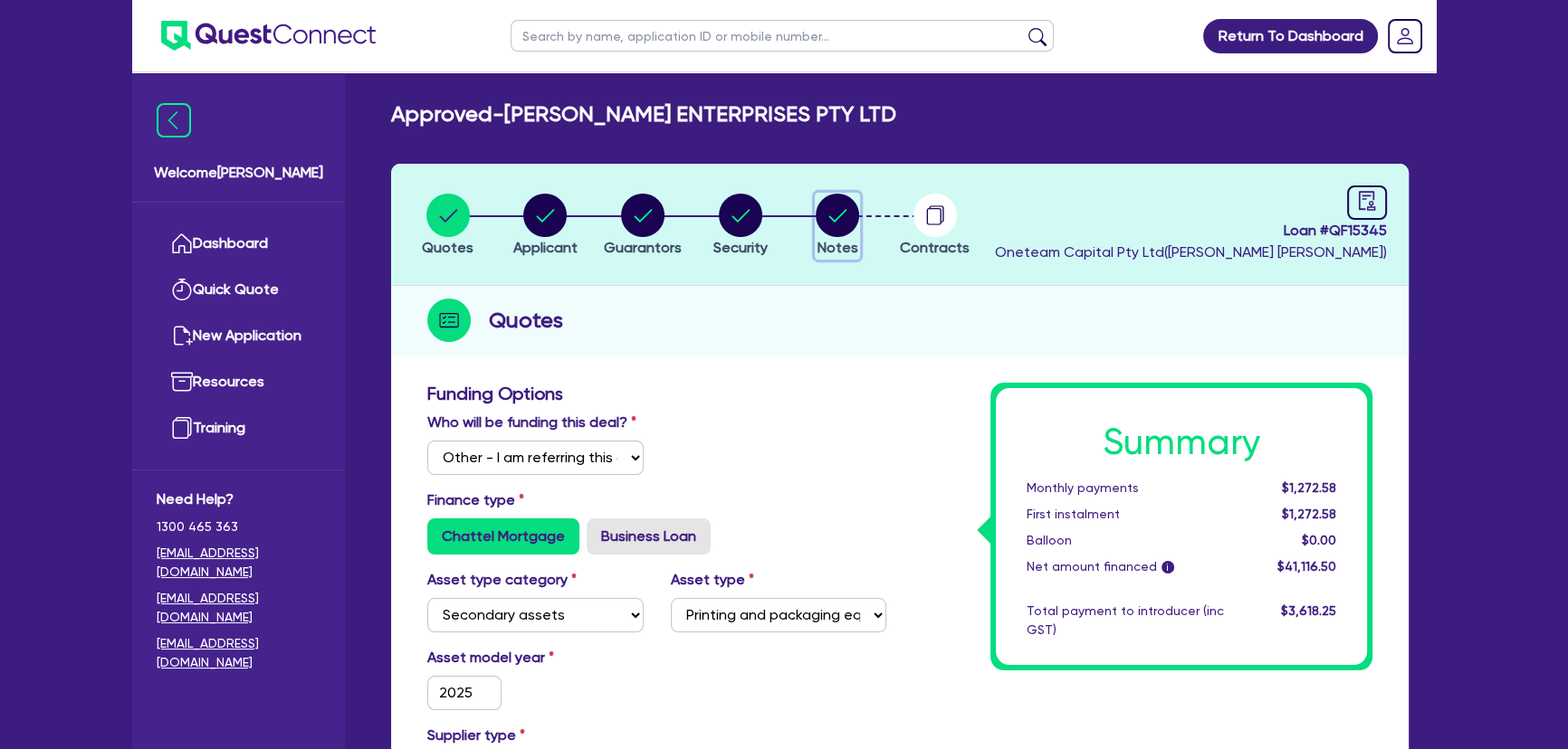
click at [826, 233] on circle "button" at bounding box center [837, 215] width 44 height 44
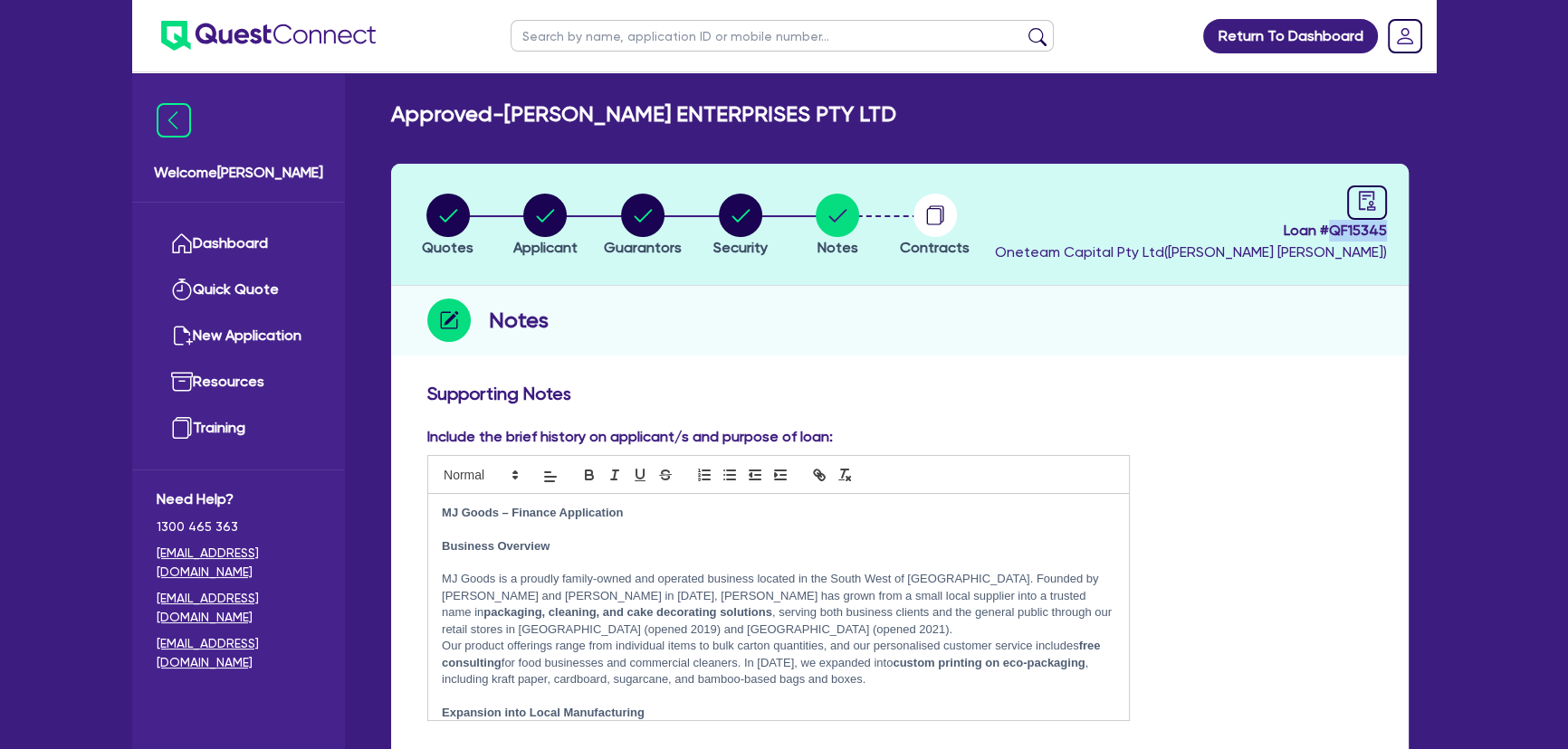
drag, startPoint x: 1327, startPoint y: 240, endPoint x: 1386, endPoint y: 226, distance: 60.6
click at [1386, 226] on span "Loan # QF15345" at bounding box center [1190, 231] width 392 height 21
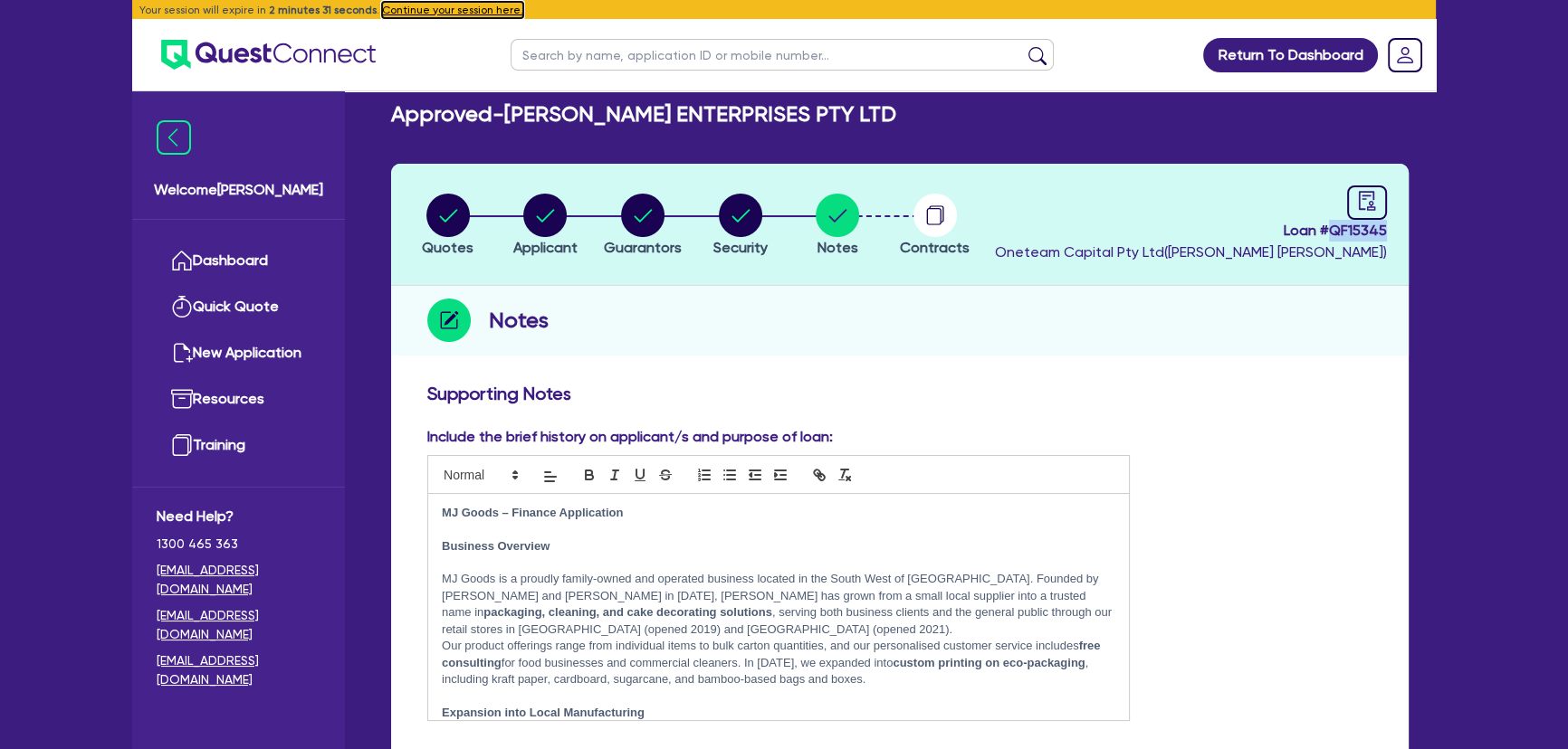
click at [401, 5] on button "Continue your session here." at bounding box center [452, 10] width 141 height 17
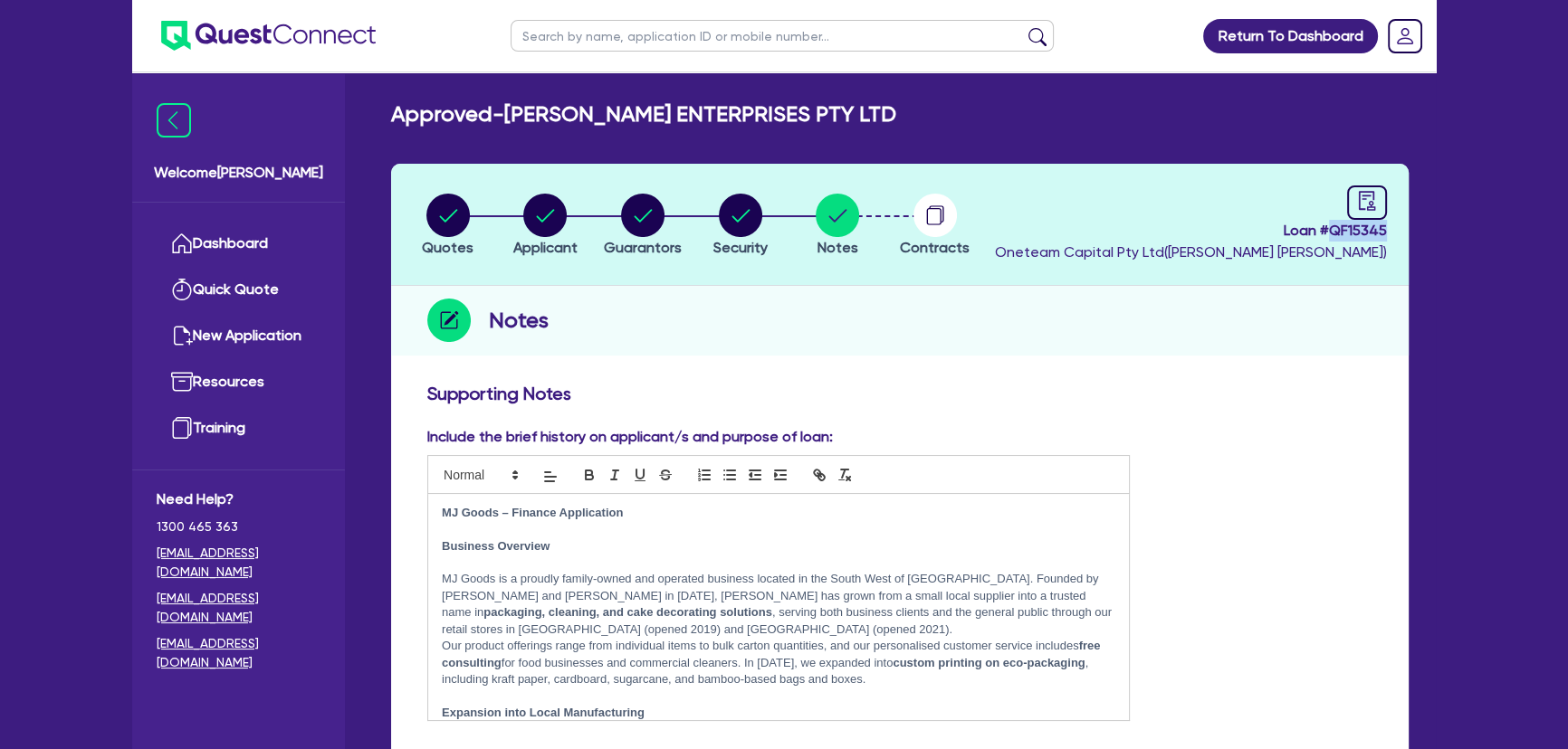
click at [224, 39] on img at bounding box center [269, 35] width 215 height 30
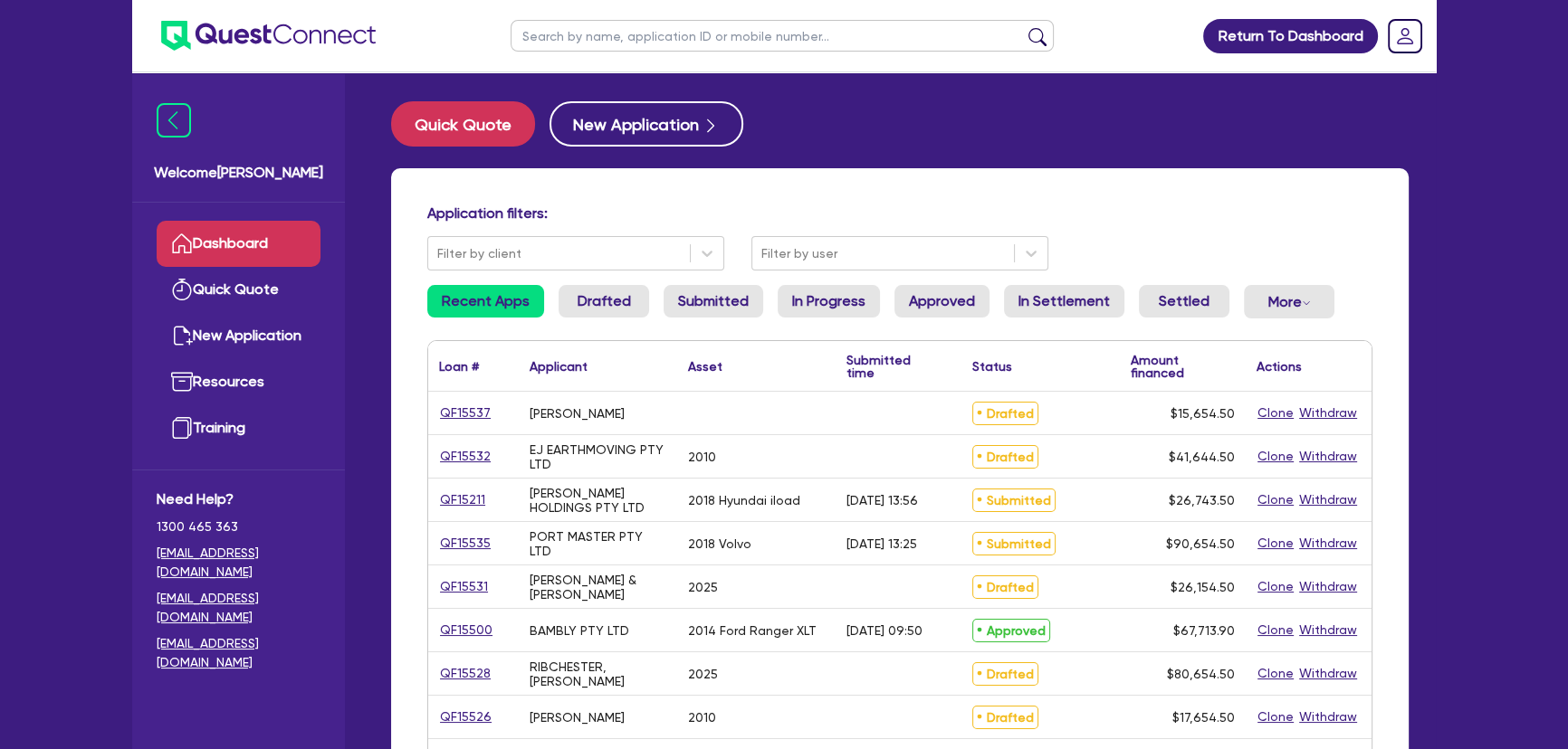
click at [632, 48] on input "text" at bounding box center [782, 36] width 543 height 31
paste input "QF15216"
type input "QF15216"
click at [1023, 27] on button "submit" at bounding box center [1037, 39] width 29 height 25
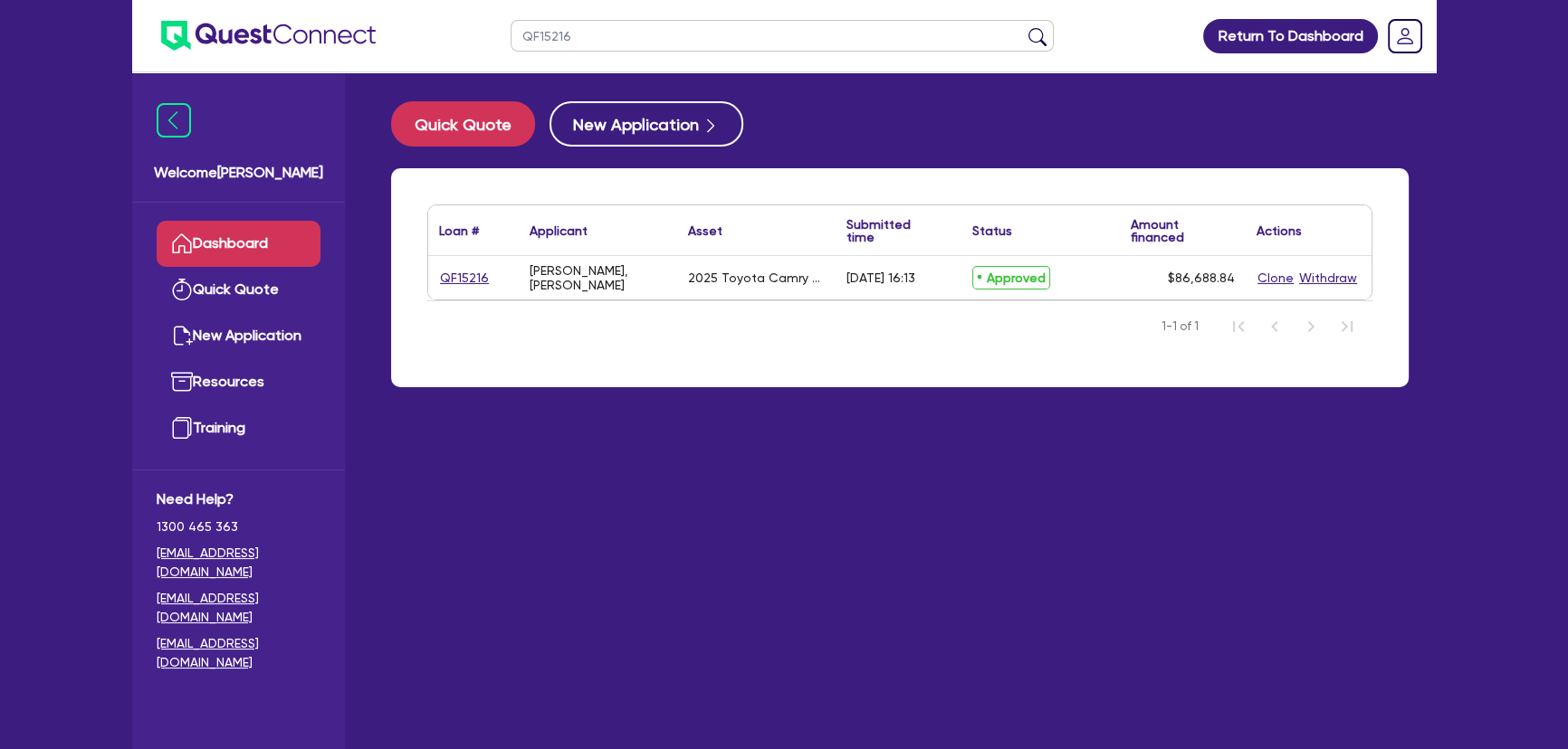
click at [458, 289] on div "QF15216" at bounding box center [473, 278] width 91 height 44
click at [456, 281] on link "QF15216" at bounding box center [464, 278] width 51 height 20
select select "Other"
select select "CARS_AND_LIGHT_TRUCKS"
select select "PASSENGER_VEHICLES"
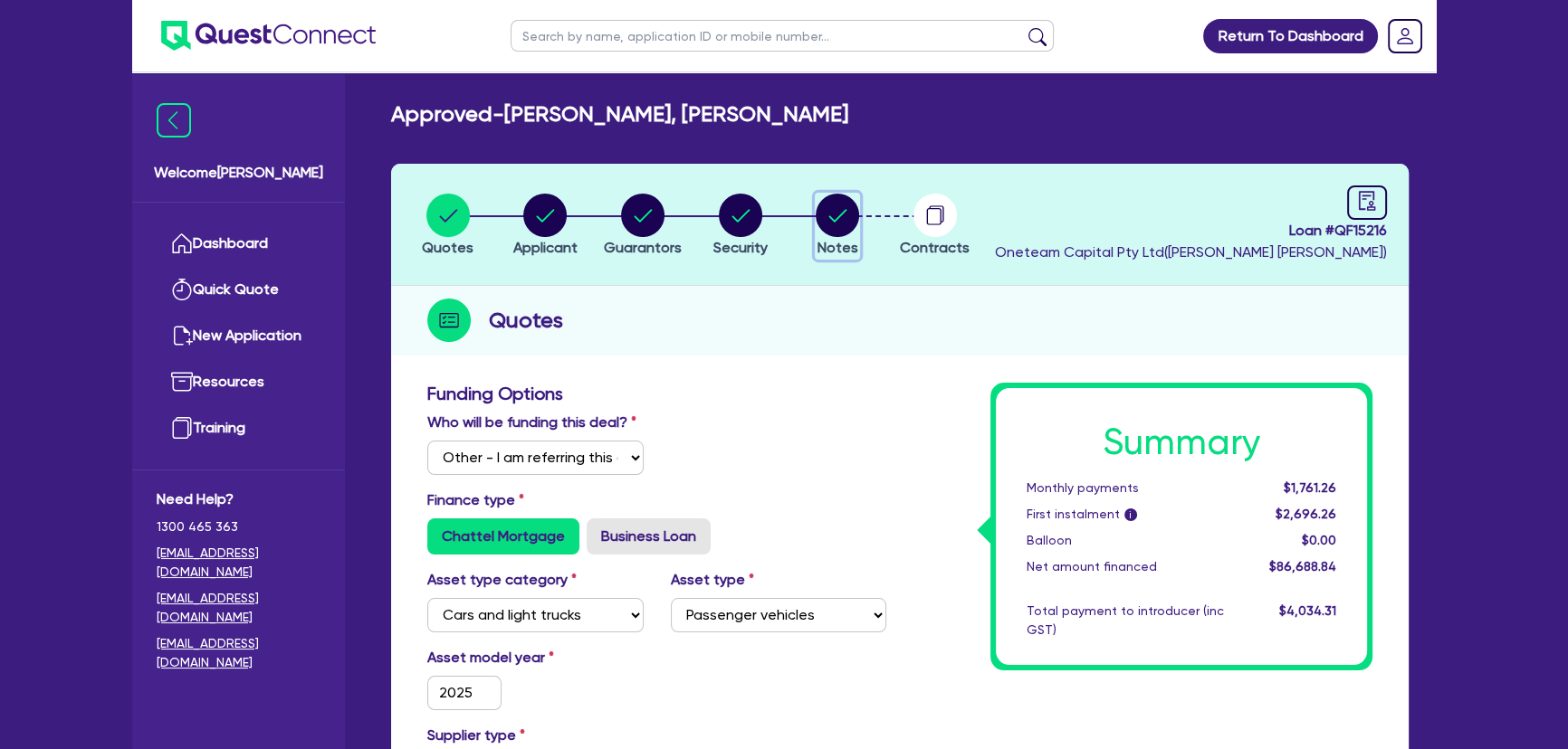
click at [830, 216] on icon "button" at bounding box center [837, 215] width 44 height 44
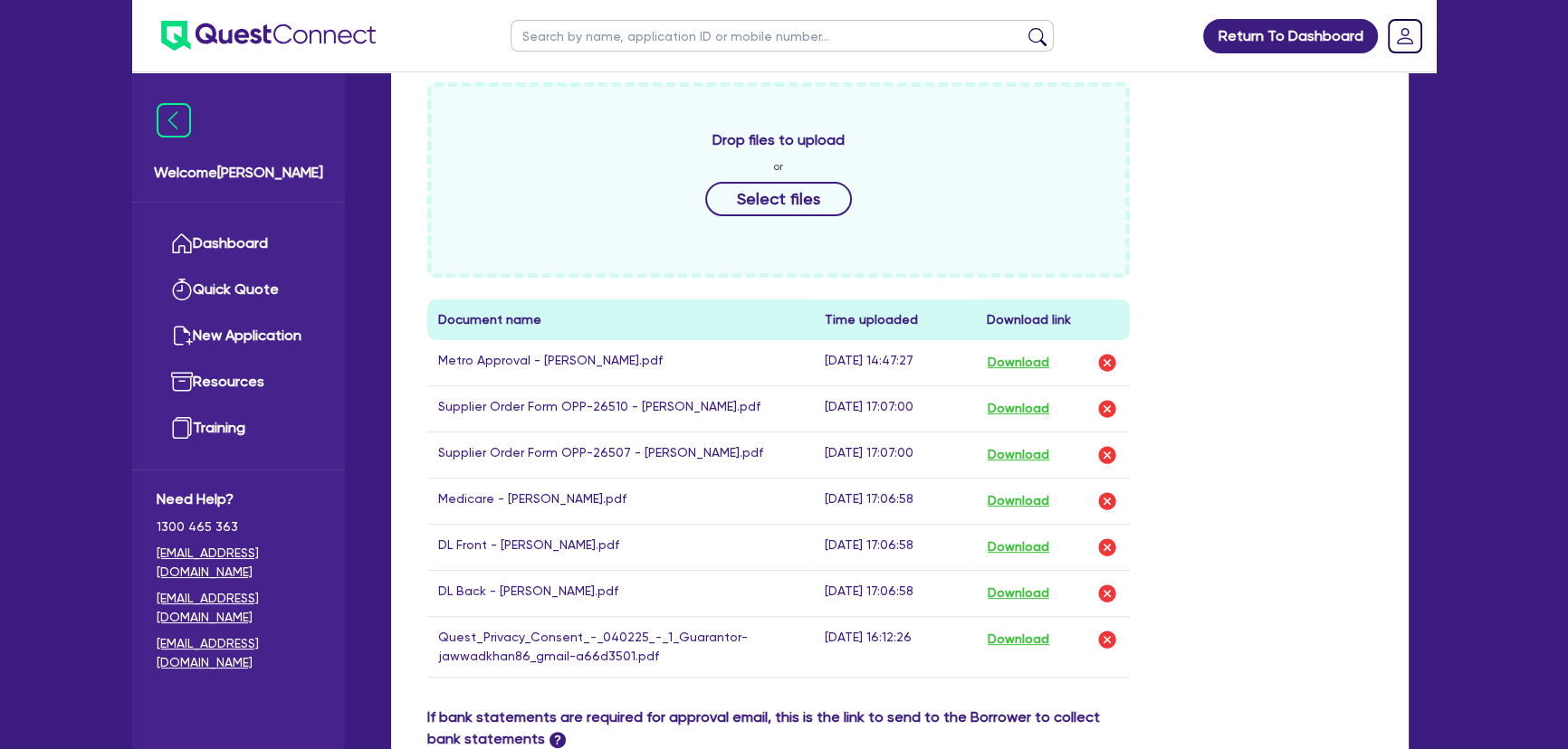
scroll to position [658, 0]
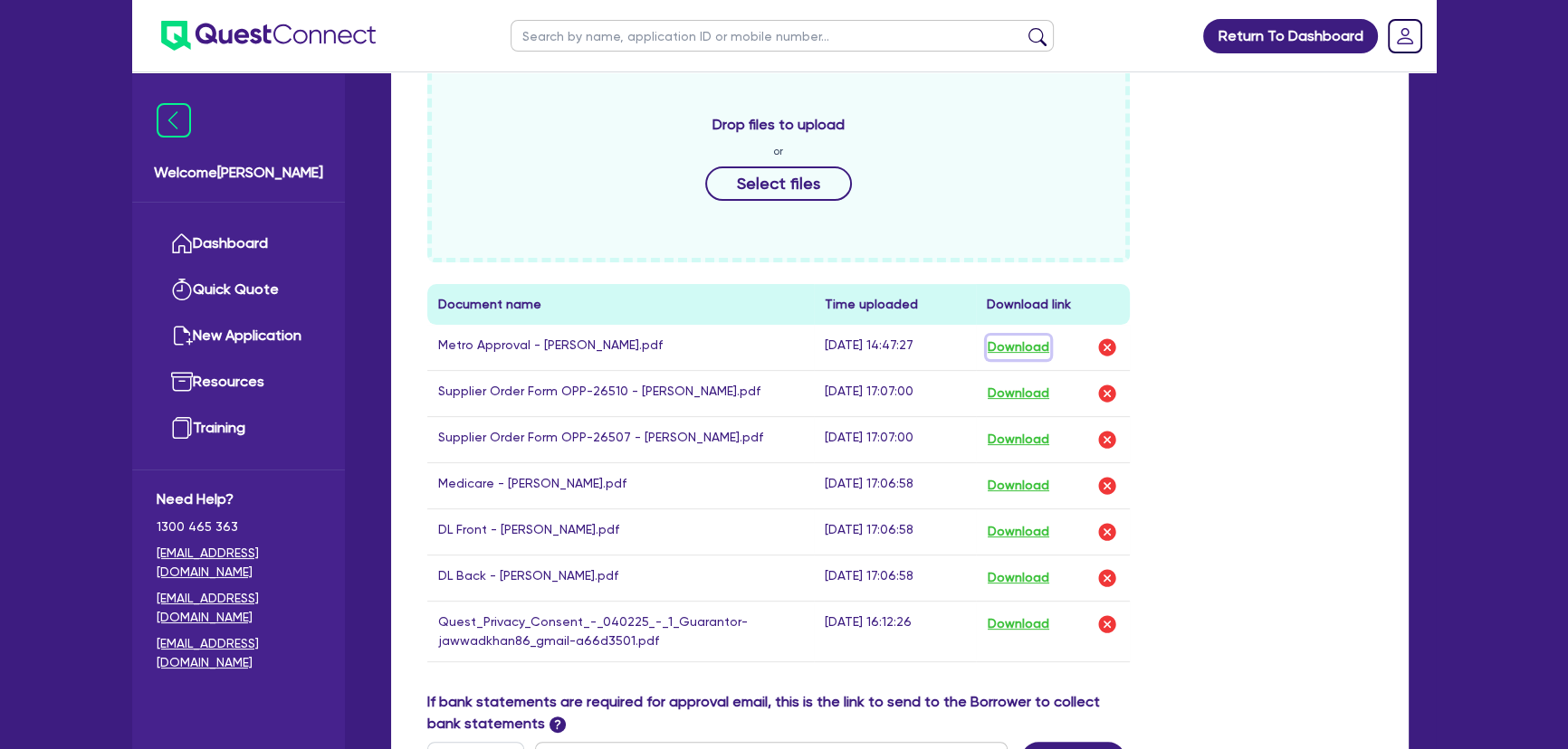
click at [1040, 352] on button "Download" at bounding box center [1018, 347] width 63 height 23
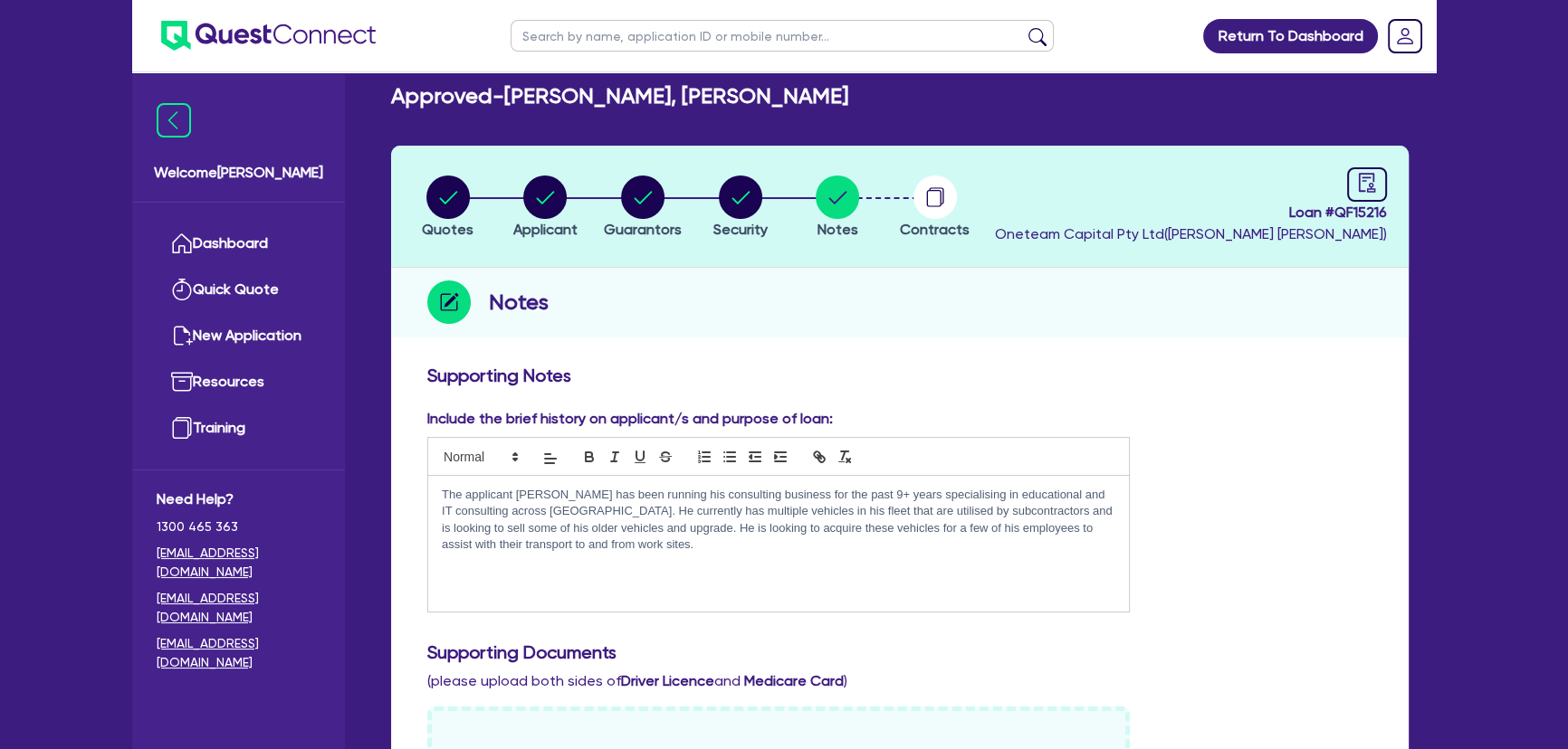
scroll to position [0, 0]
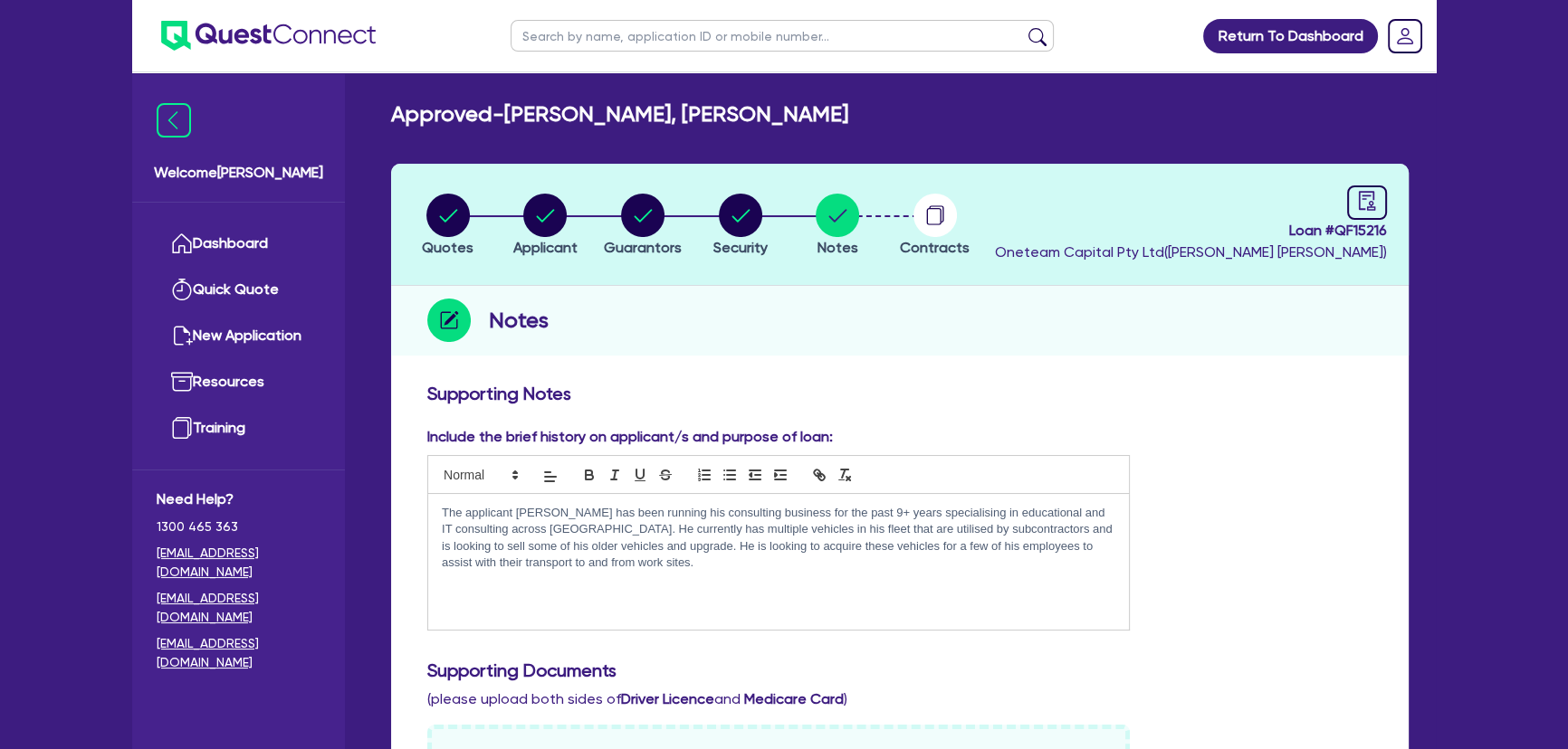
drag, startPoint x: 261, startPoint y: 61, endPoint x: 141, endPoint y: 54, distance: 120.2
click at [141, 54] on ul at bounding box center [254, 35] width 244 height 71
click at [270, 26] on img at bounding box center [269, 35] width 215 height 30
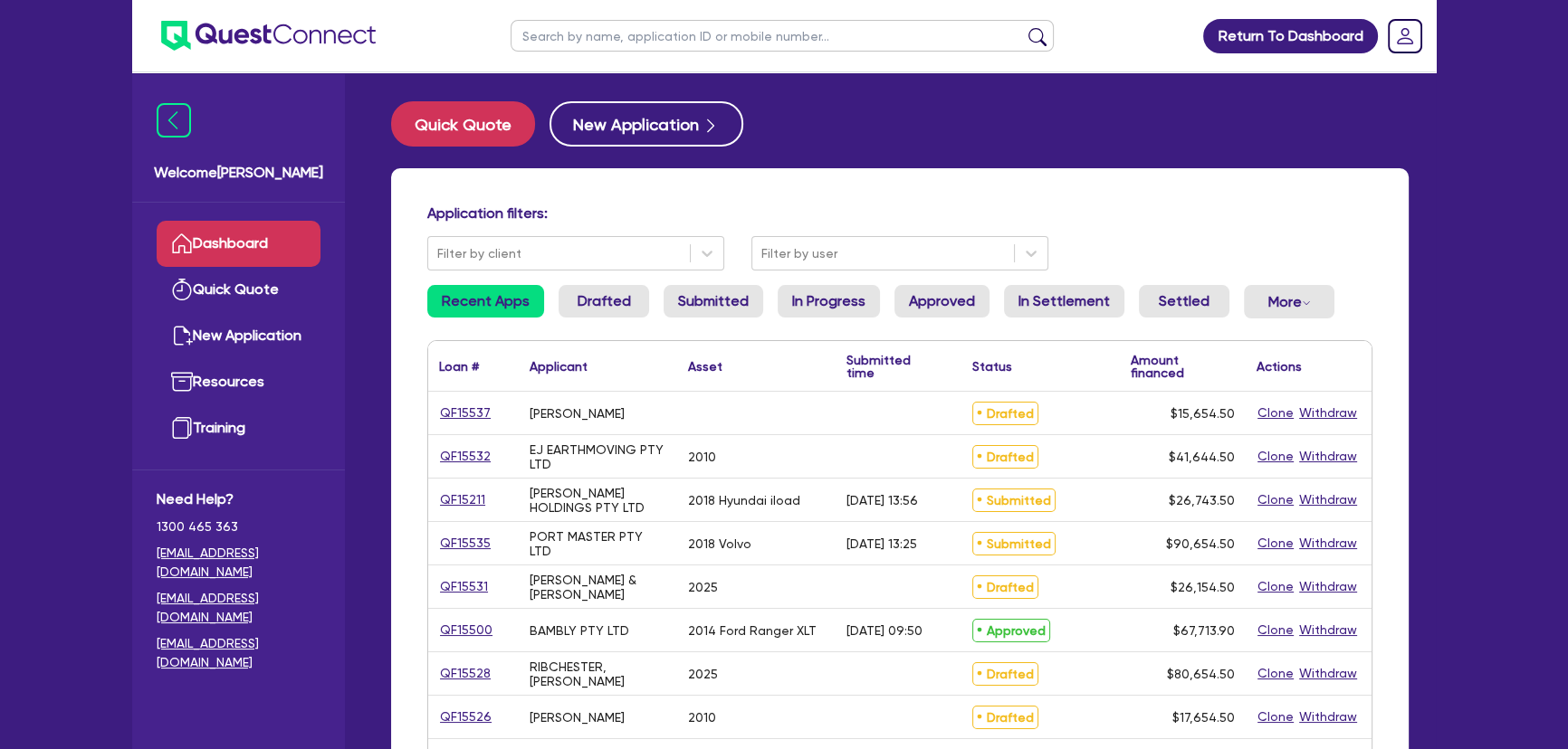
click at [675, 32] on input "text" at bounding box center [782, 36] width 543 height 31
type input "hira"
click at [1023, 27] on button "submit" at bounding box center [1037, 39] width 29 height 25
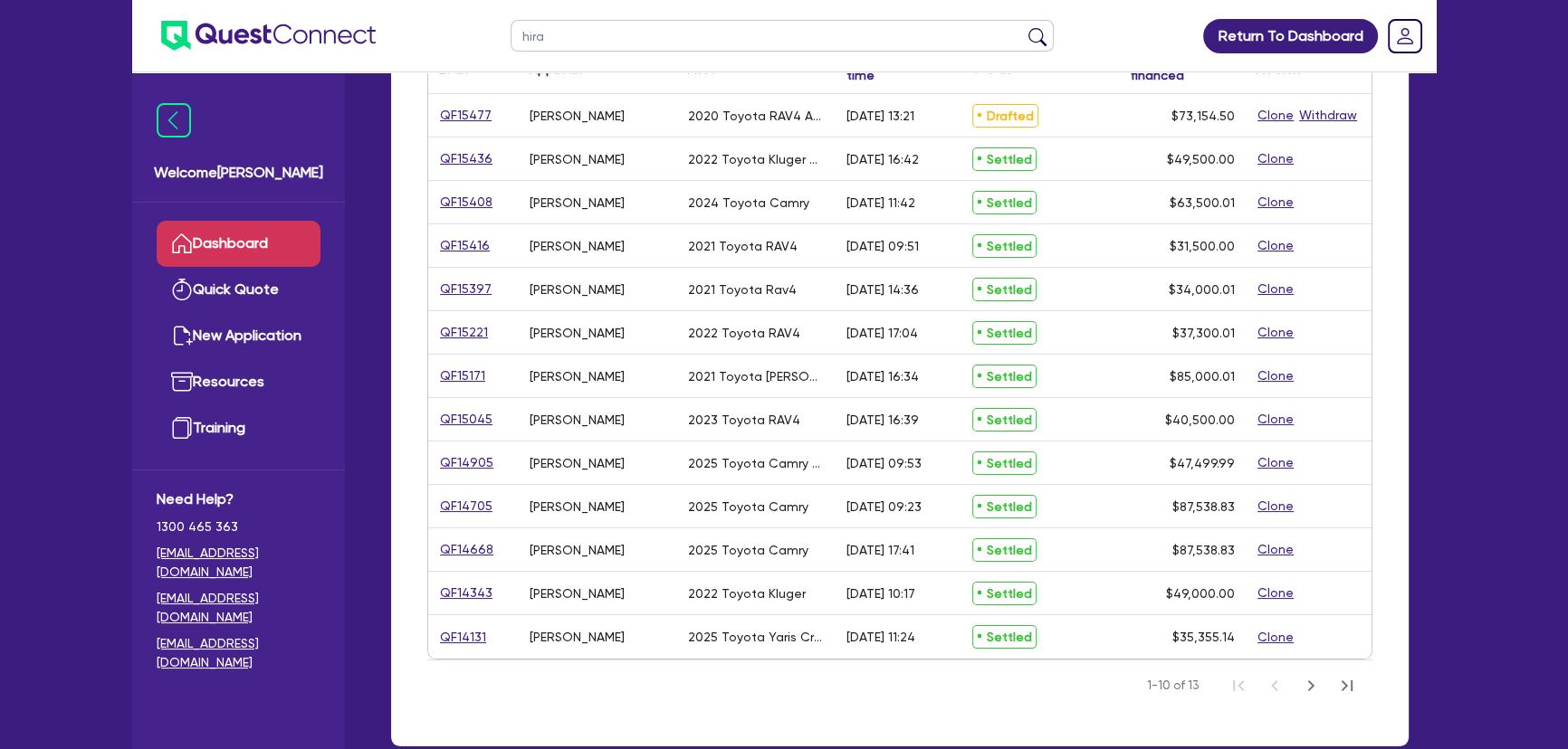
scroll to position [186, 0]
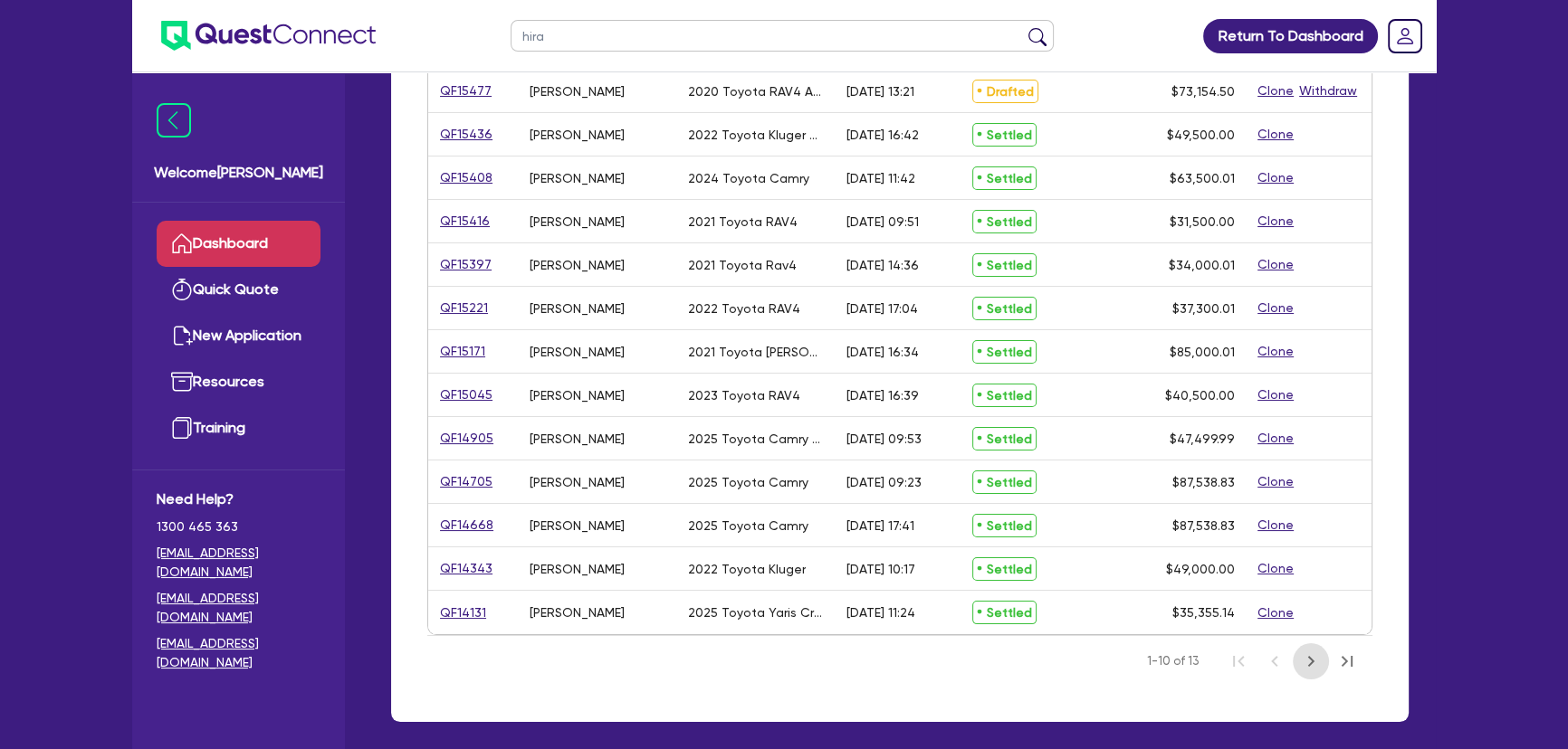
click at [1301, 661] on icon "Next Page" at bounding box center [1311, 661] width 21 height 21
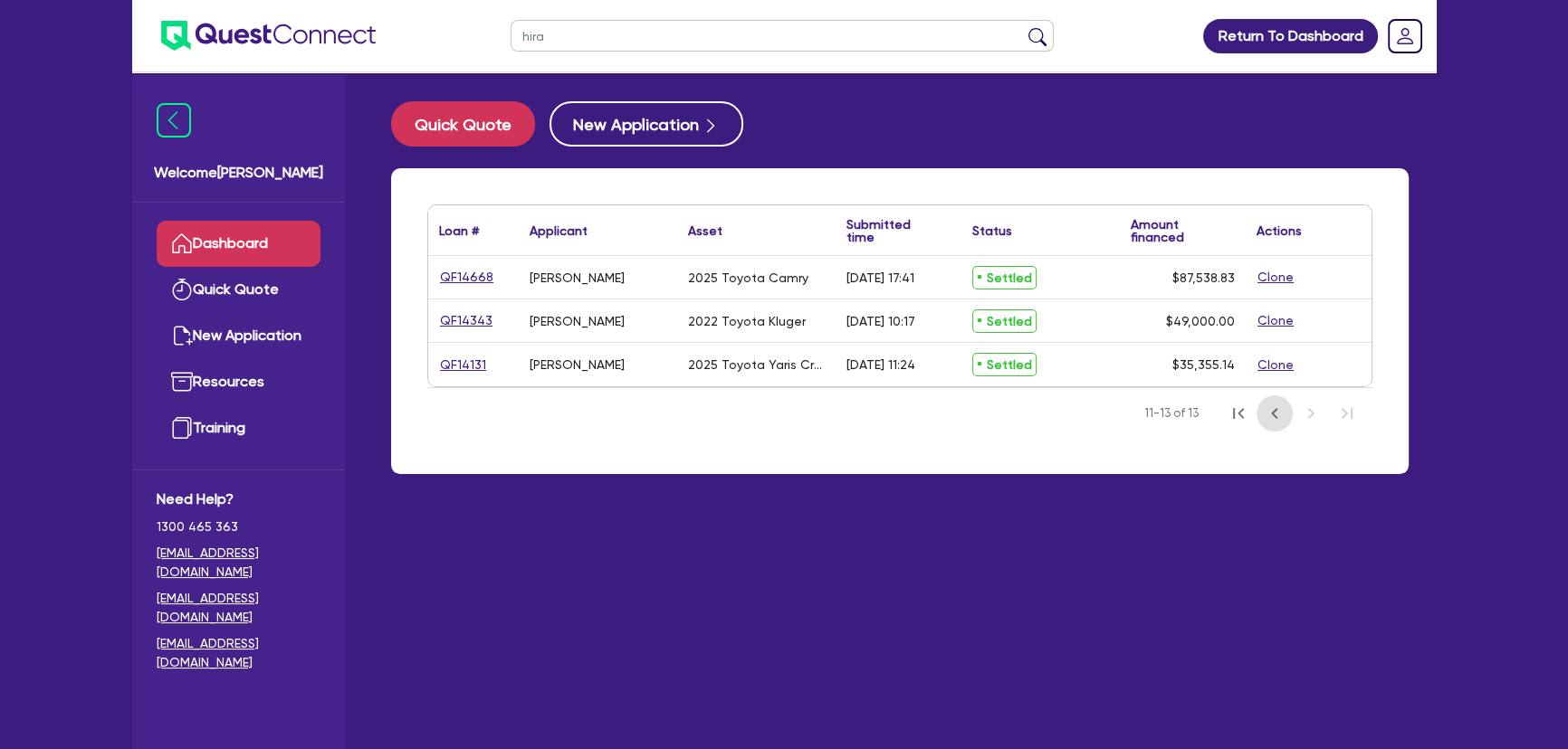
click at [1277, 415] on icon "Previous Page" at bounding box center [1274, 413] width 21 height 21
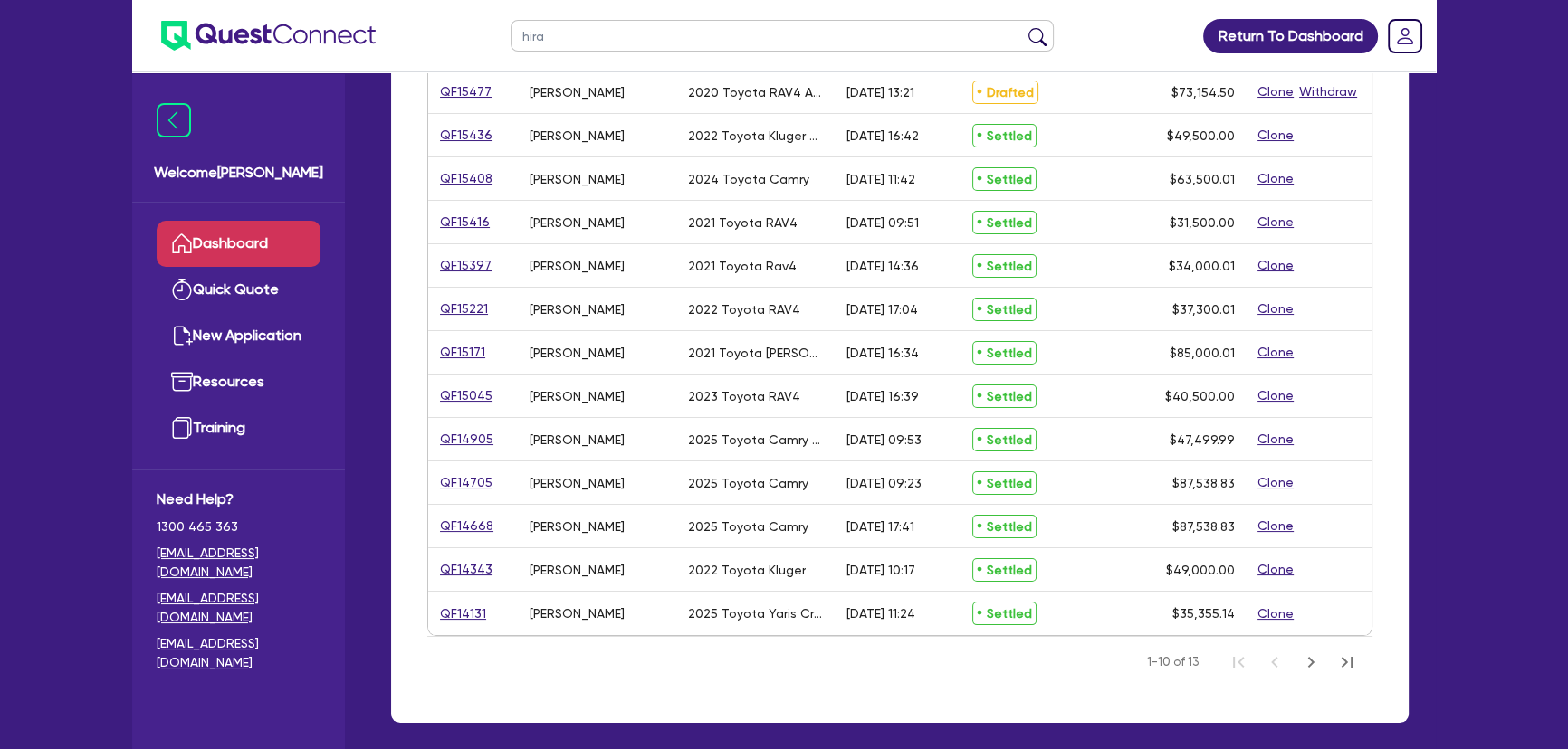
scroll to position [164, 0]
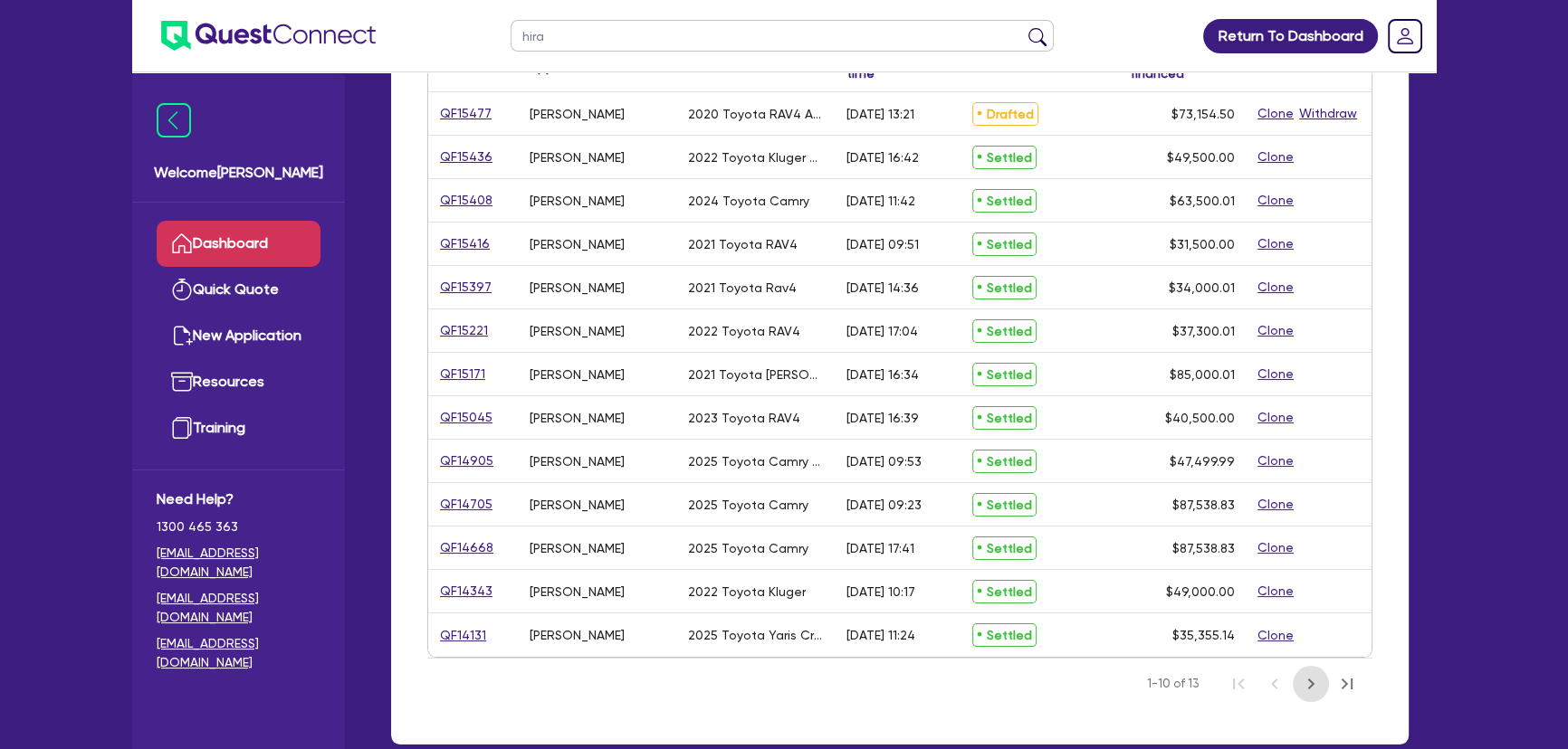
click at [1314, 694] on button "Next Page" at bounding box center [1311, 683] width 36 height 36
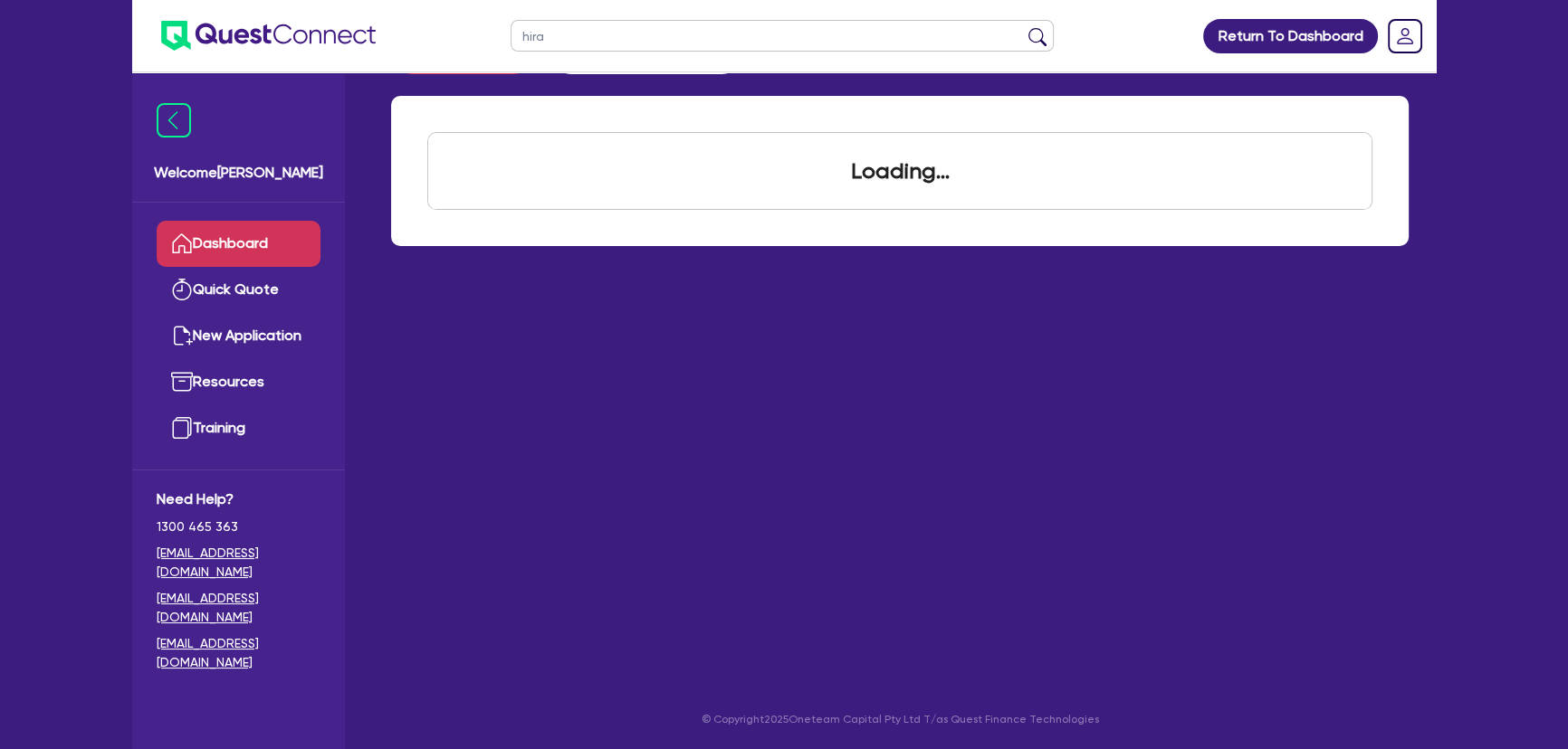
scroll to position [72, 0]
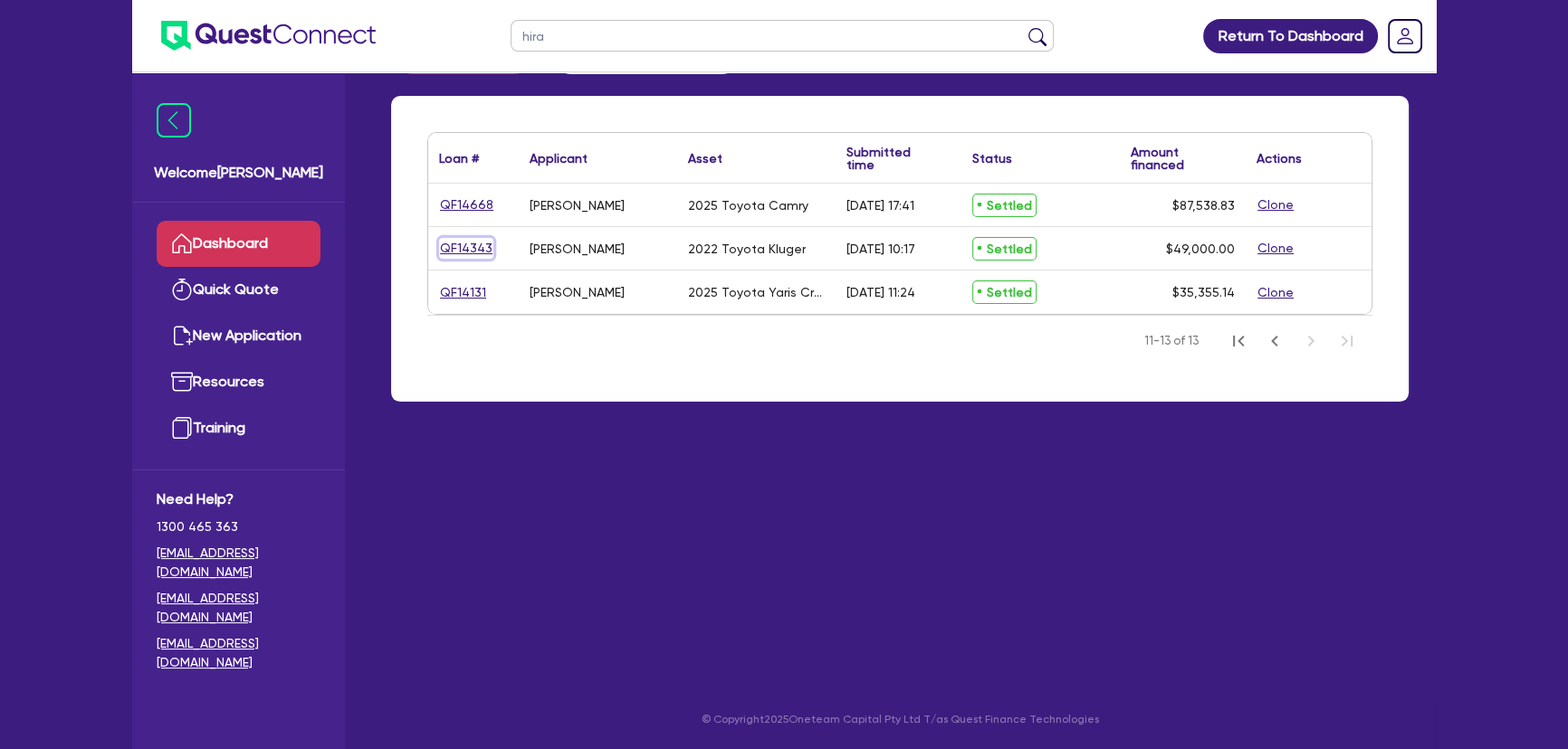
click at [480, 256] on link "QF14343" at bounding box center [466, 248] width 55 height 20
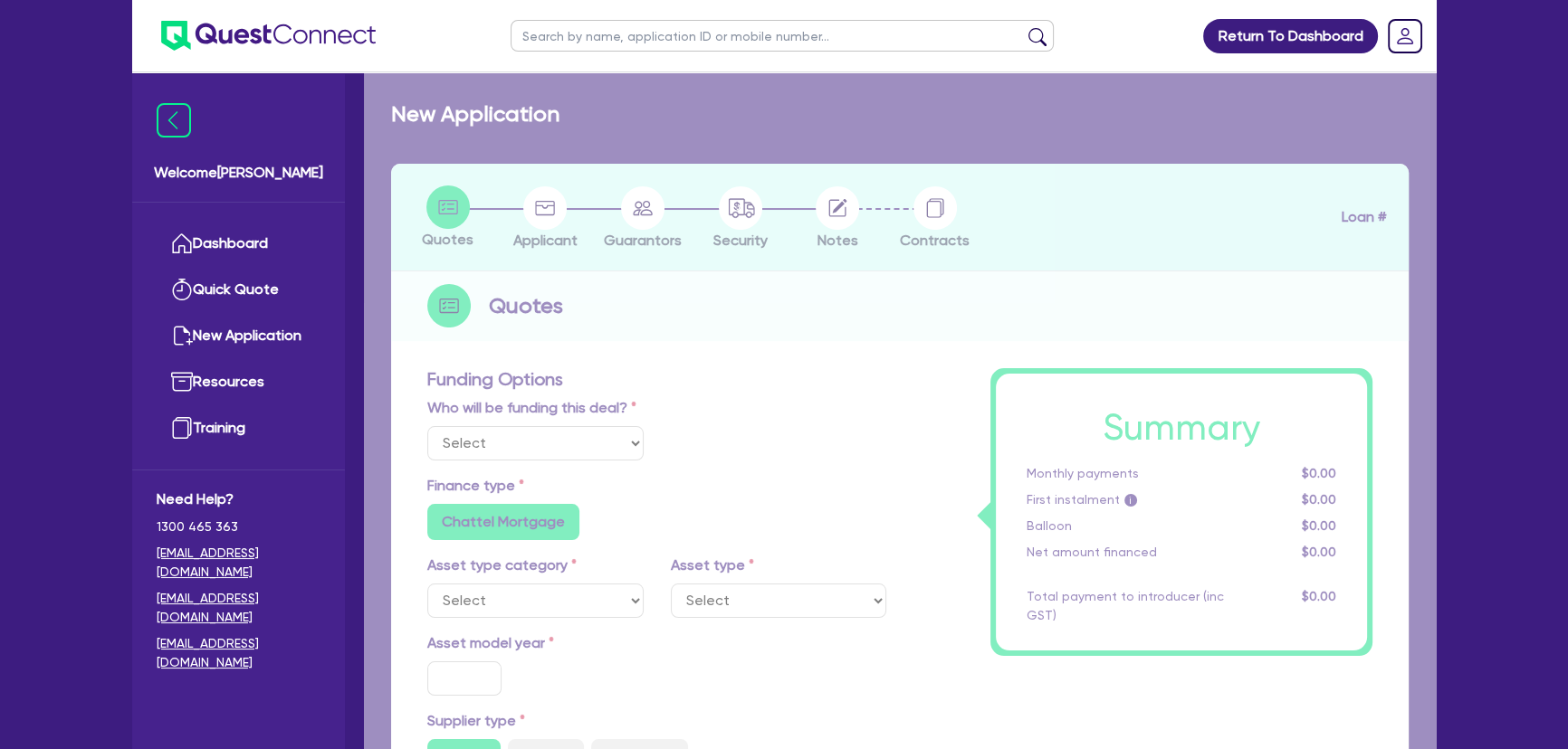
select select "Other"
select select "CARS_AND_LIGHT_TRUCKS"
type input "2022"
radio input "true"
type input "49,500"
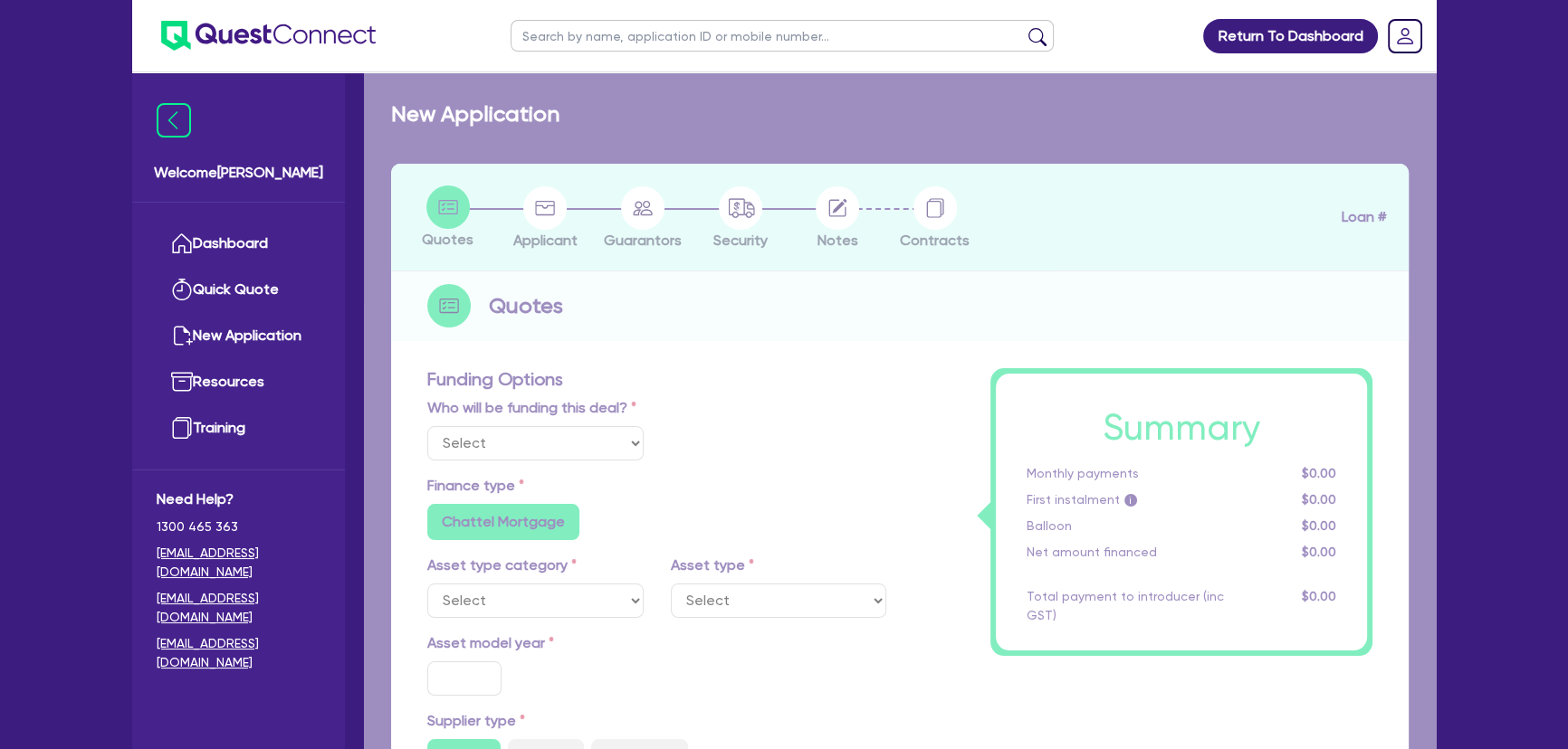
type input "500"
type input "2"
type input "980"
type input "6.3"
type input "454.55"
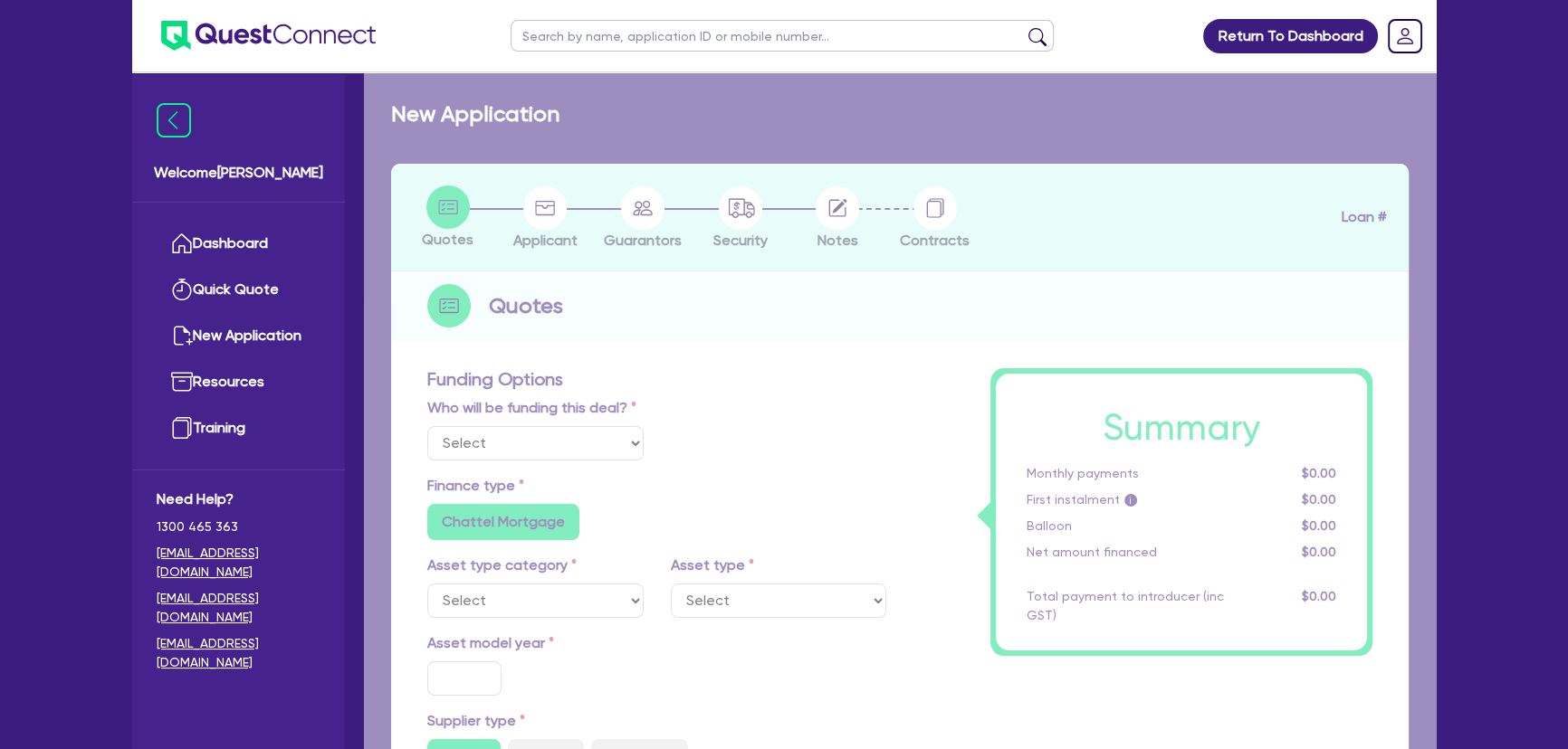
type input "318.18"
radio input "false"
select select "PASSENGER_VEHICLES"
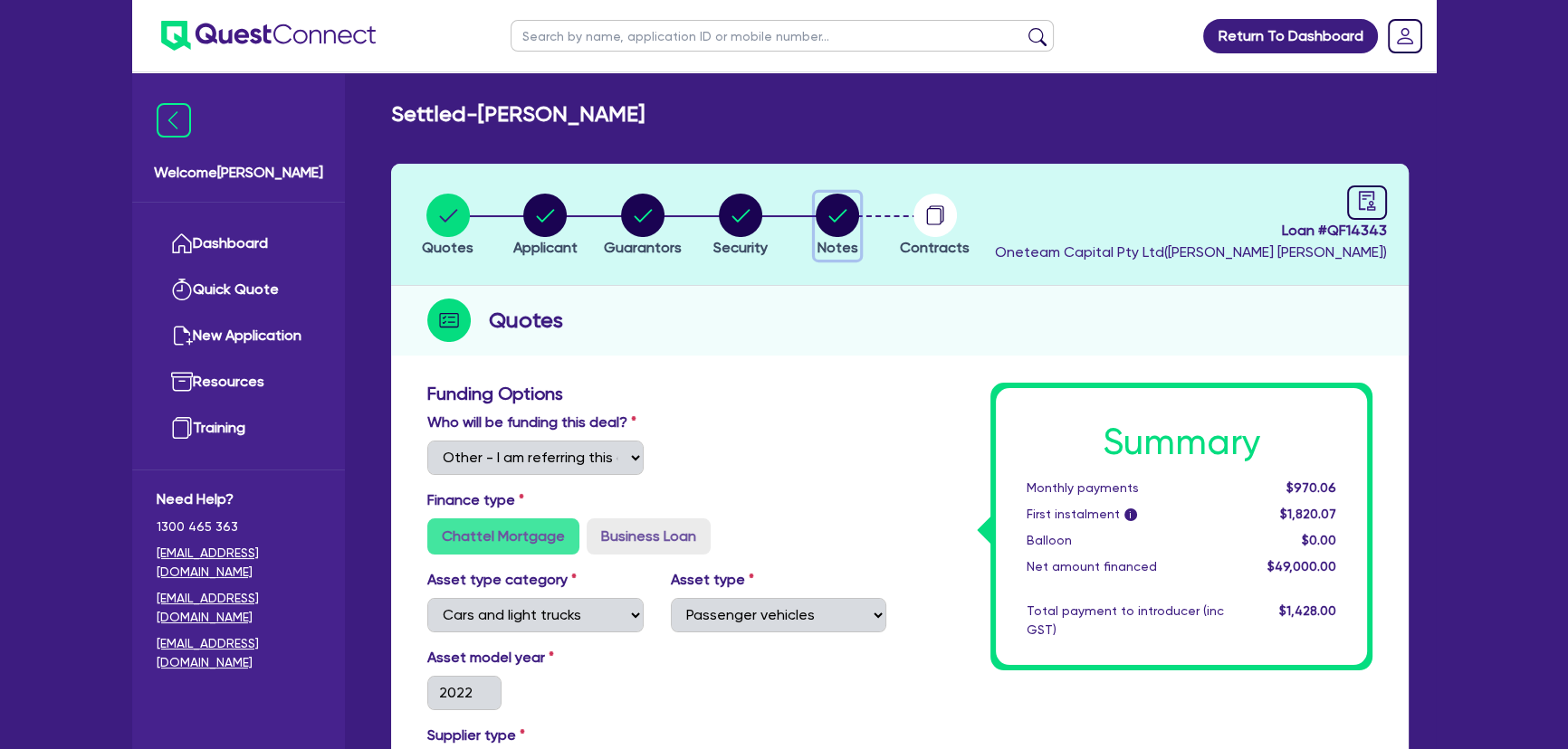
click at [837, 241] on span "Notes" at bounding box center [838, 247] width 41 height 18
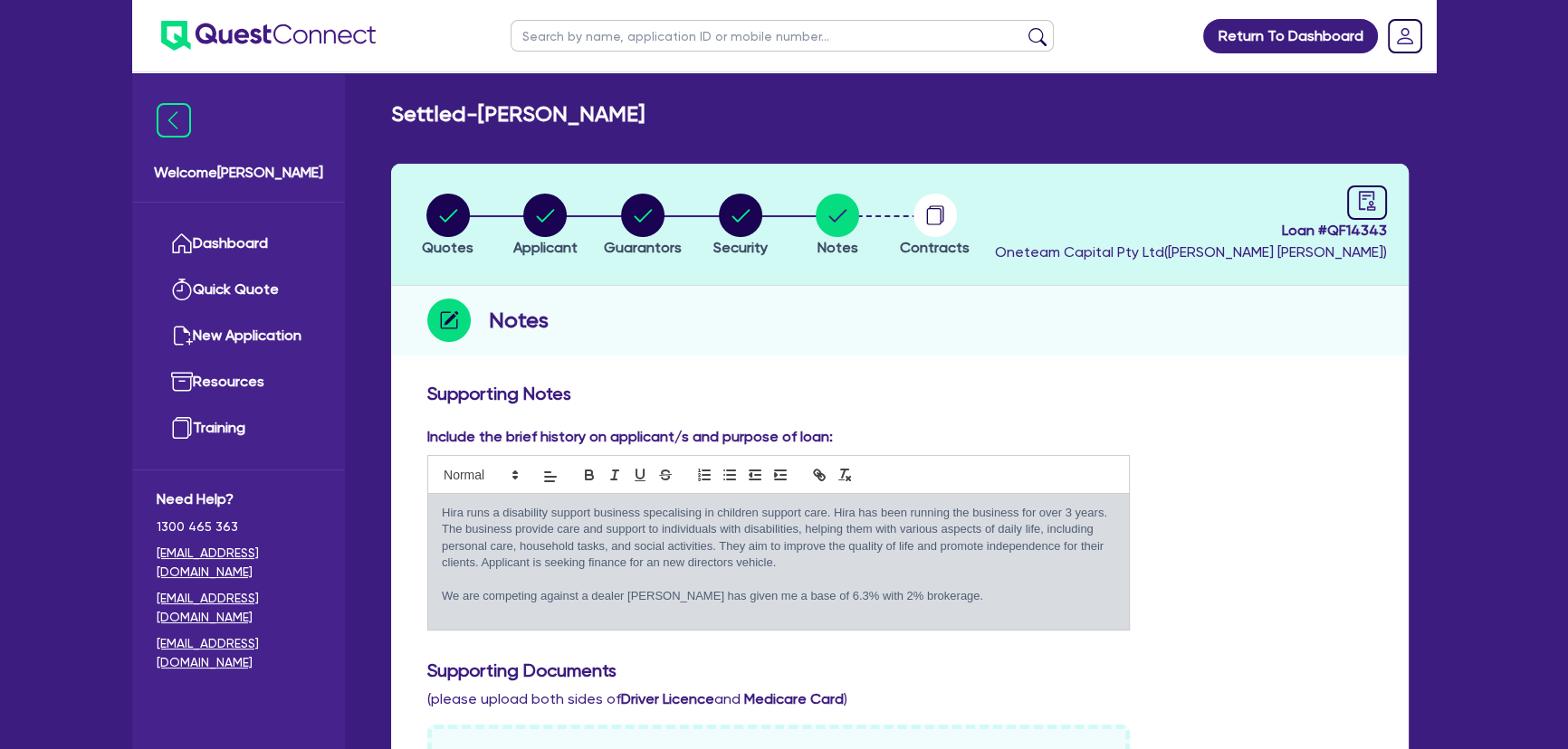
click at [246, 27] on img at bounding box center [269, 35] width 215 height 30
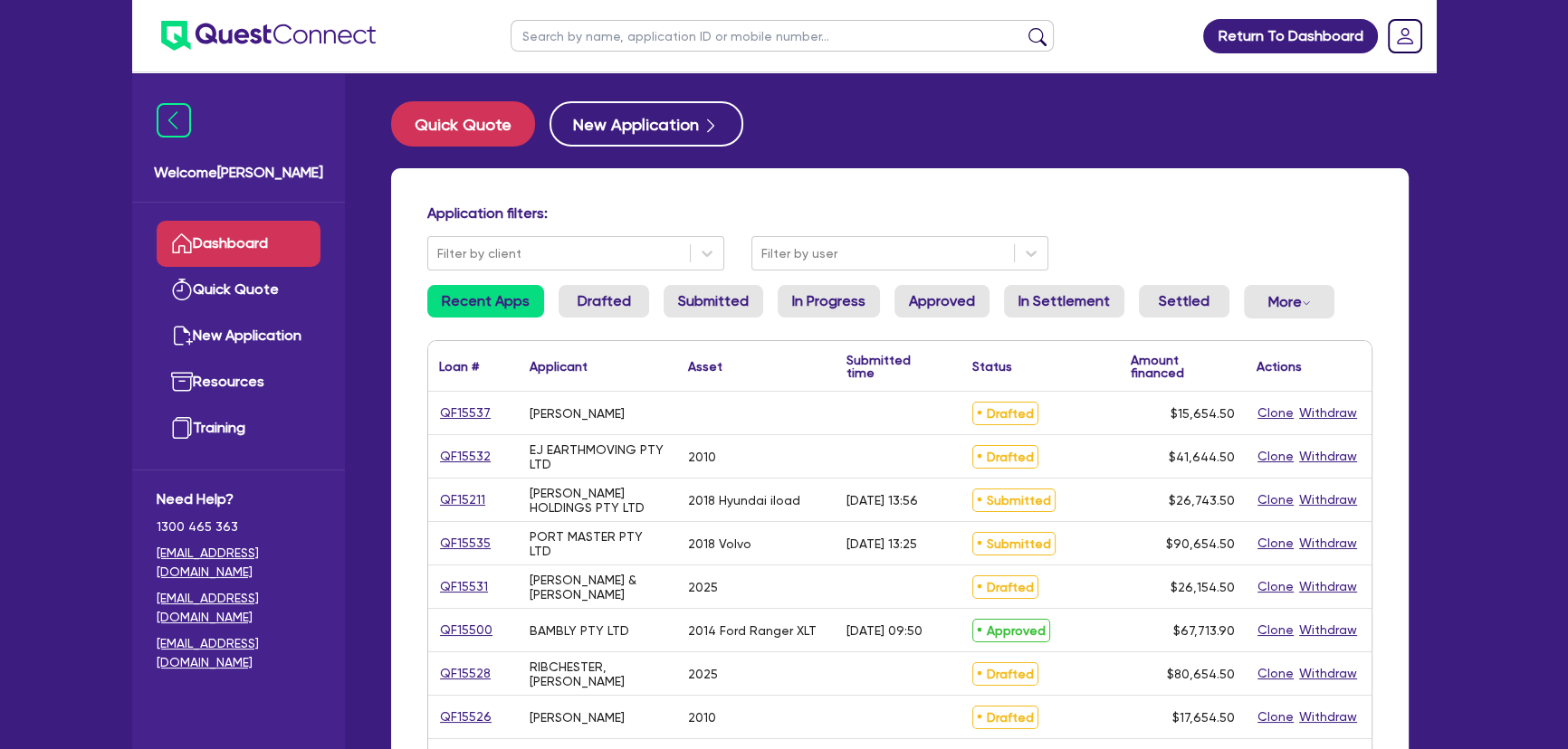
click at [671, 45] on input "text" at bounding box center [782, 36] width 543 height 31
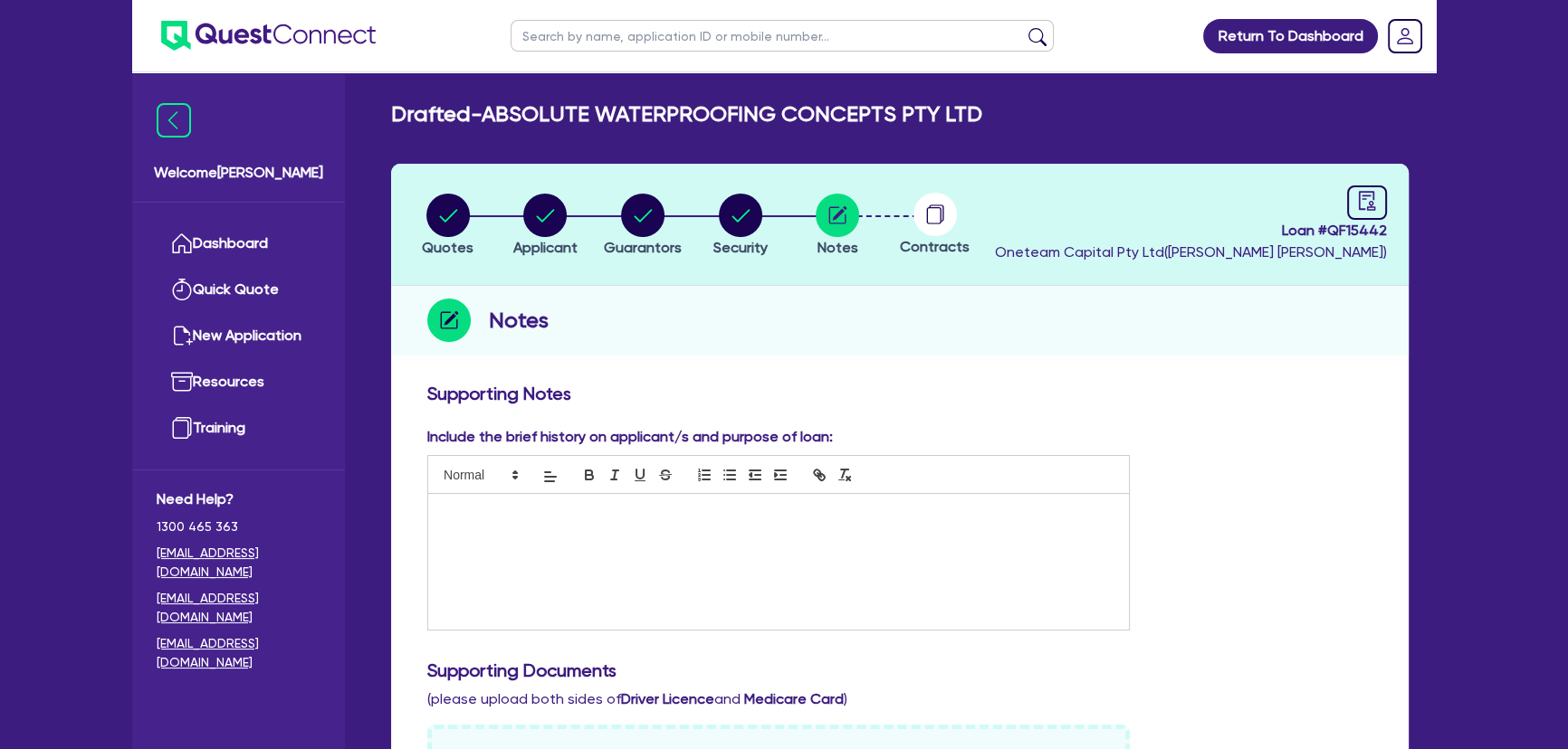
click at [497, 558] on div at bounding box center [778, 562] width 701 height 136
